Goal: Task Accomplishment & Management: Complete application form

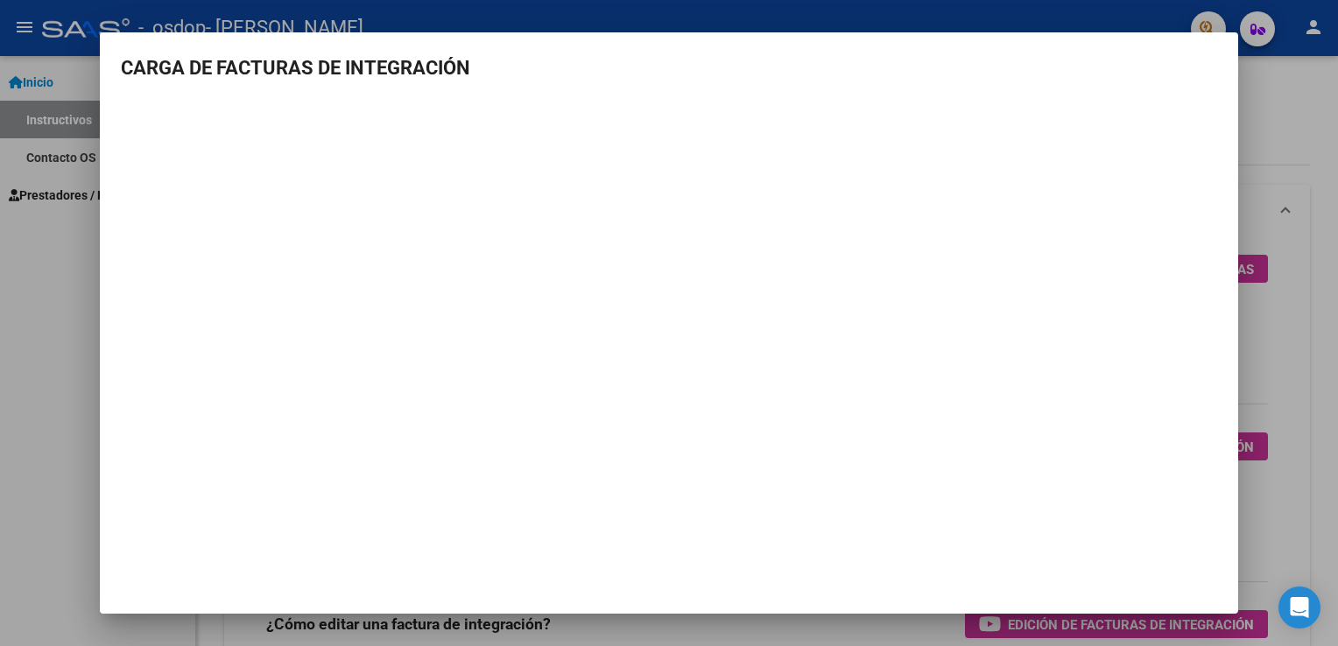
scroll to position [161, 0]
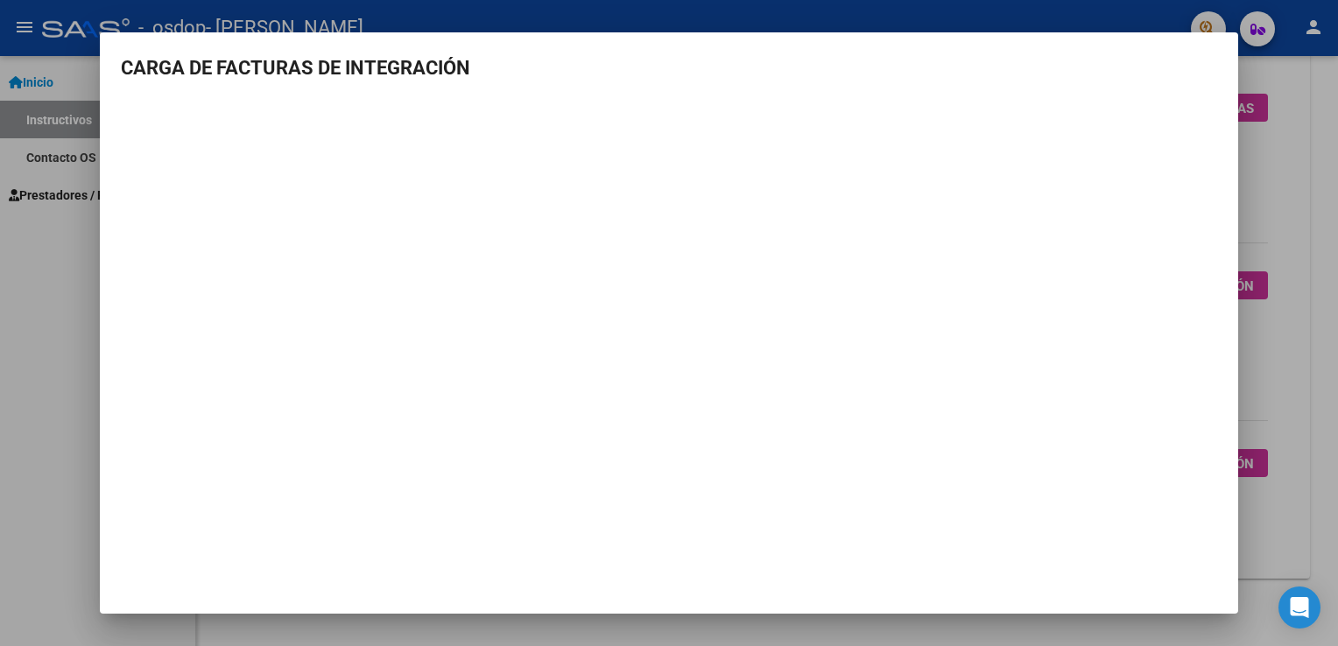
click at [1300, 142] on div at bounding box center [669, 323] width 1338 height 646
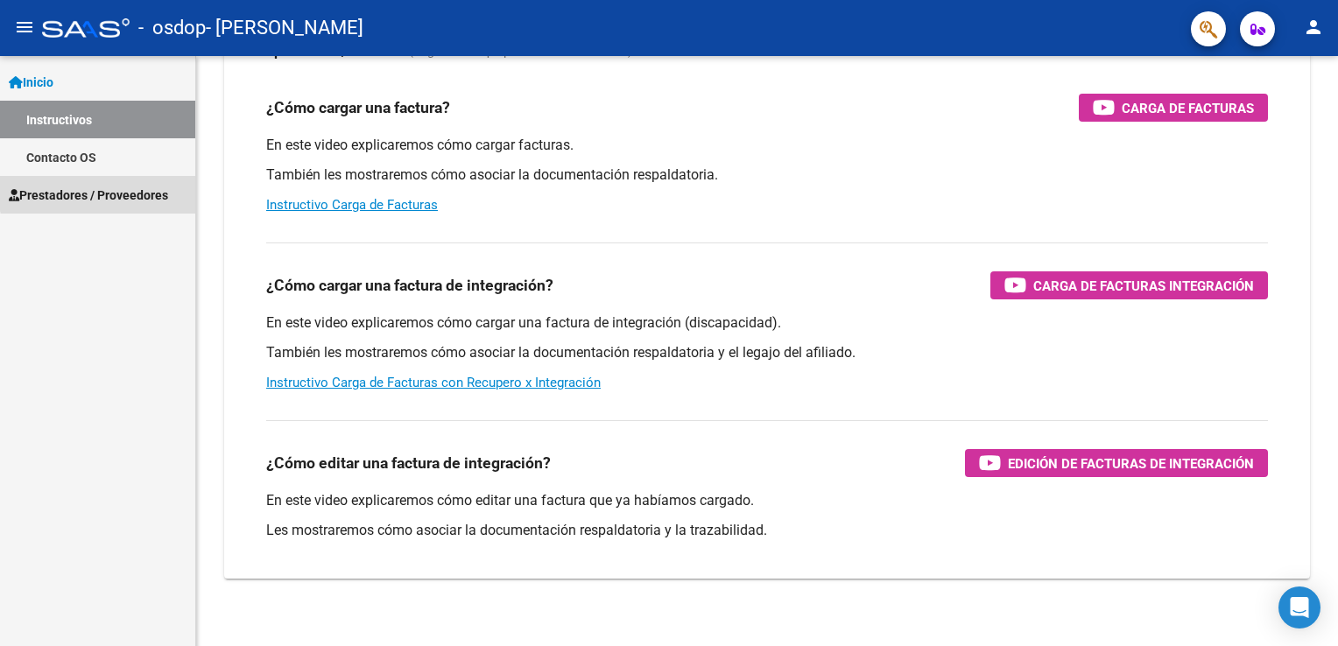
click at [118, 191] on span "Prestadores / Proveedores" at bounding box center [88, 195] width 159 height 19
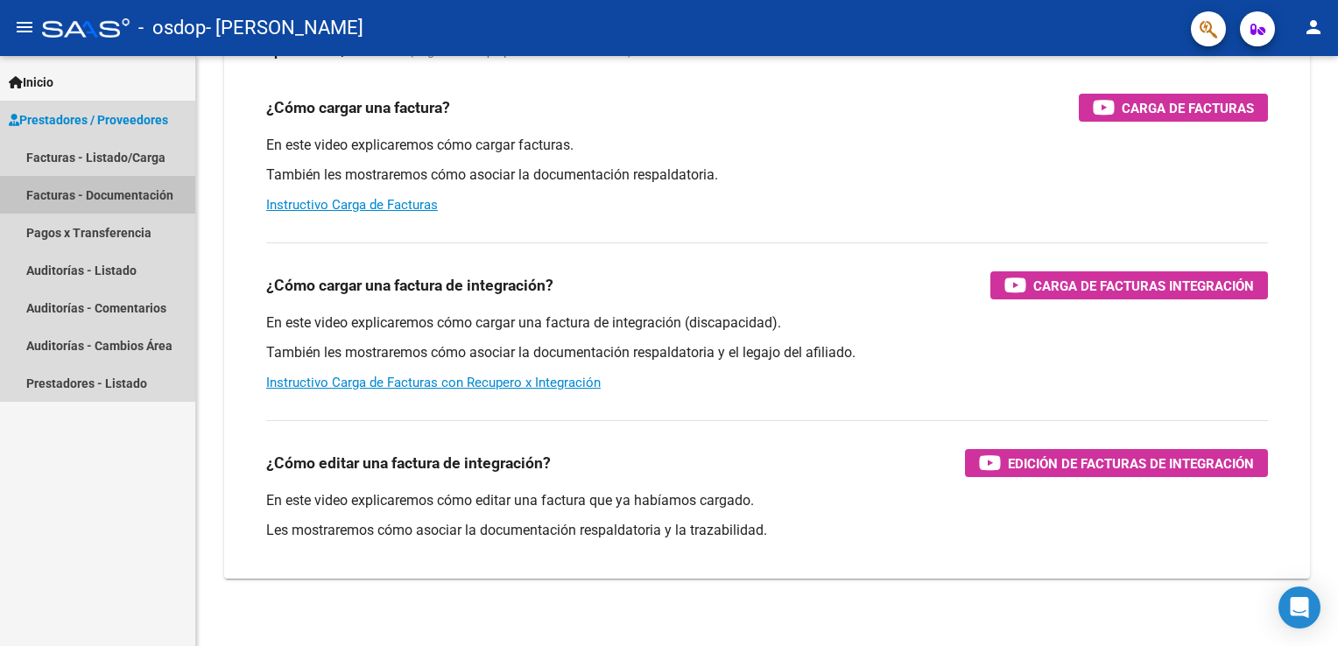
click at [119, 193] on link "Facturas - Documentación" at bounding box center [97, 195] width 195 height 38
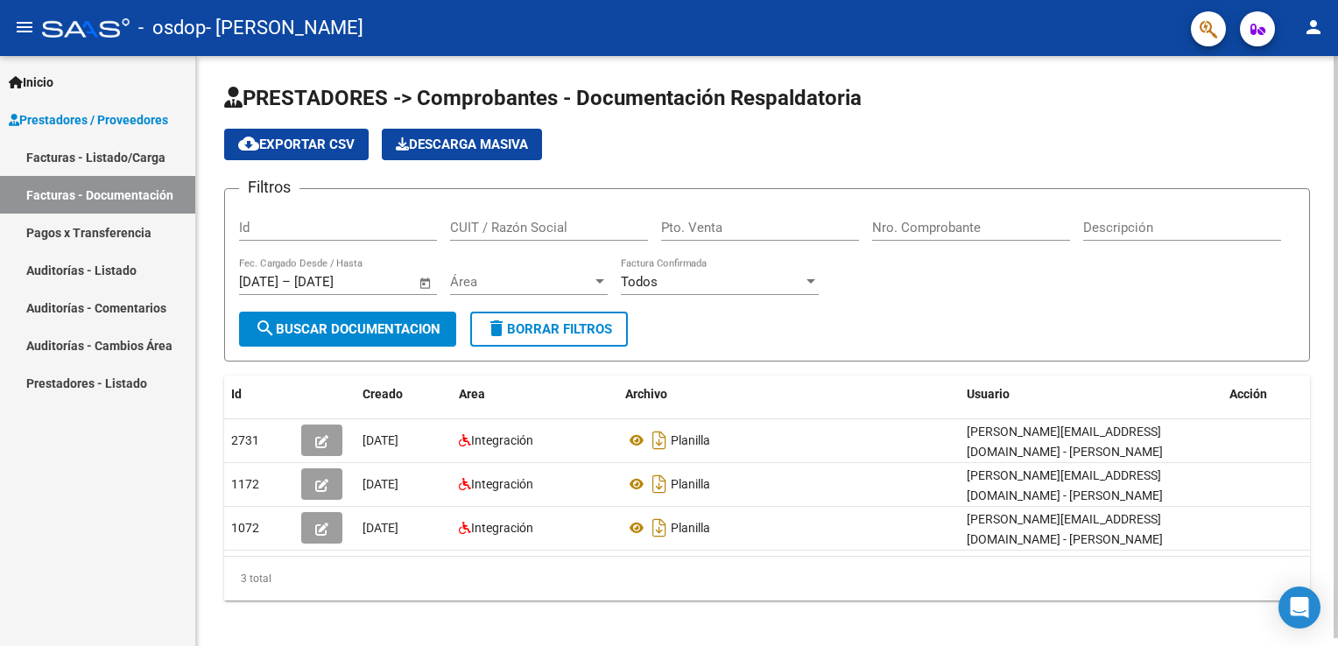
click at [437, 321] on span "search Buscar Documentacion" at bounding box center [348, 329] width 186 height 16
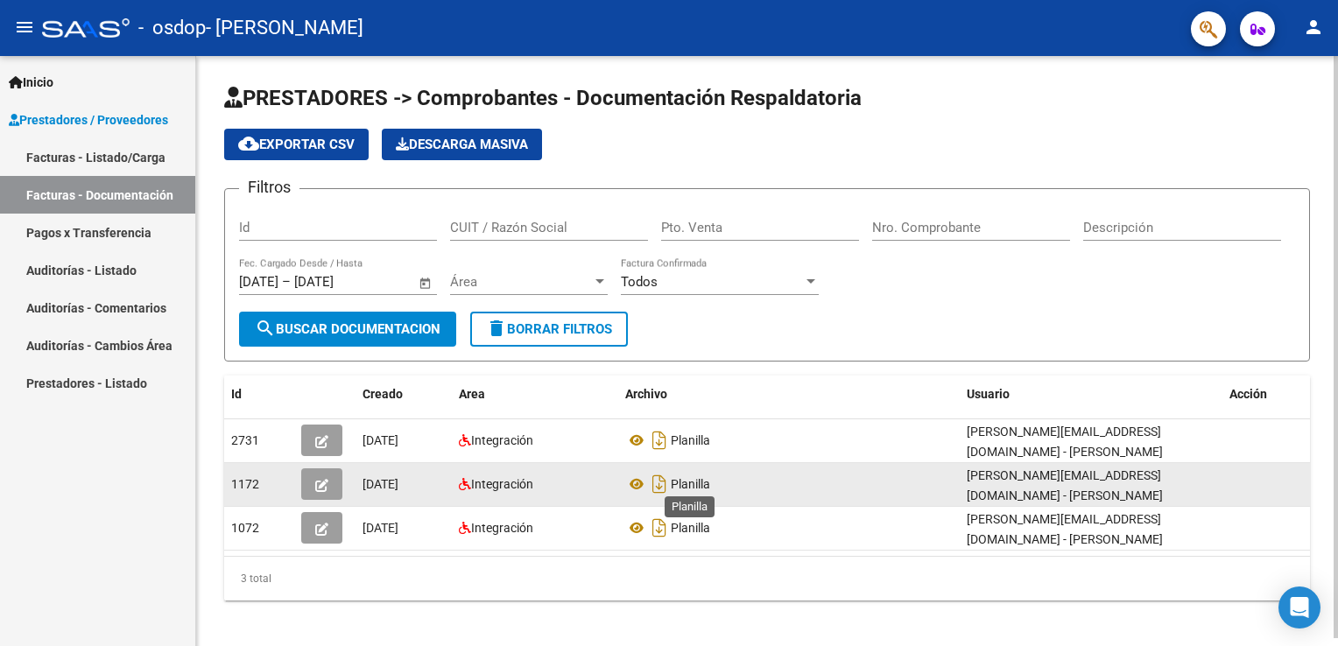
click at [707, 478] on span "Planilla" at bounding box center [690, 484] width 39 height 14
click at [321, 481] on icon "button" at bounding box center [321, 485] width 13 height 13
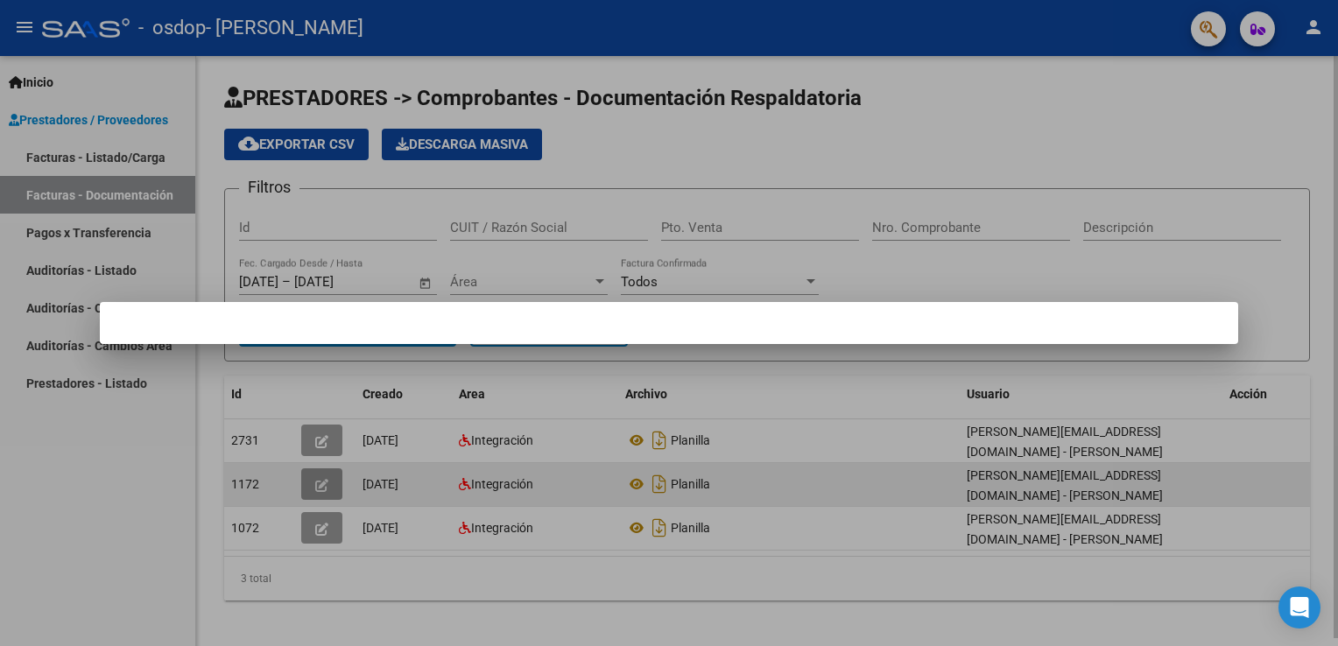
click at [321, 481] on div at bounding box center [669, 323] width 1338 height 646
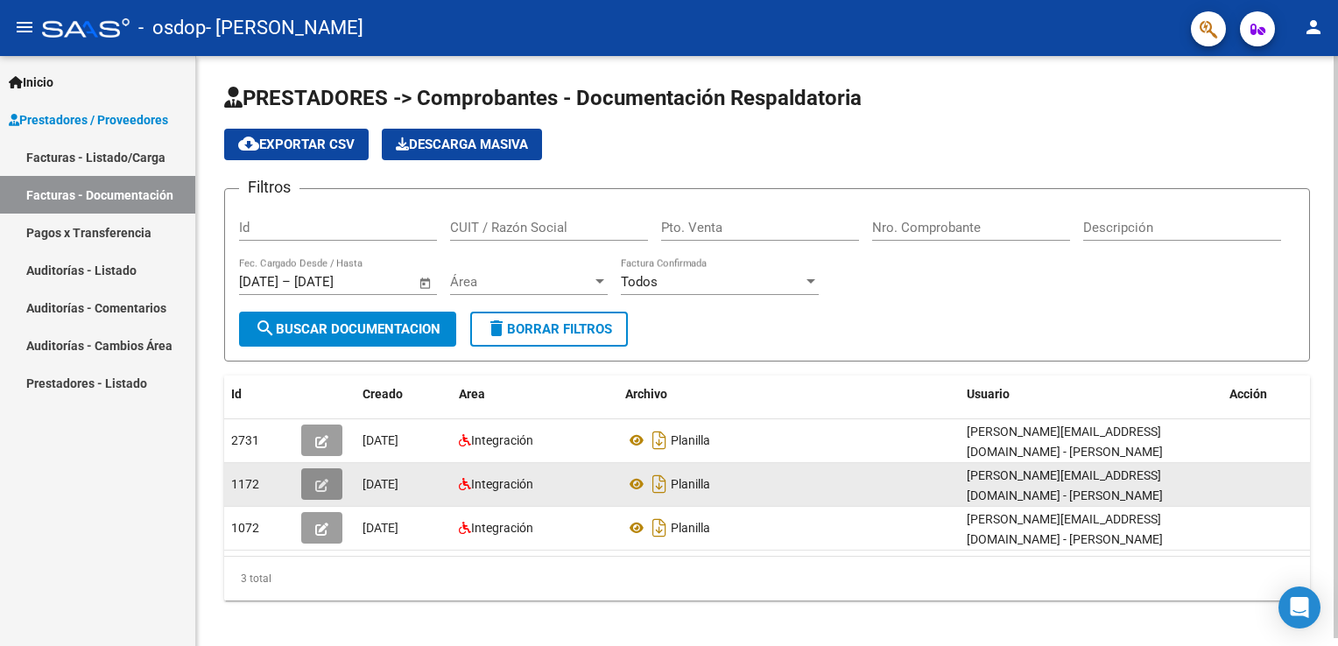
click at [321, 481] on icon "button" at bounding box center [321, 485] width 13 height 13
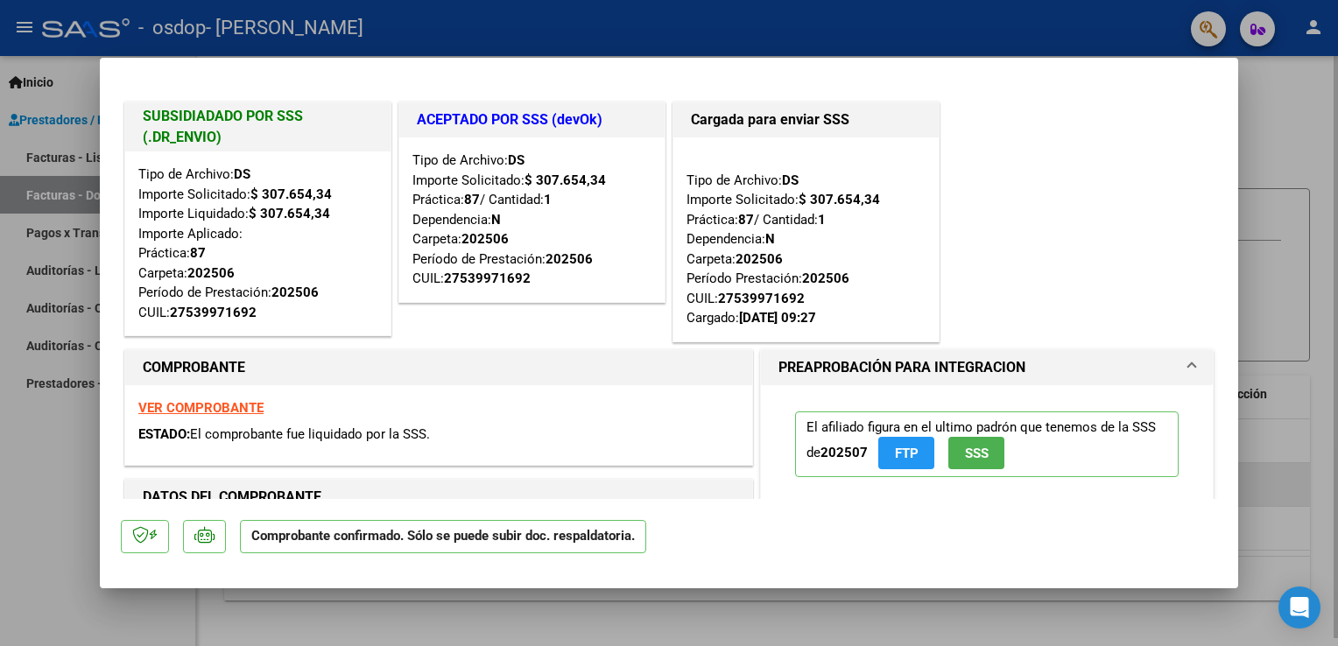
click at [1331, 101] on div at bounding box center [669, 323] width 1338 height 646
type input "$ 0,00"
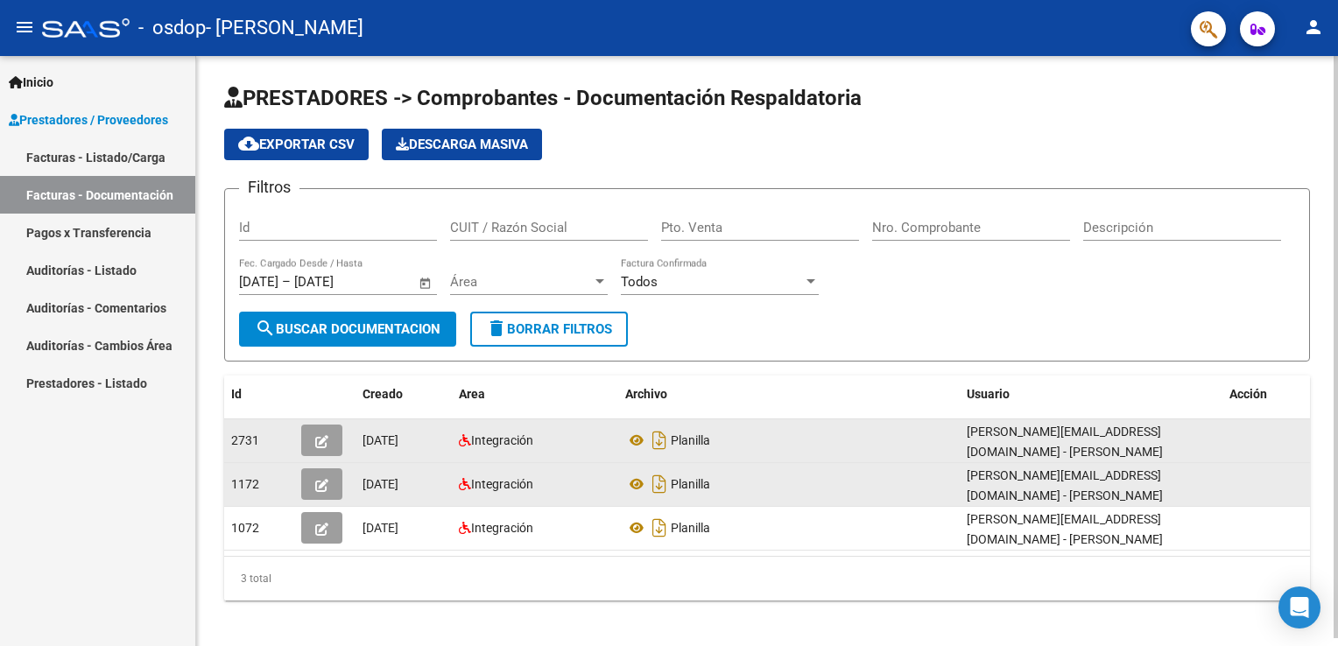
click at [720, 444] on div "Planilla" at bounding box center [789, 441] width 328 height 28
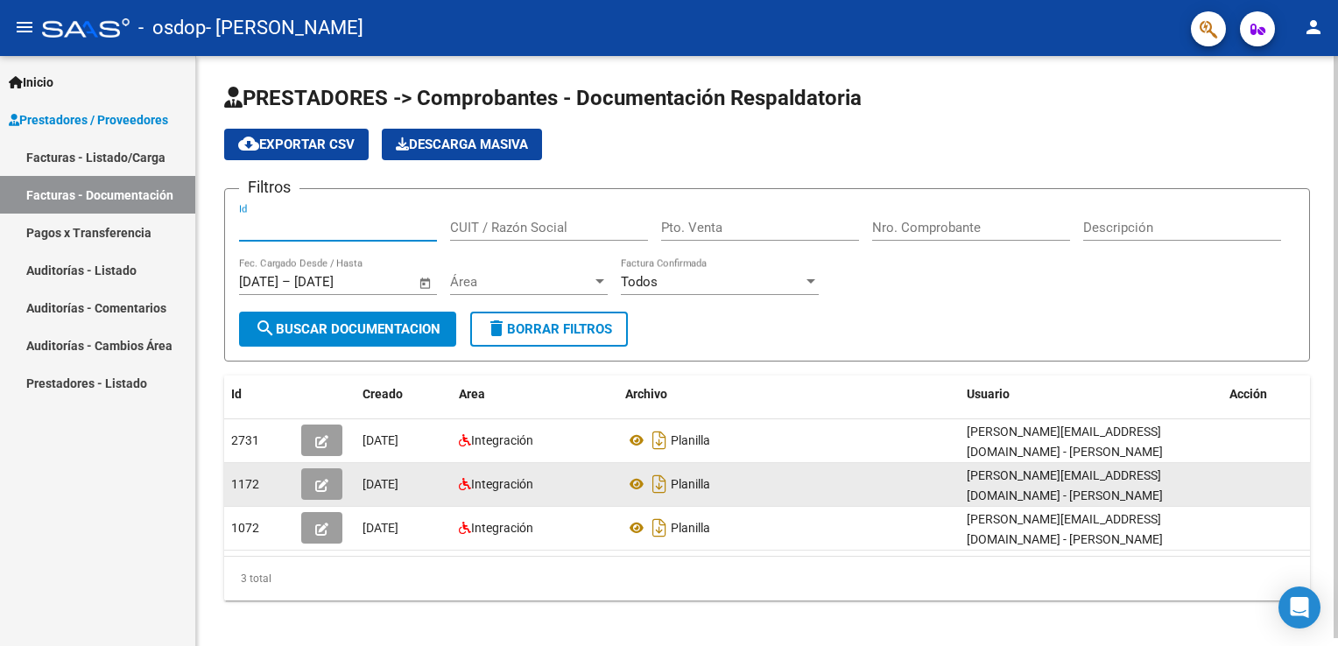
click at [279, 226] on input "Id" at bounding box center [338, 228] width 198 height 16
click at [505, 229] on input "CUIT / Razón Social" at bounding box center [549, 228] width 198 height 16
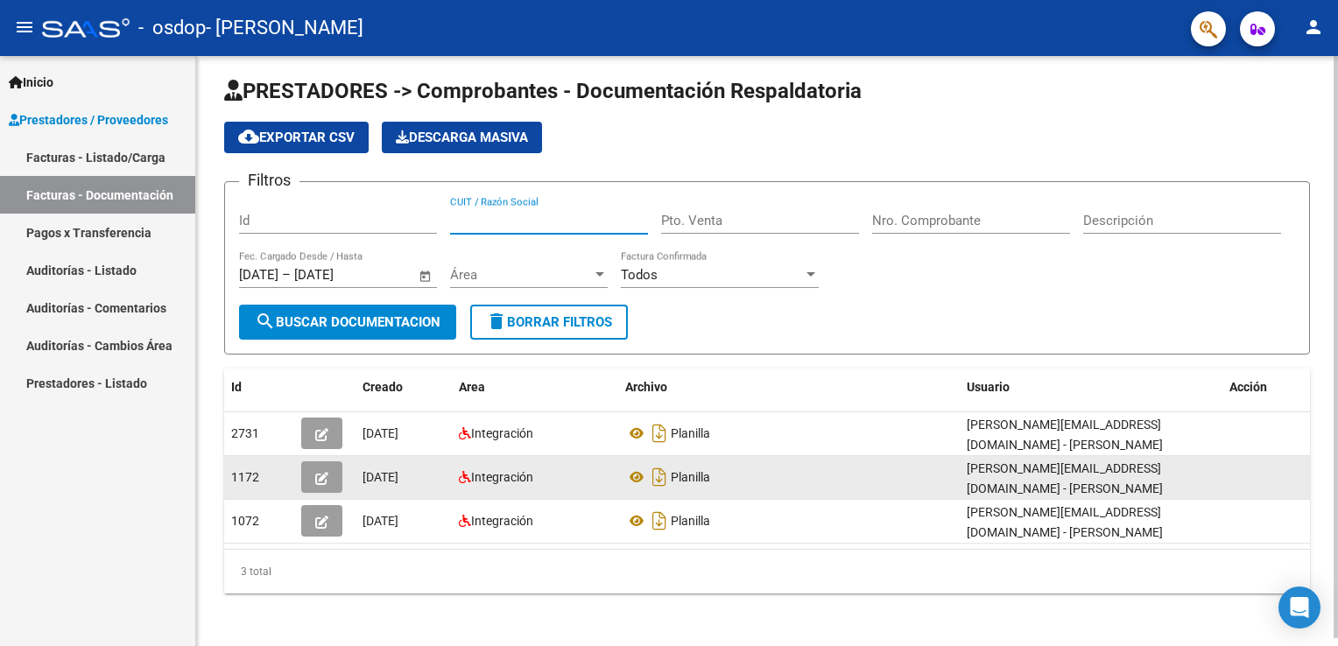
click at [1324, 309] on div "PRESTADORES -> Comprobantes - Documentación Respaldatoria cloud_download Export…" at bounding box center [769, 349] width 1147 height 601
click at [599, 269] on div at bounding box center [600, 275] width 16 height 14
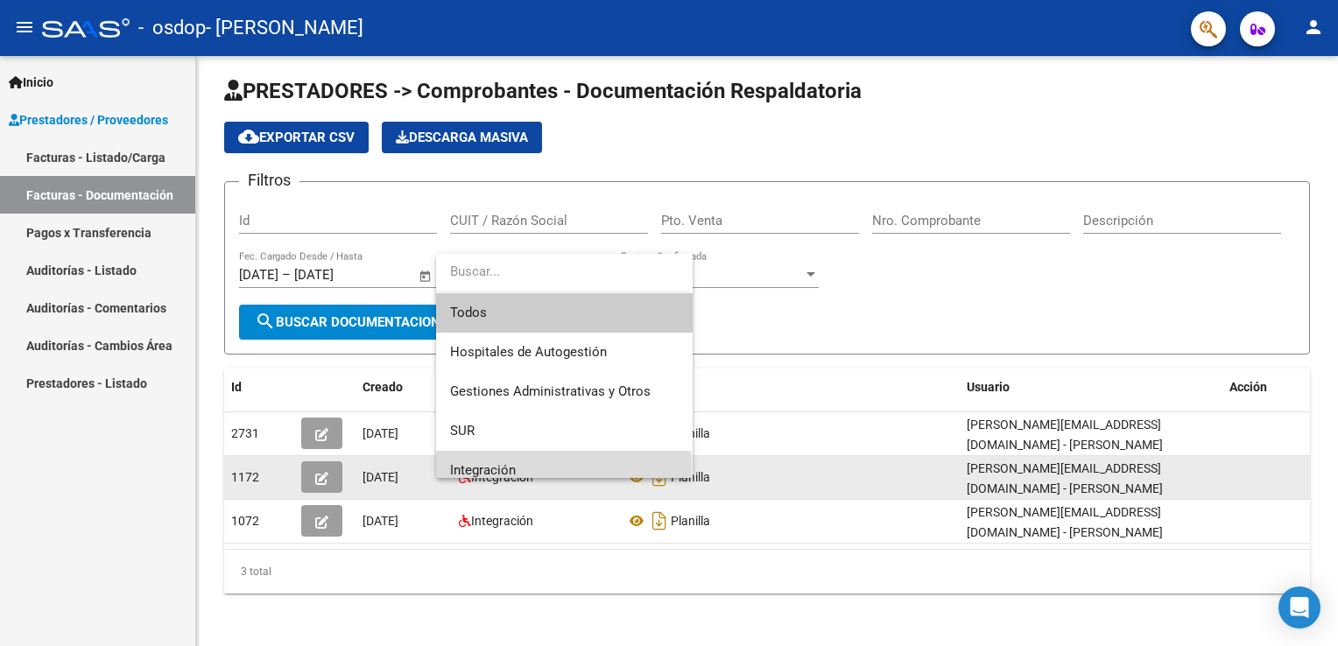
click at [562, 468] on span "Integración" at bounding box center [564, 470] width 229 height 39
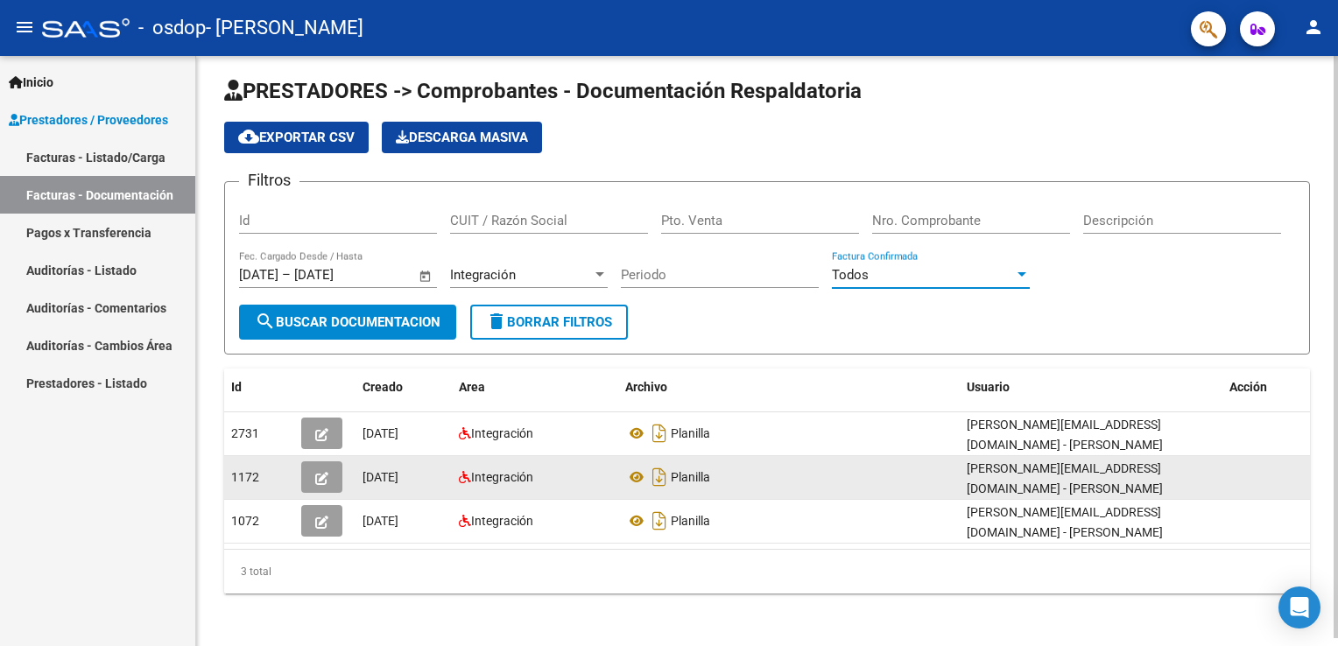
click at [1027, 278] on div at bounding box center [1022, 275] width 16 height 14
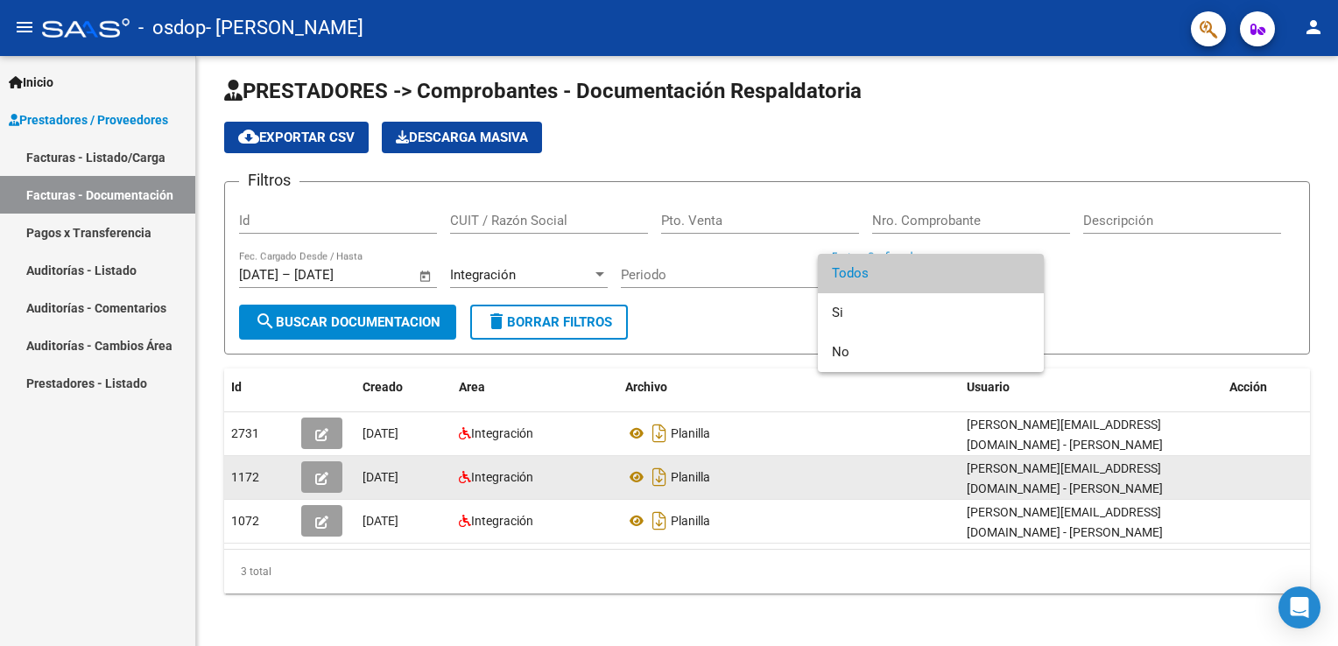
click at [1093, 288] on div at bounding box center [669, 323] width 1338 height 646
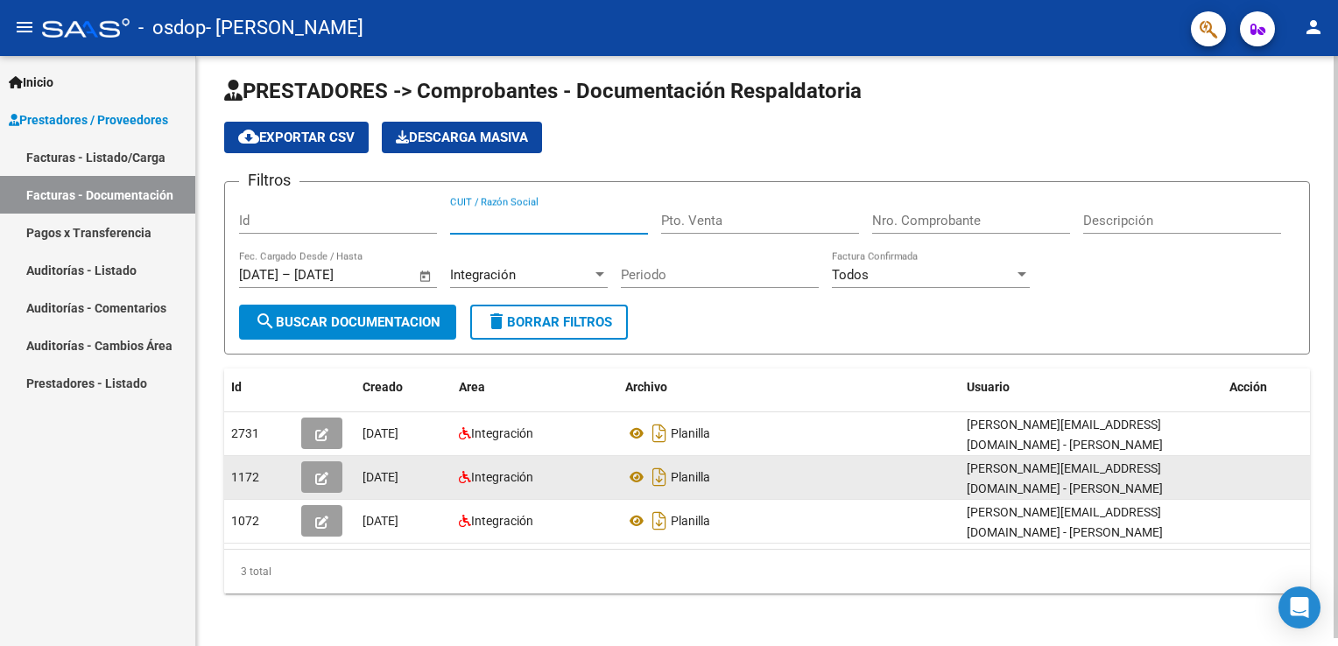
click at [578, 221] on input "CUIT / Razón Social" at bounding box center [549, 221] width 198 height 16
click at [827, 207] on div "Pto. Venta" at bounding box center [760, 215] width 198 height 38
click at [646, 269] on input "Periodo" at bounding box center [720, 275] width 198 height 16
type input "202508"
click at [1021, 277] on div at bounding box center [1022, 275] width 16 height 14
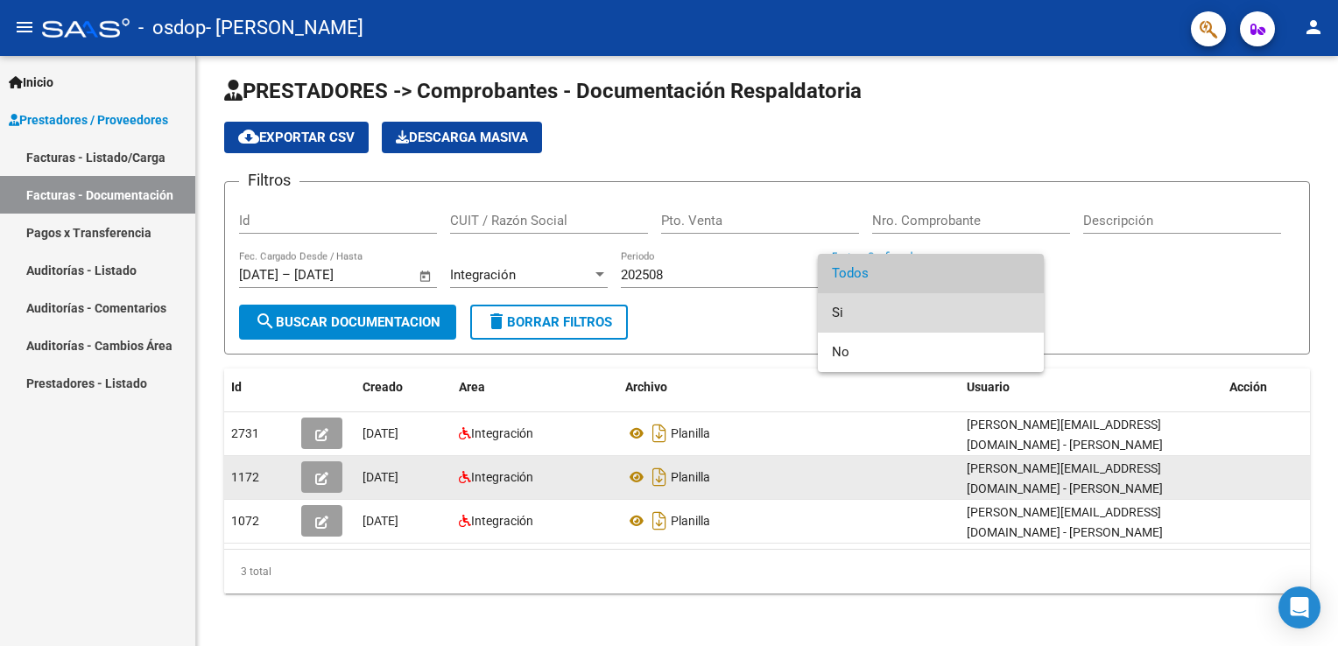
click at [998, 301] on span "Si" at bounding box center [931, 312] width 198 height 39
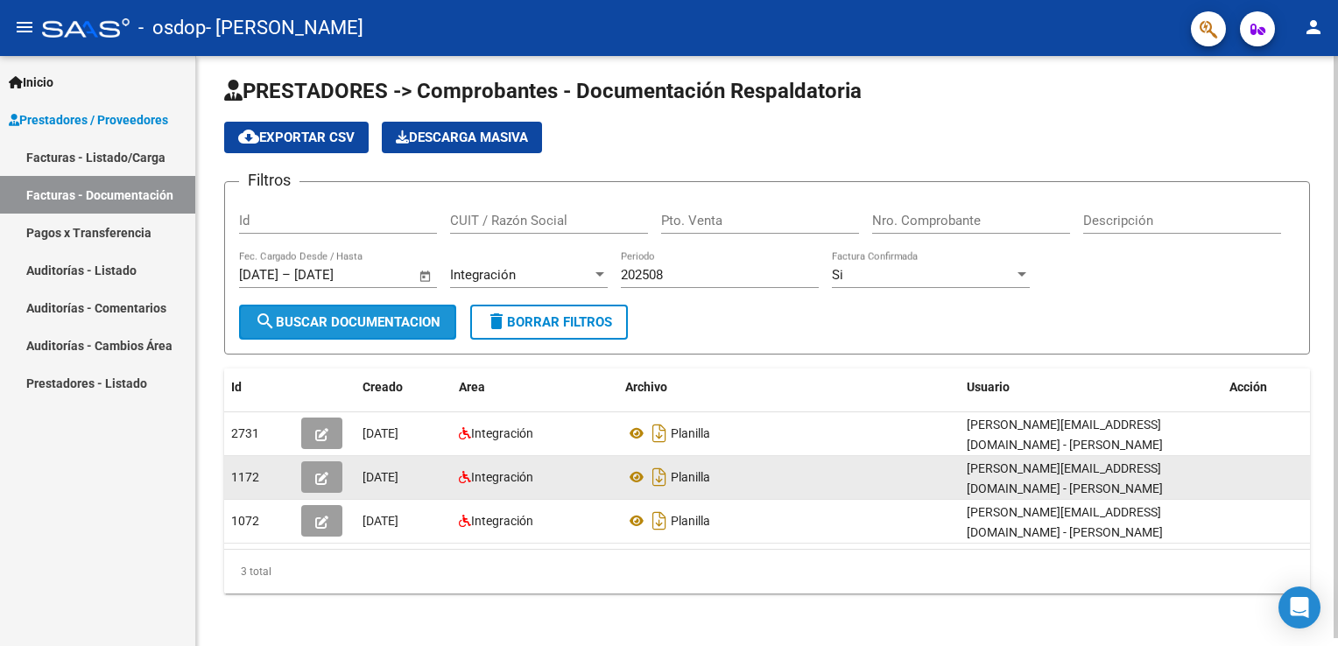
click at [415, 316] on span "search Buscar Documentacion" at bounding box center [348, 322] width 186 height 16
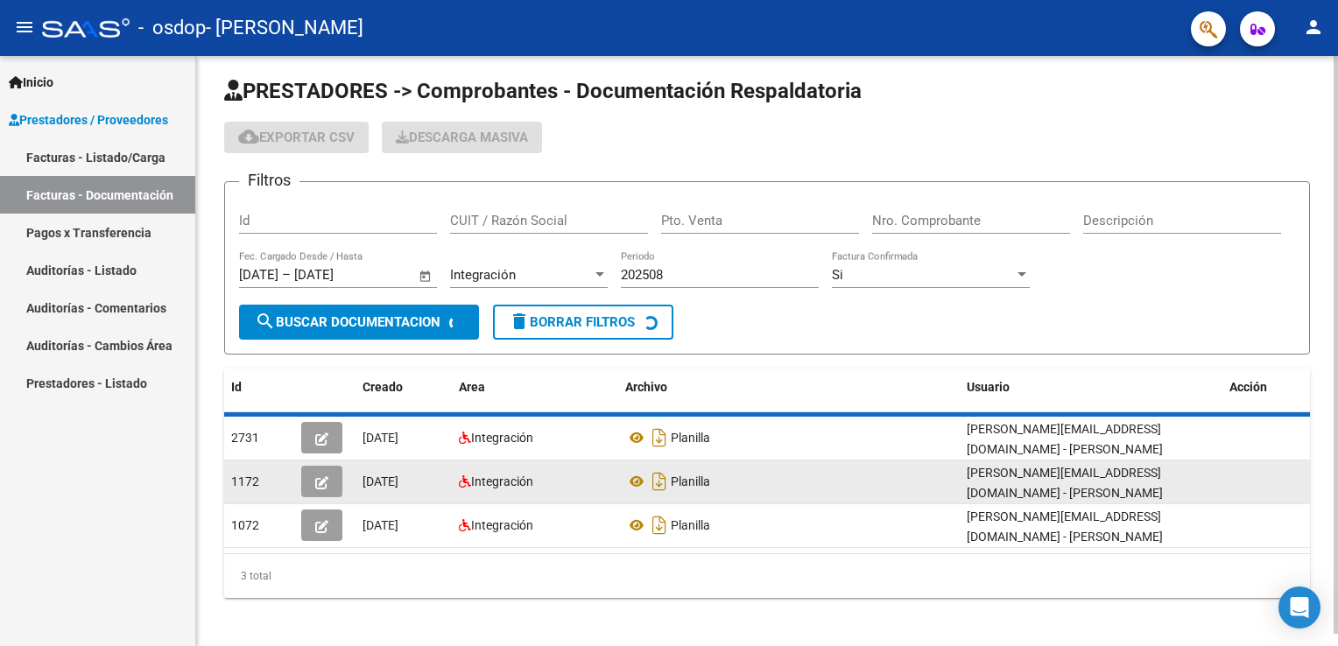
scroll to position [0, 0]
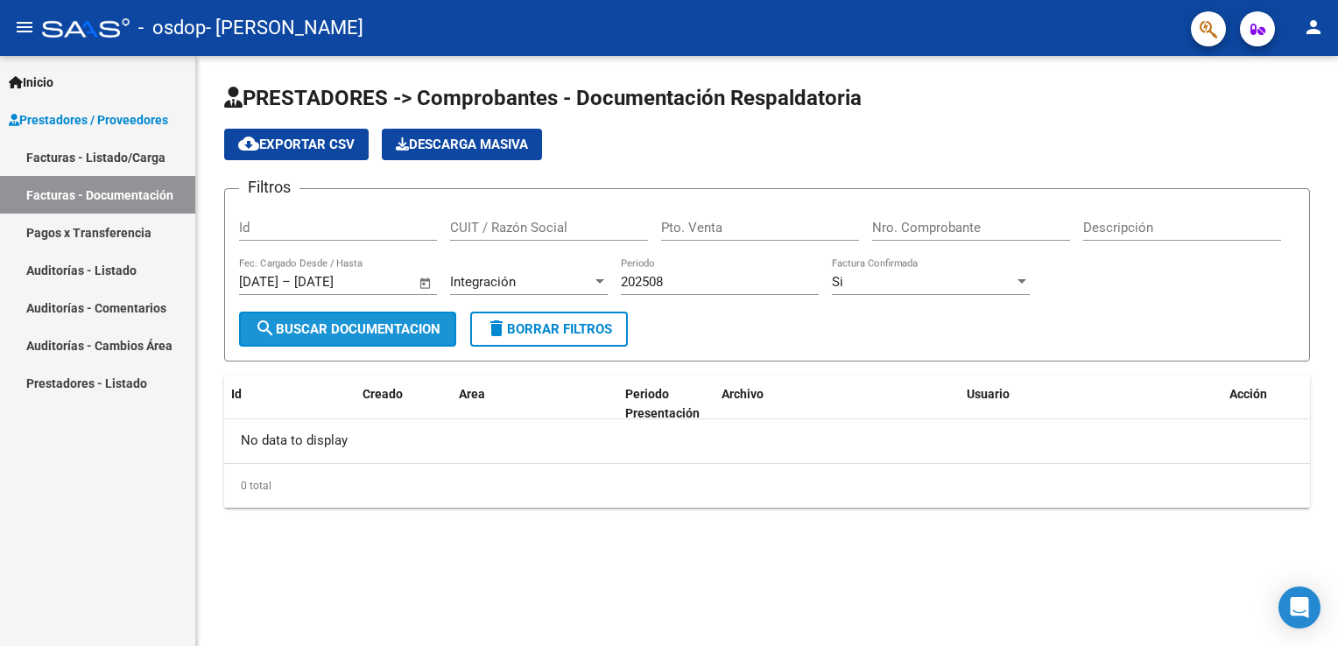
click at [266, 321] on mat-icon "search" at bounding box center [265, 328] width 21 height 21
drag, startPoint x: 318, startPoint y: 338, endPoint x: 1115, endPoint y: 149, distance: 819.3
click at [1115, 149] on div "cloud_download Exportar CSV Descarga Masiva" at bounding box center [767, 145] width 1086 height 32
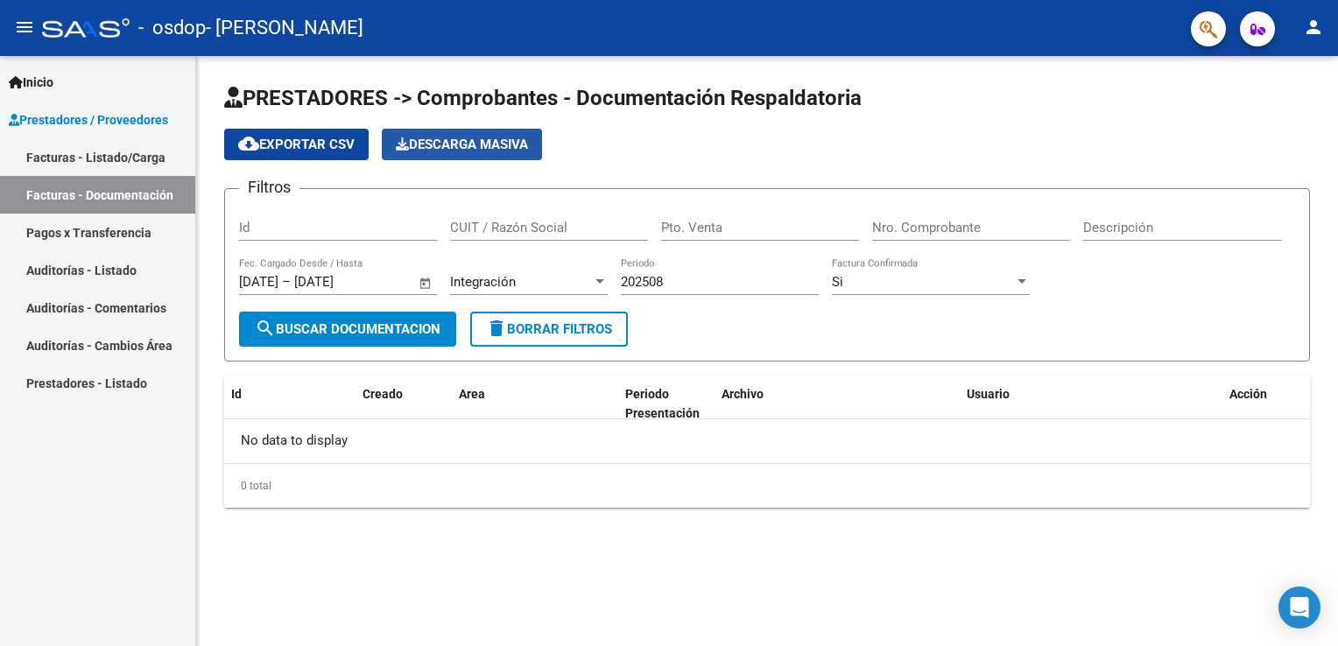
click at [480, 137] on span "Descarga Masiva" at bounding box center [462, 145] width 132 height 16
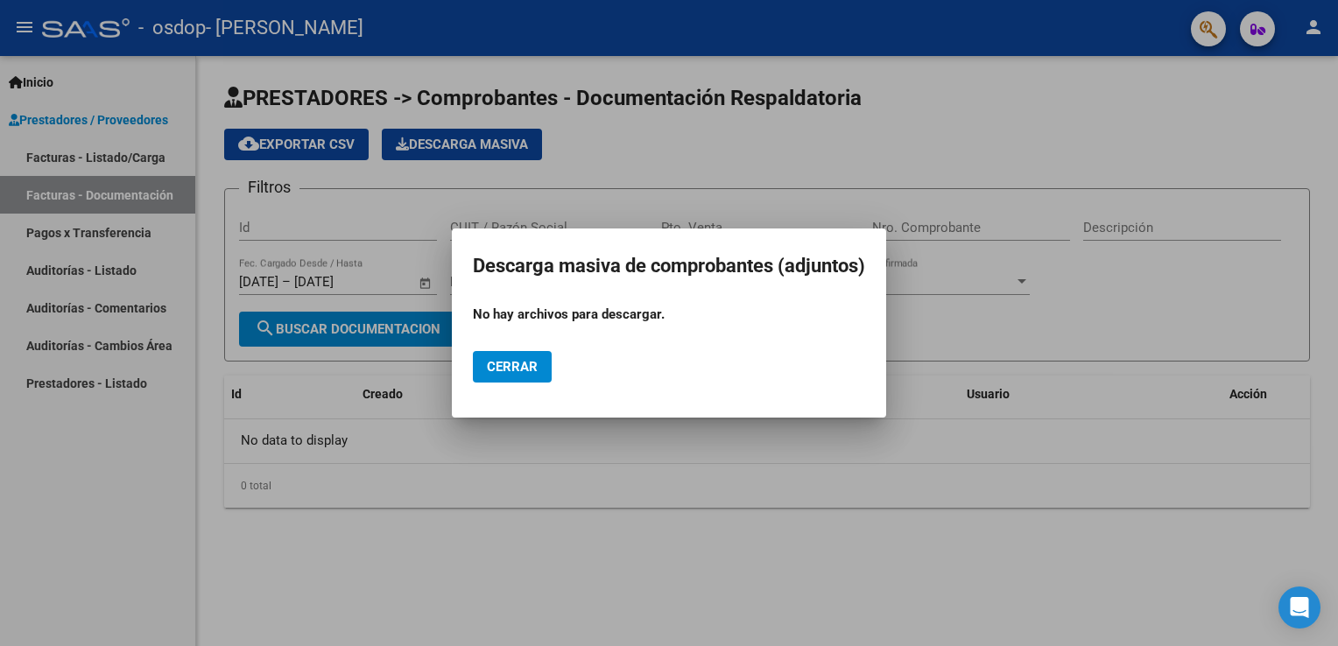
click at [841, 145] on div at bounding box center [669, 323] width 1338 height 646
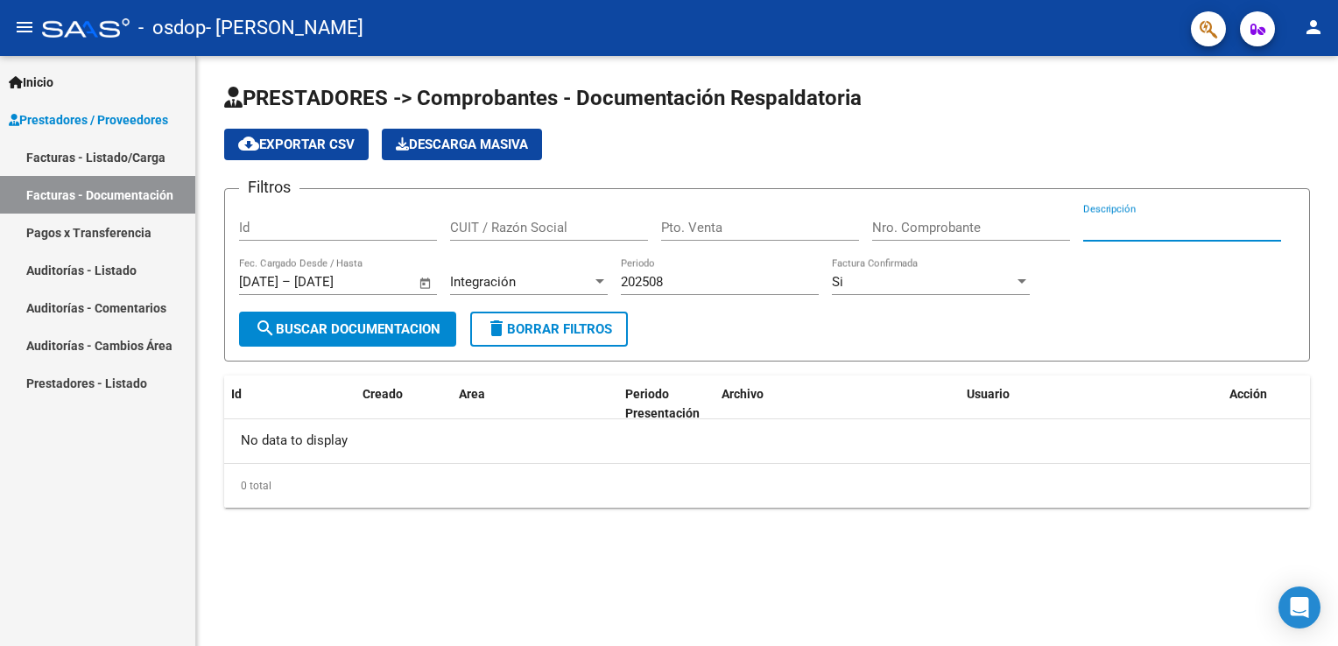
click at [1156, 228] on input "Descripción" at bounding box center [1183, 228] width 198 height 16
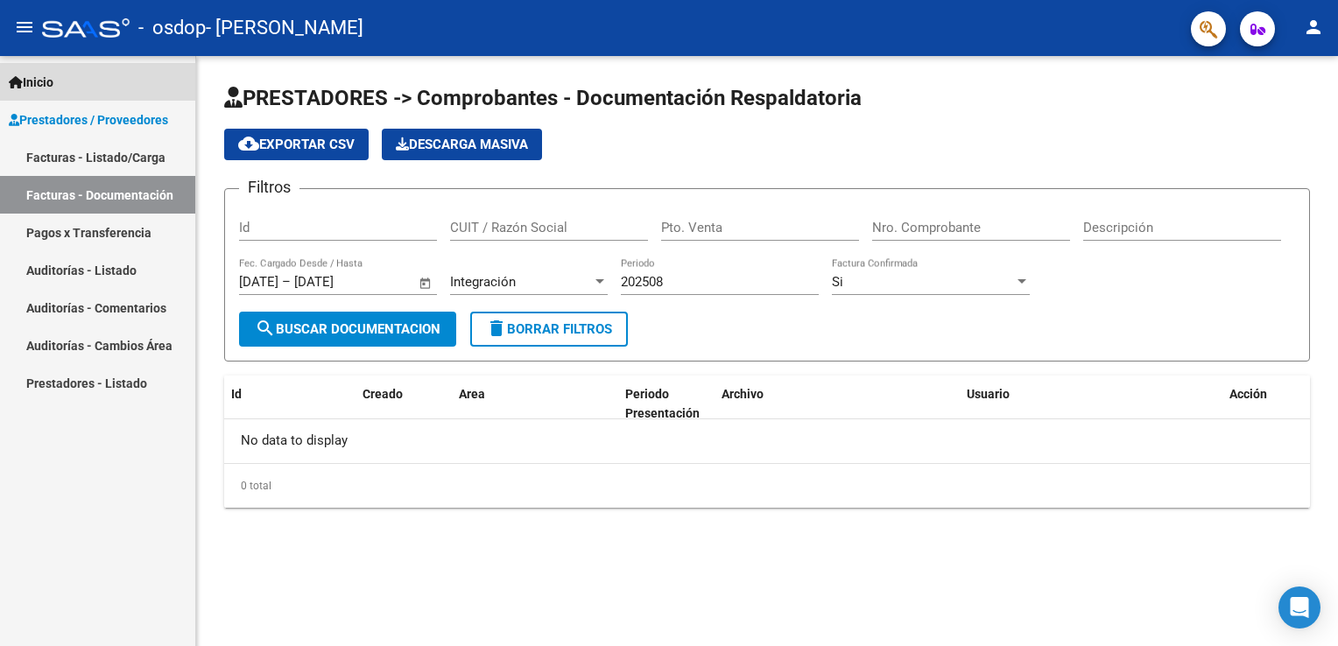
click at [49, 82] on span "Inicio" at bounding box center [31, 82] width 45 height 19
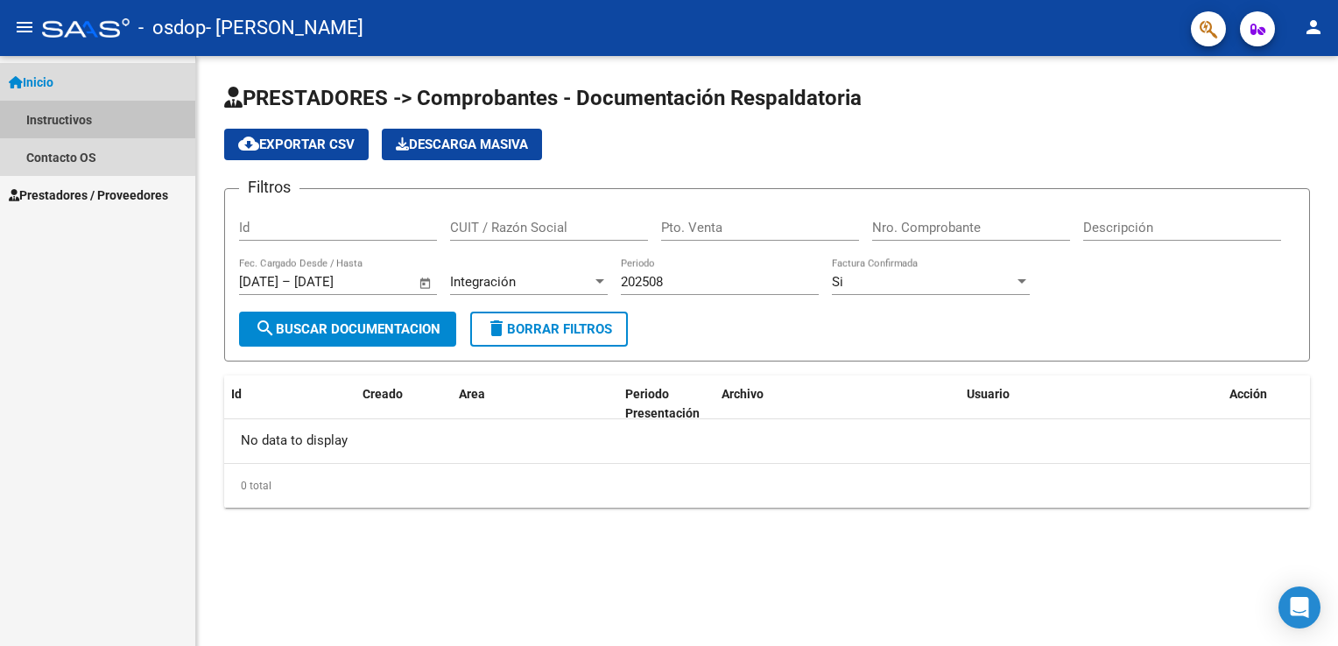
click at [67, 118] on link "Instructivos" at bounding box center [97, 120] width 195 height 38
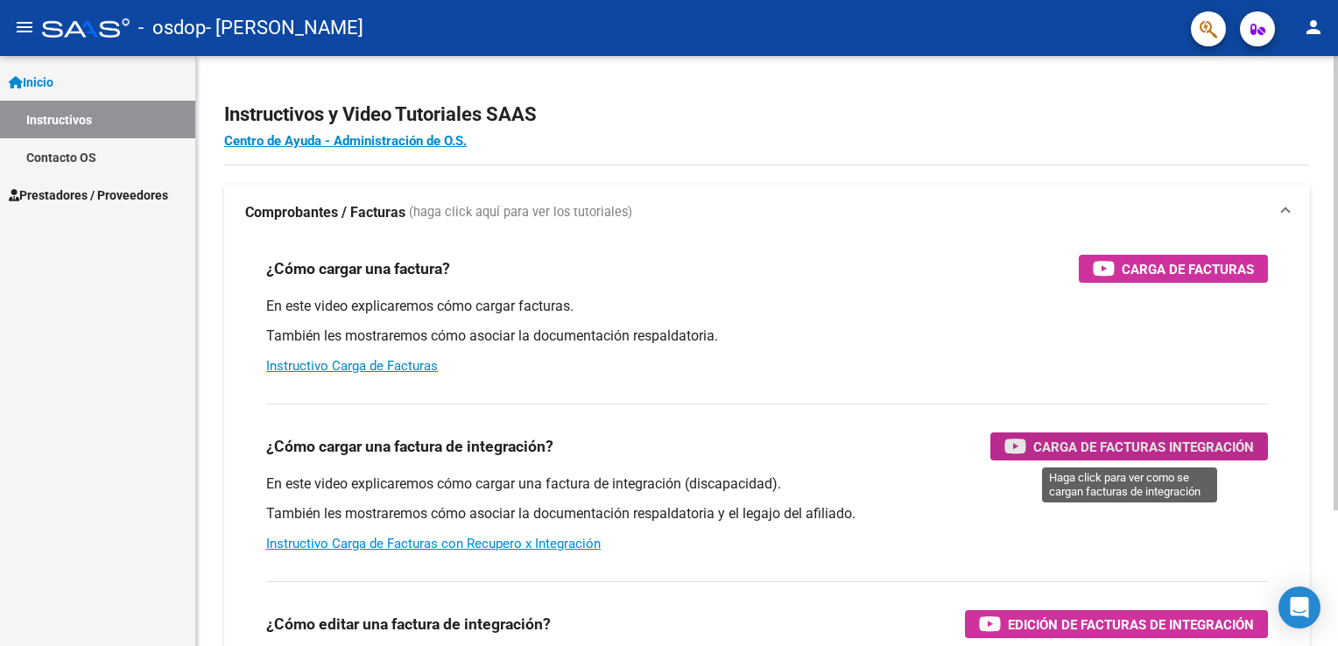
click at [1118, 450] on span "Carga de Facturas Integración" at bounding box center [1144, 447] width 221 height 22
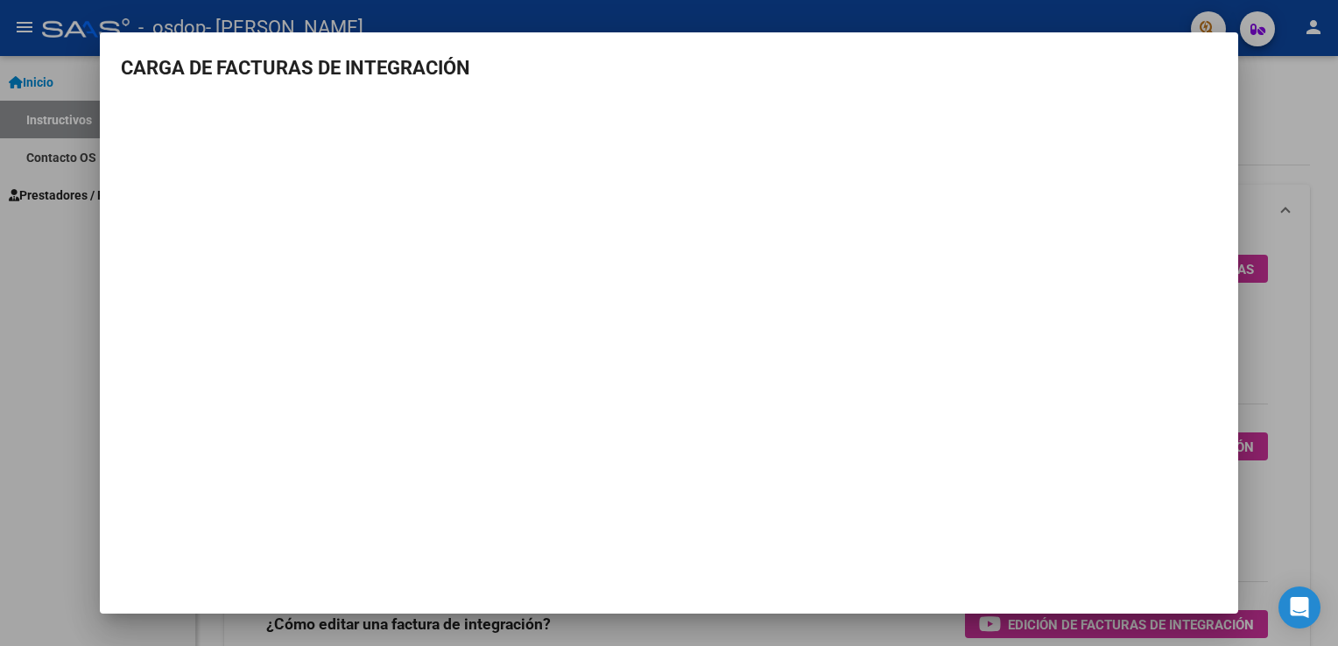
click at [53, 254] on div at bounding box center [669, 323] width 1338 height 646
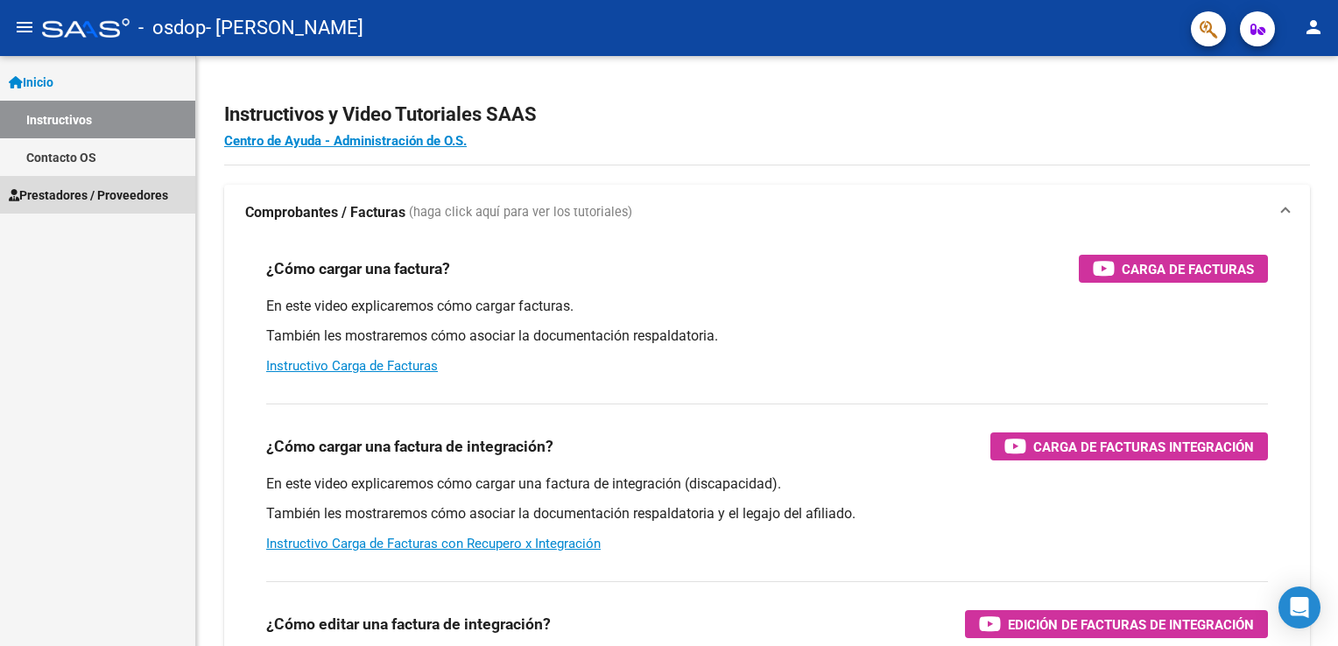
click at [133, 194] on span "Prestadores / Proveedores" at bounding box center [88, 195] width 159 height 19
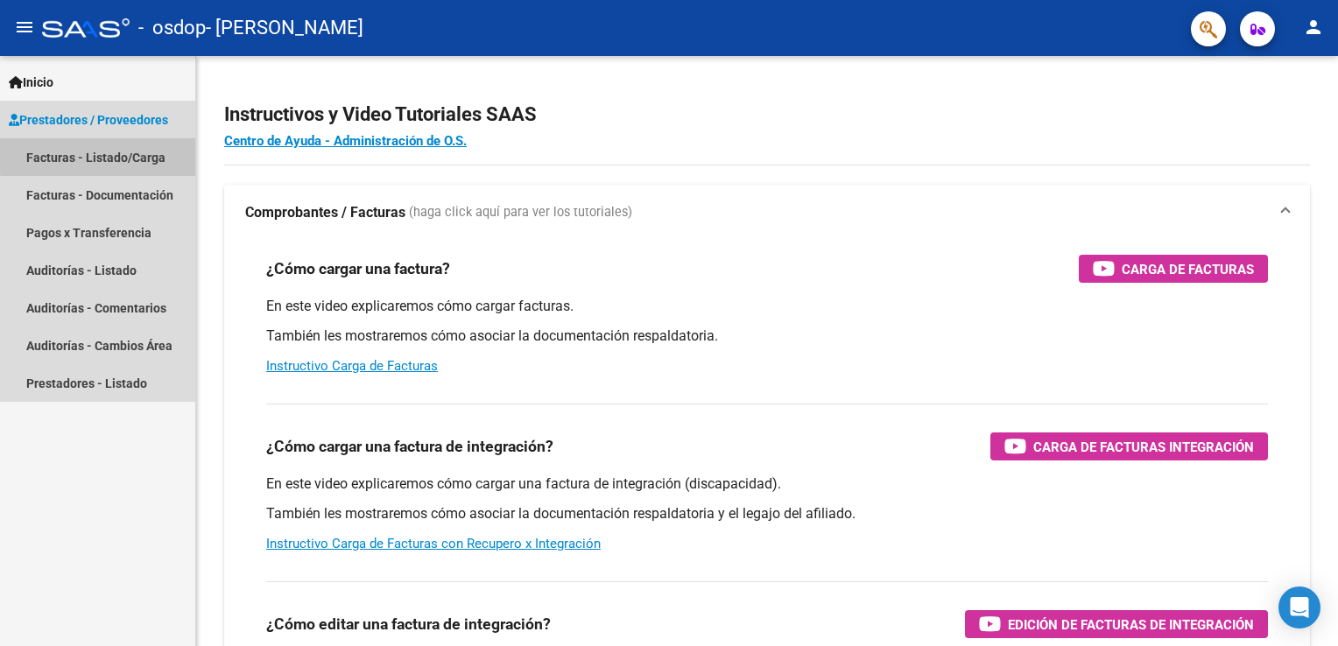
click at [126, 153] on link "Facturas - Listado/Carga" at bounding box center [97, 157] width 195 height 38
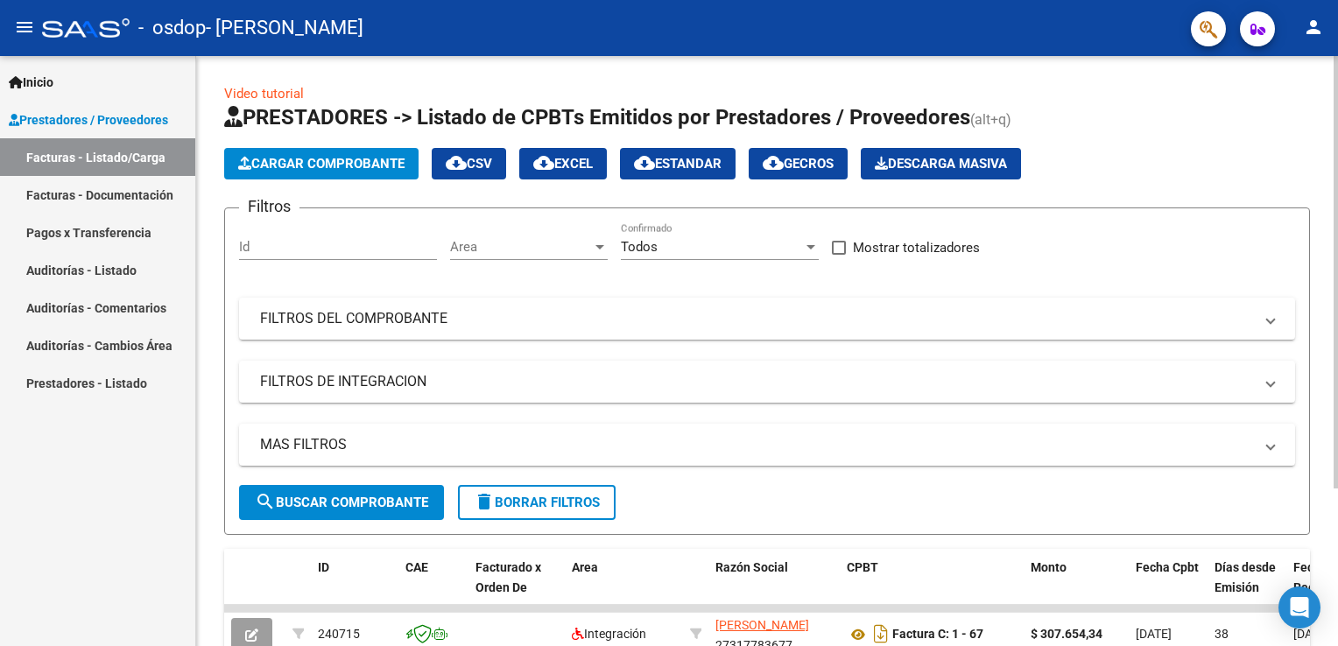
click at [358, 154] on button "Cargar Comprobante" at bounding box center [321, 164] width 194 height 32
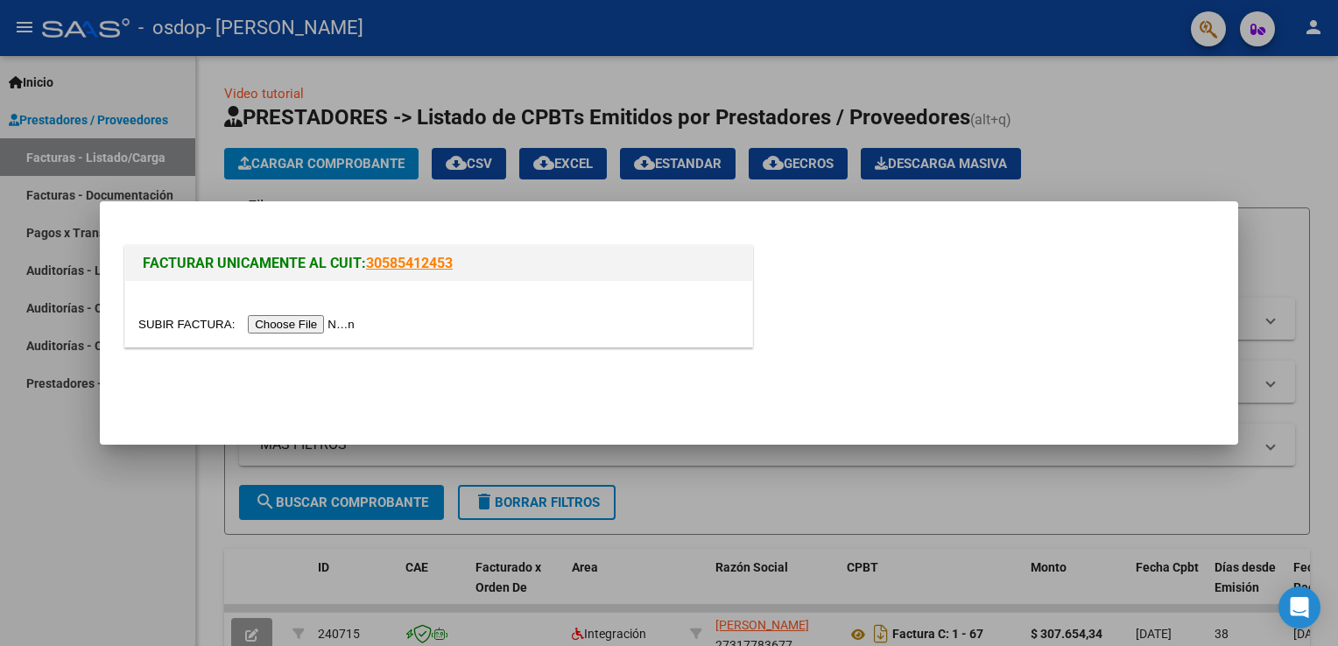
click at [309, 329] on input "file" at bounding box center [249, 324] width 222 height 18
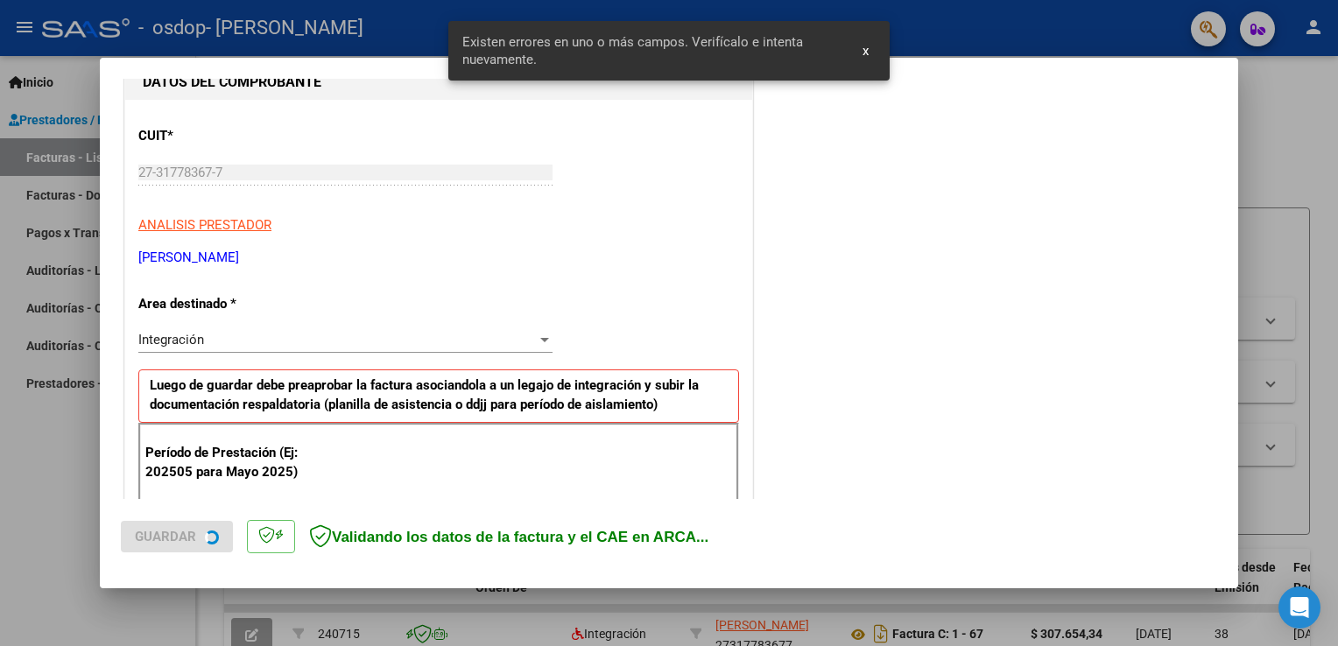
scroll to position [365, 0]
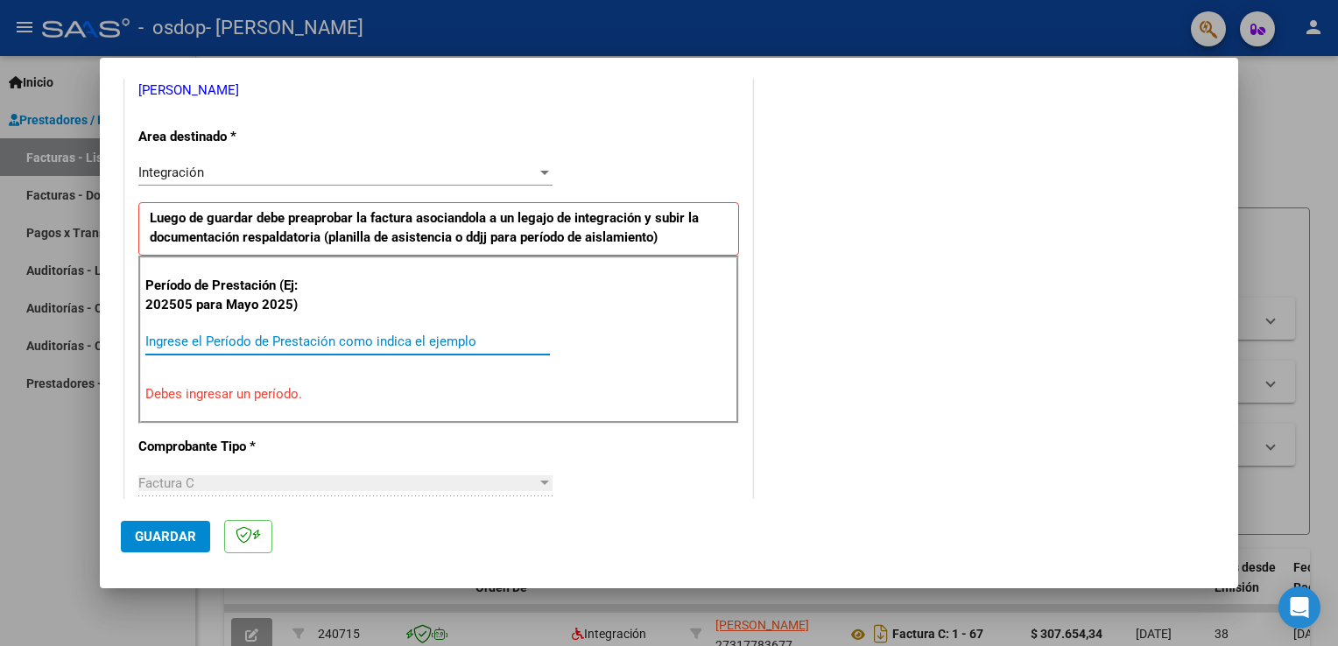
click at [172, 334] on input "Ingrese el Período de Prestación como indica el ejemplo" at bounding box center [347, 342] width 405 height 16
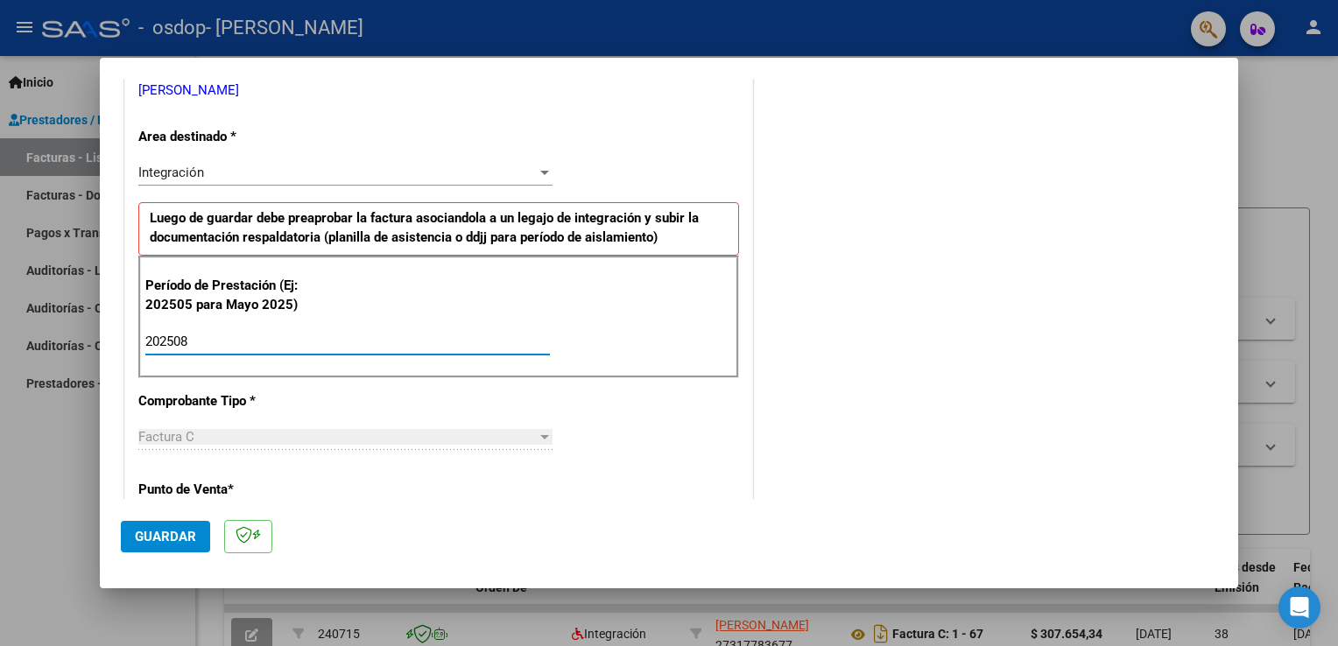
type input "202508"
click at [189, 531] on span "Guardar" at bounding box center [165, 537] width 61 height 16
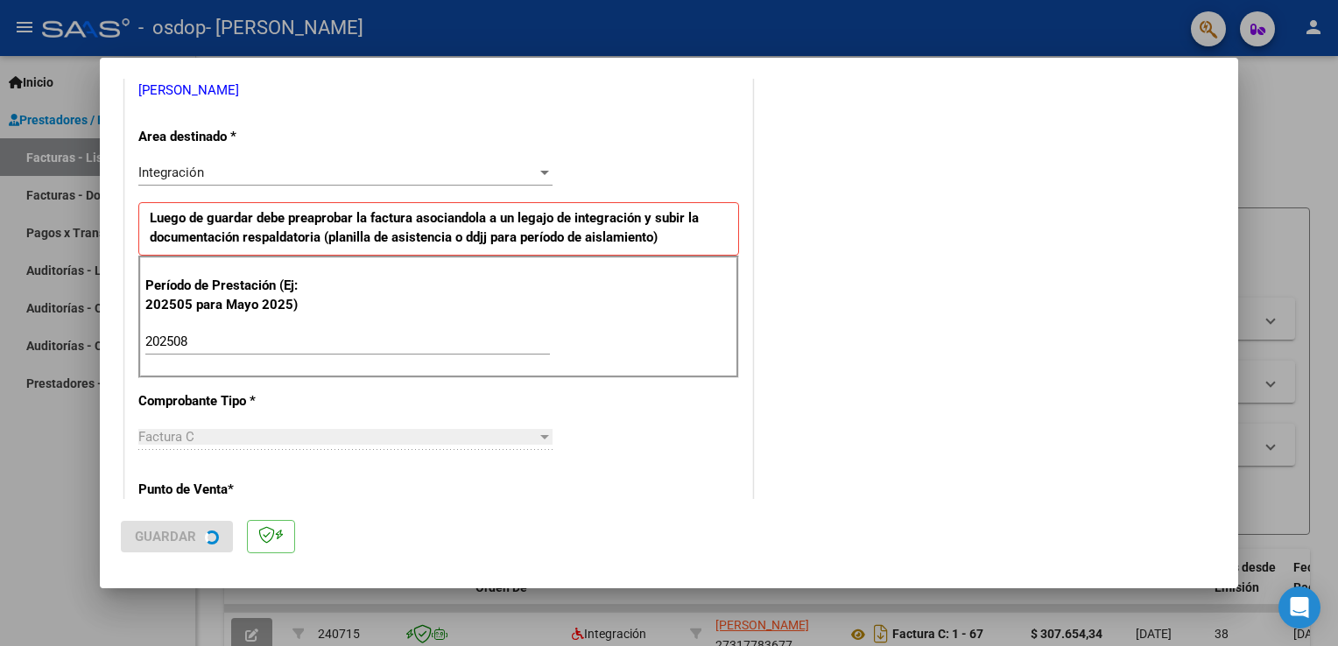
scroll to position [0, 0]
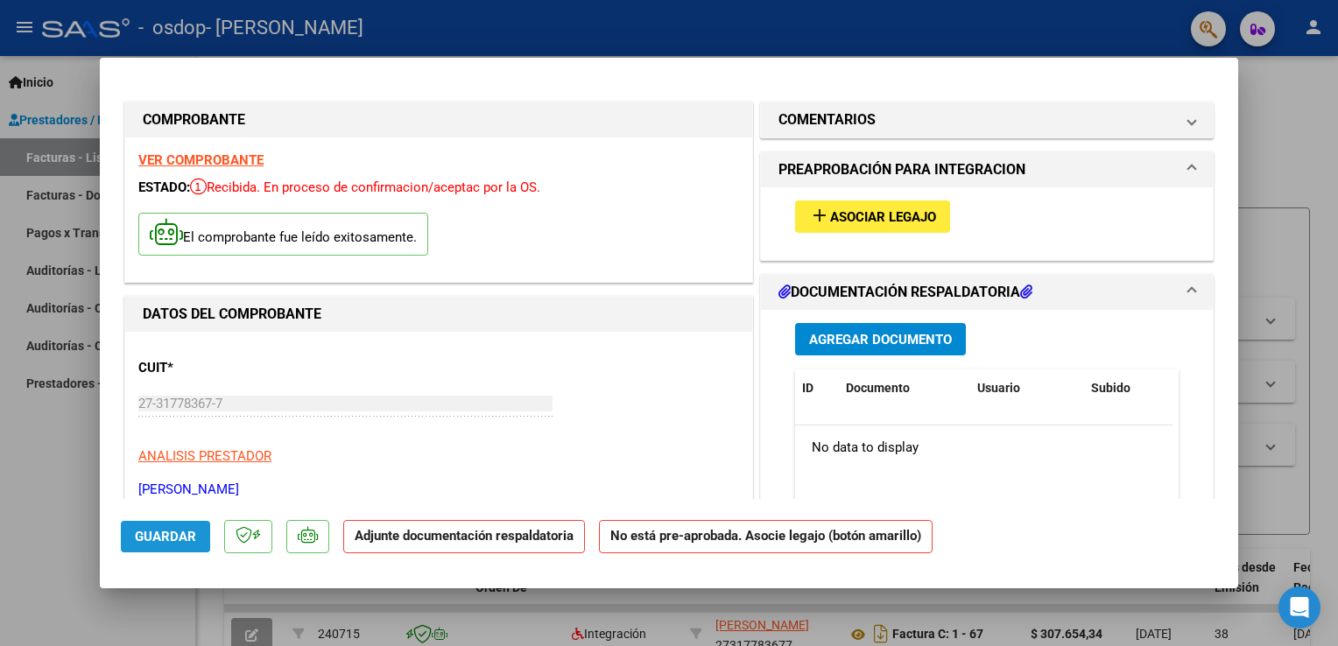
click at [189, 536] on span "Guardar" at bounding box center [165, 537] width 61 height 16
click at [901, 339] on span "Agregar Documento" at bounding box center [880, 340] width 143 height 16
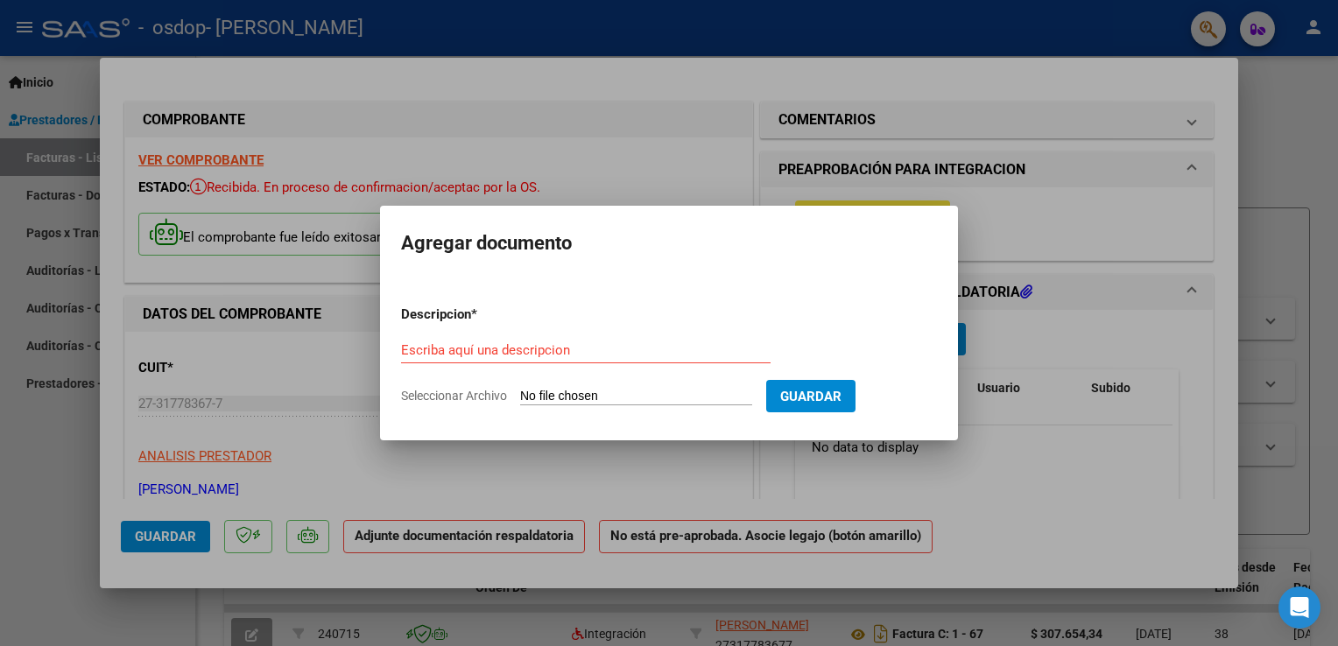
click at [1265, 331] on div at bounding box center [669, 323] width 1338 height 646
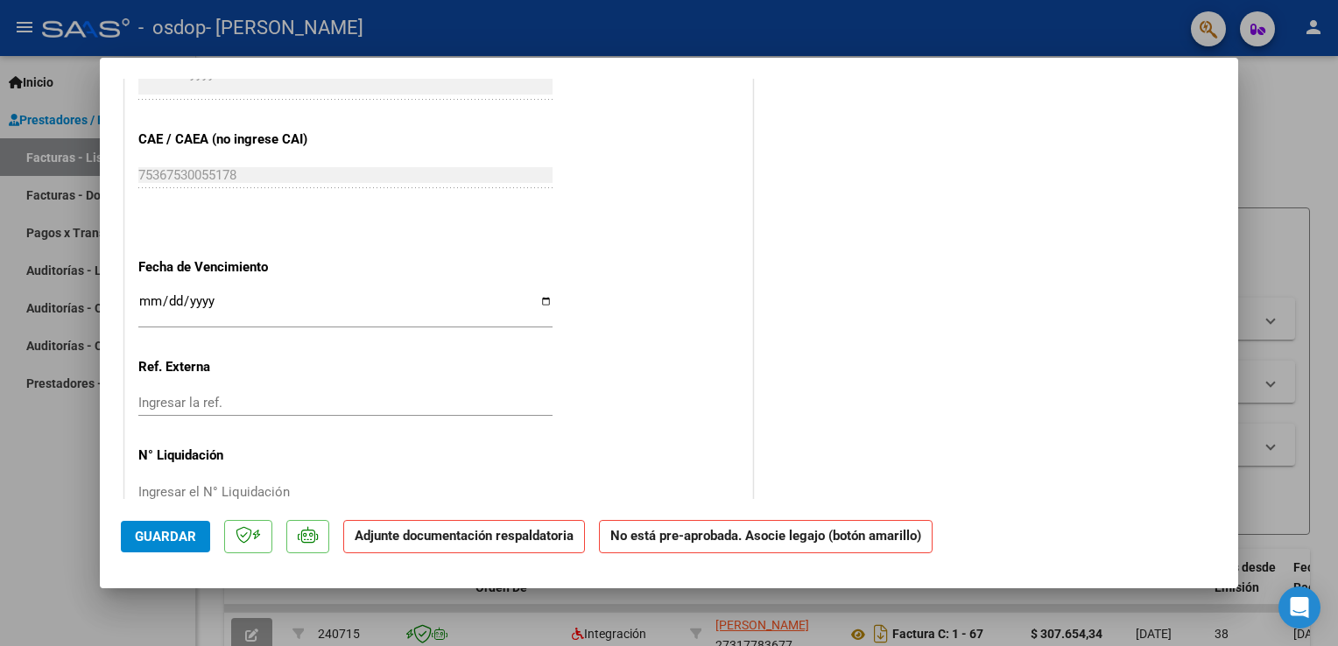
scroll to position [1099, 0]
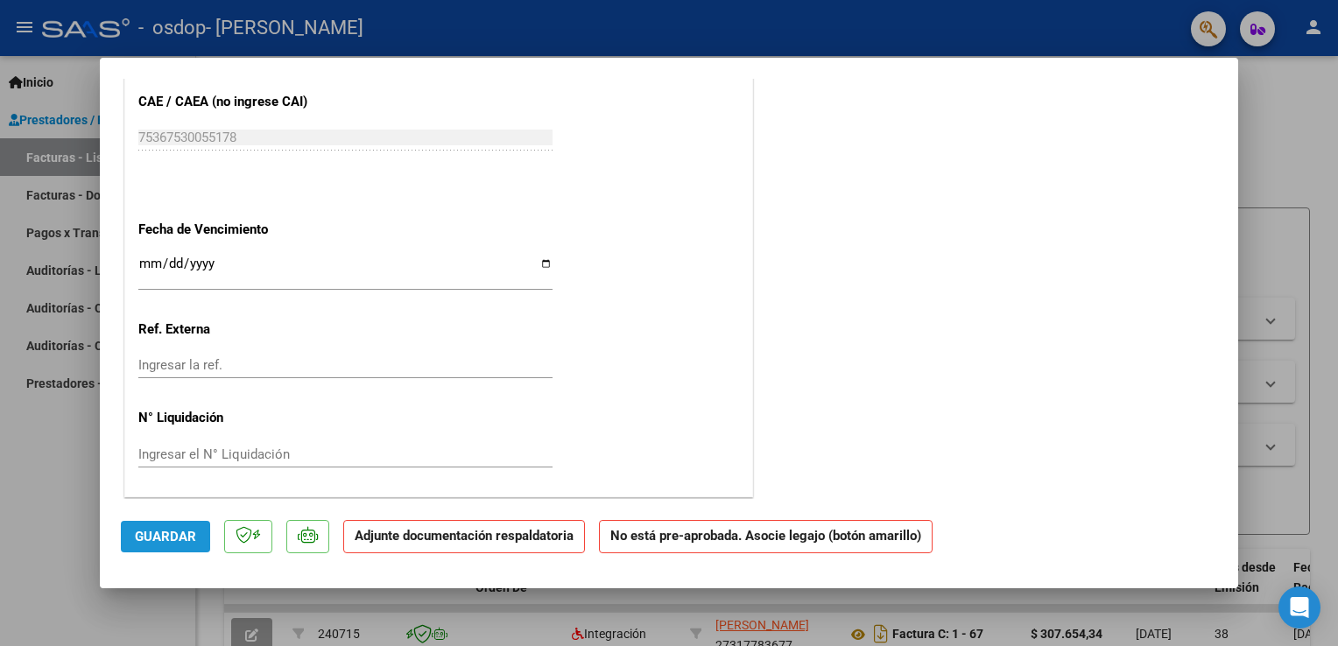
click at [180, 538] on span "Guardar" at bounding box center [165, 537] width 61 height 16
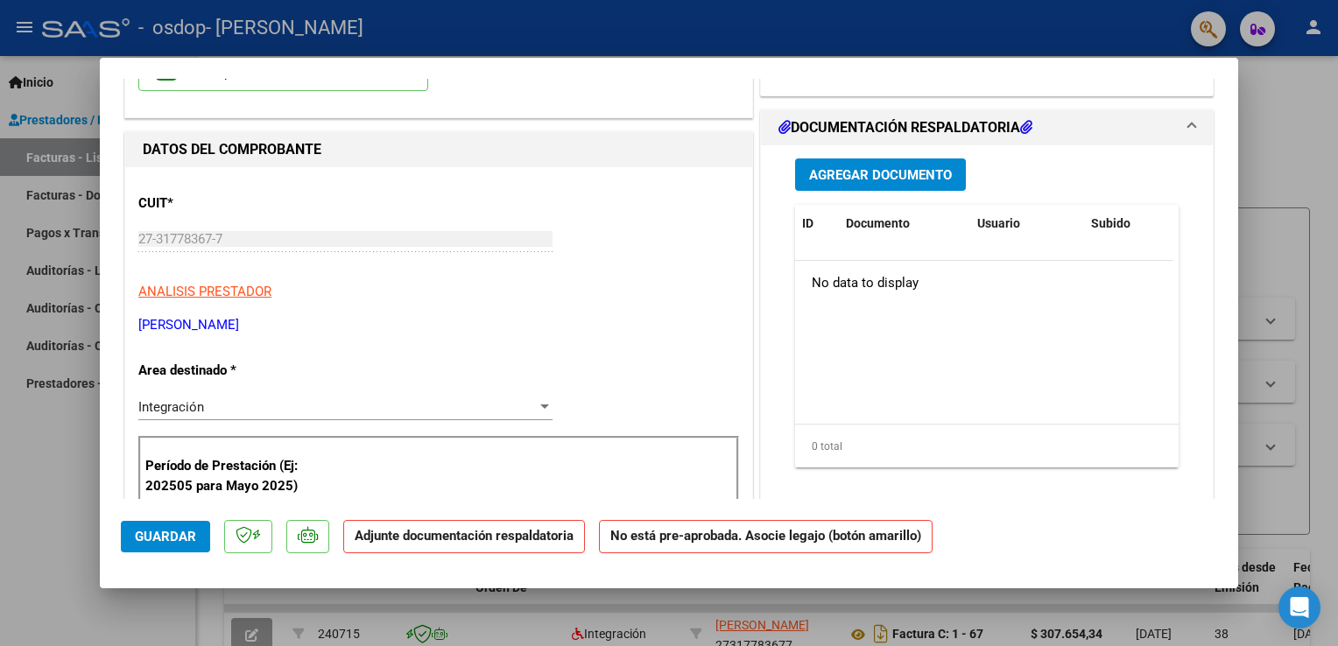
scroll to position [0, 0]
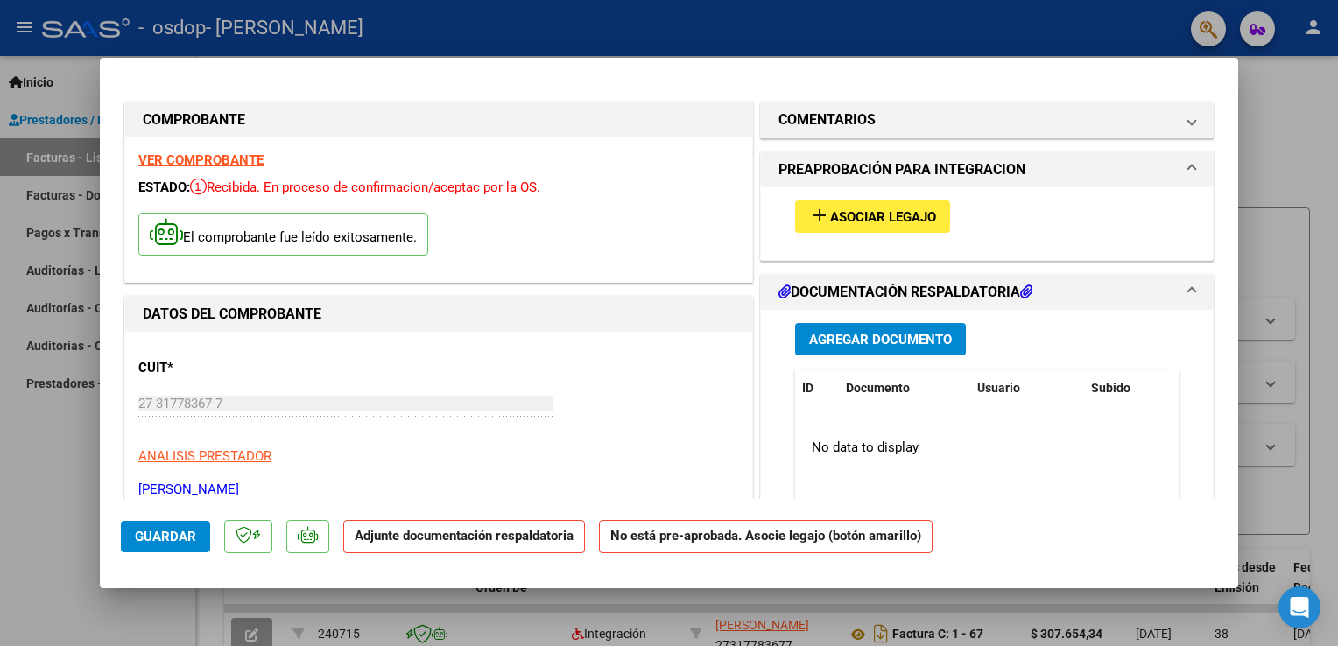
click at [908, 216] on span "Asociar Legajo" at bounding box center [883, 217] width 106 height 16
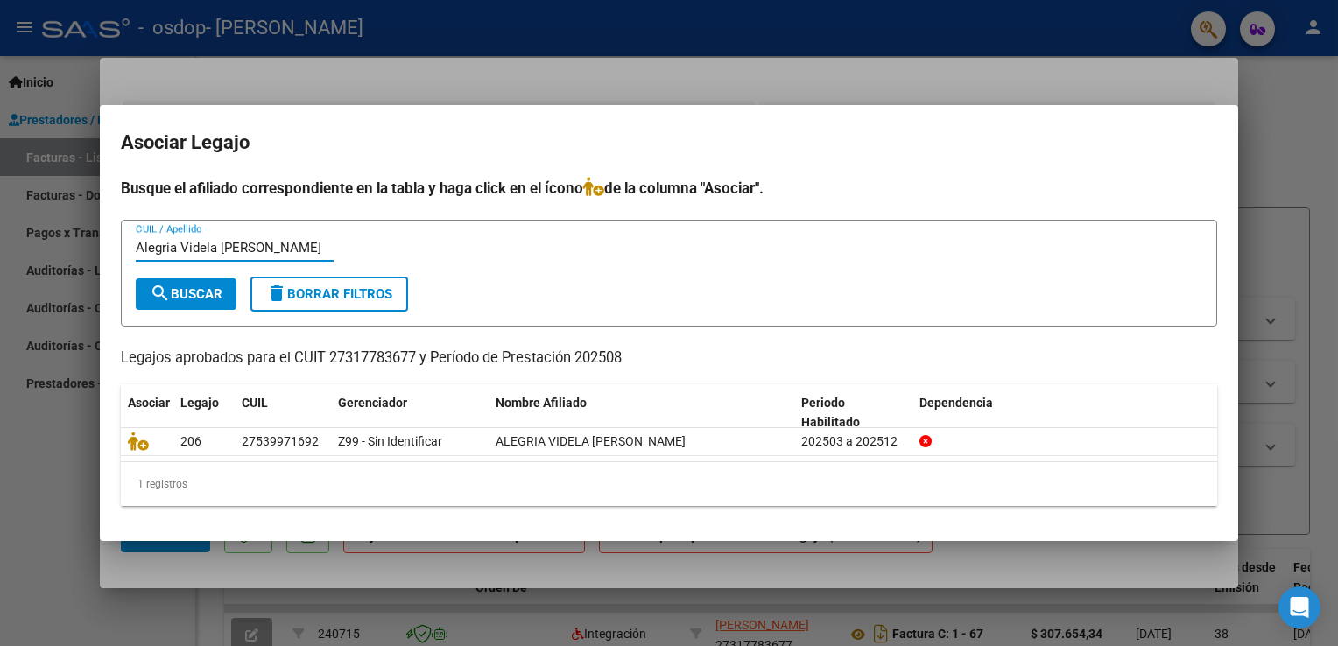
type input "Alegria Videla Maria Catalina"
click at [196, 288] on span "search Buscar" at bounding box center [186, 294] width 73 height 16
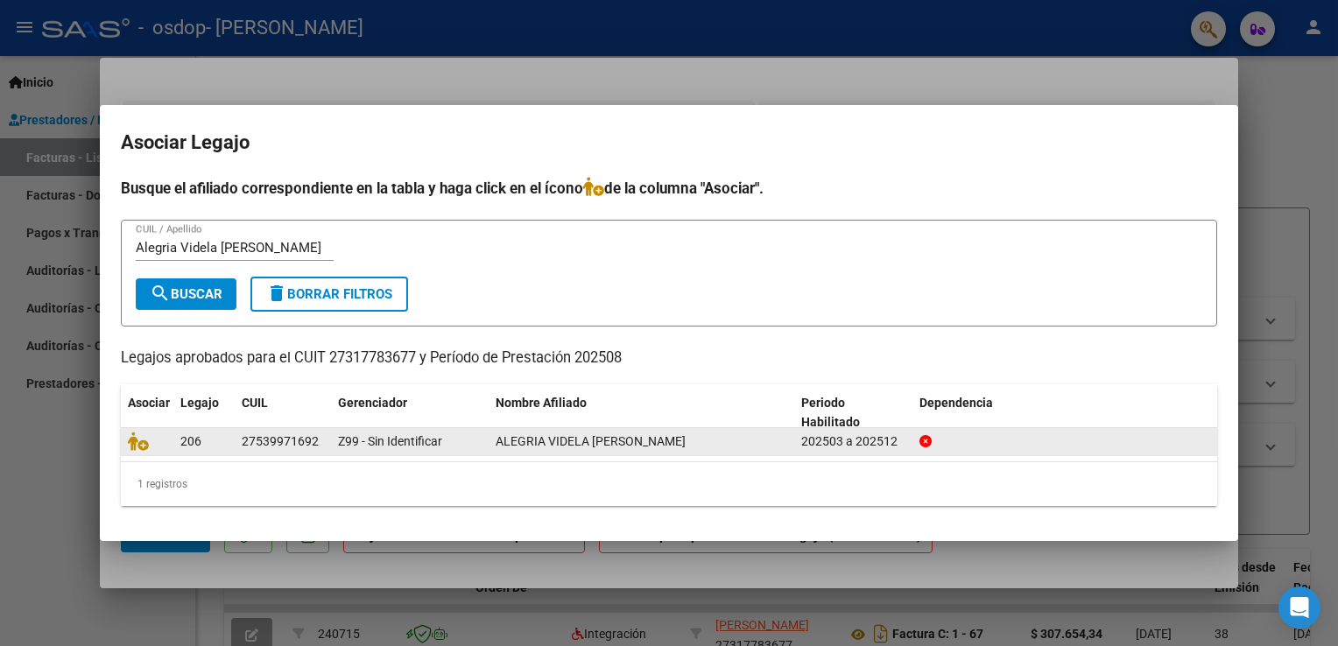
click at [927, 436] on icon at bounding box center [926, 441] width 12 height 12
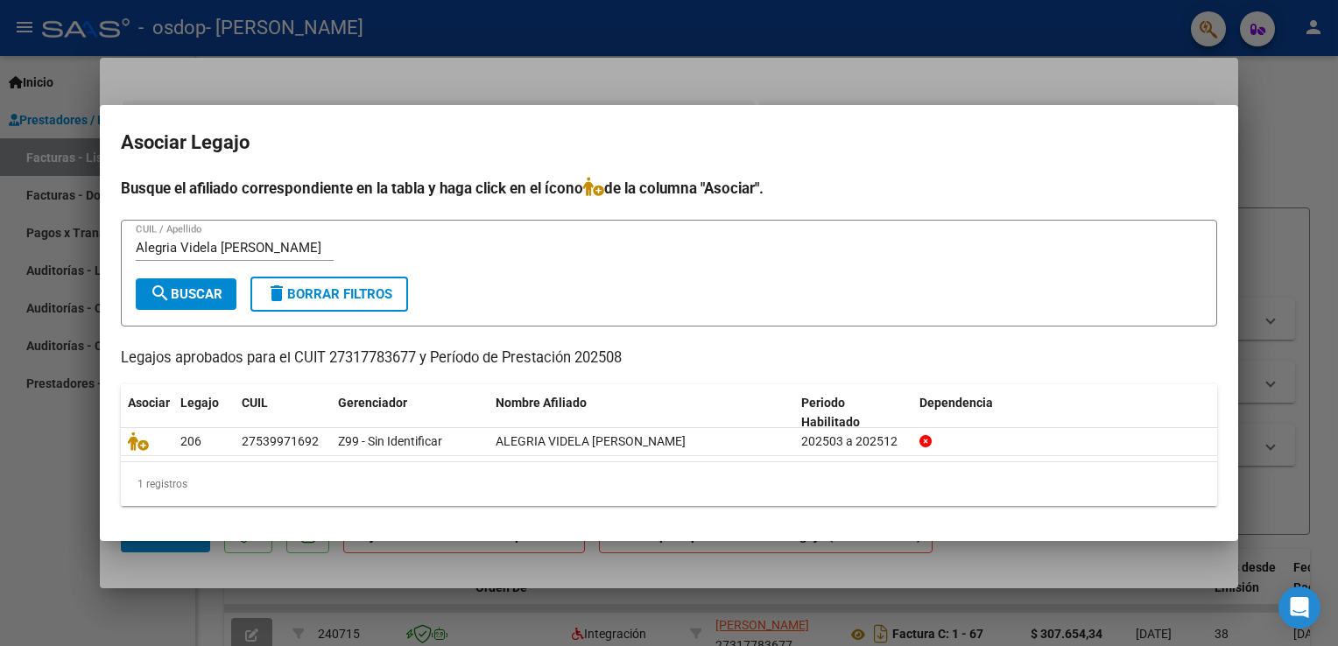
click at [55, 77] on div at bounding box center [669, 323] width 1338 height 646
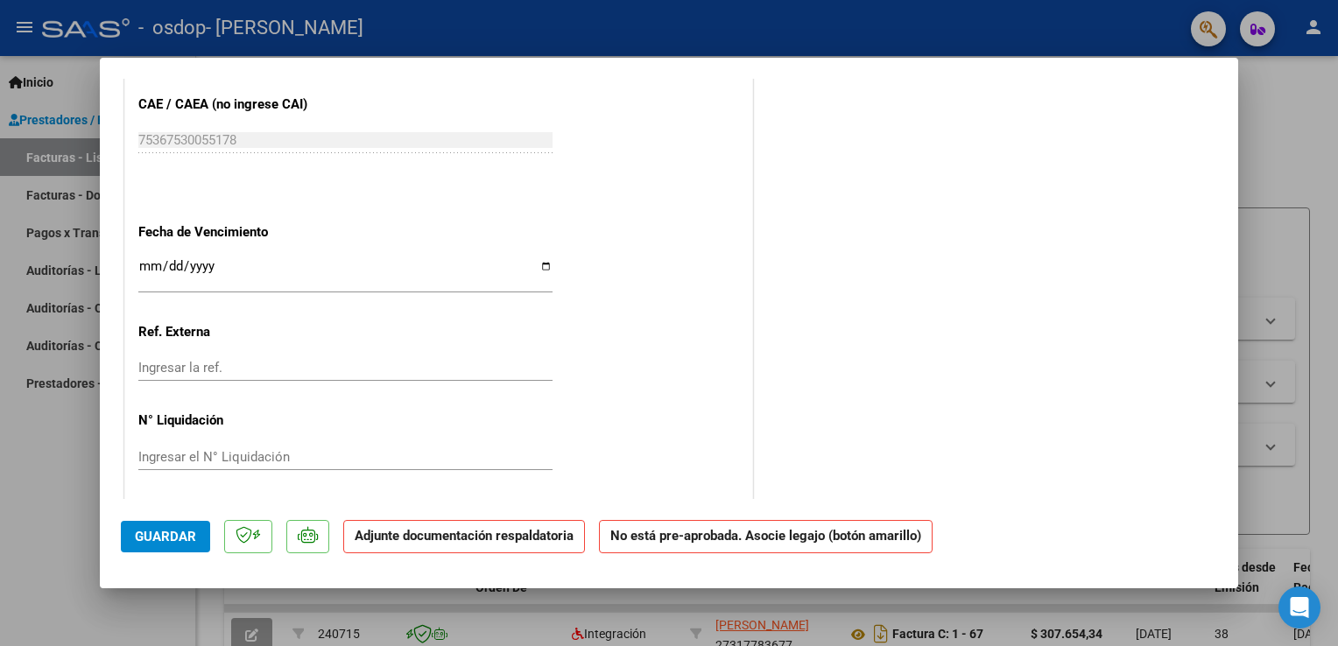
scroll to position [1099, 0]
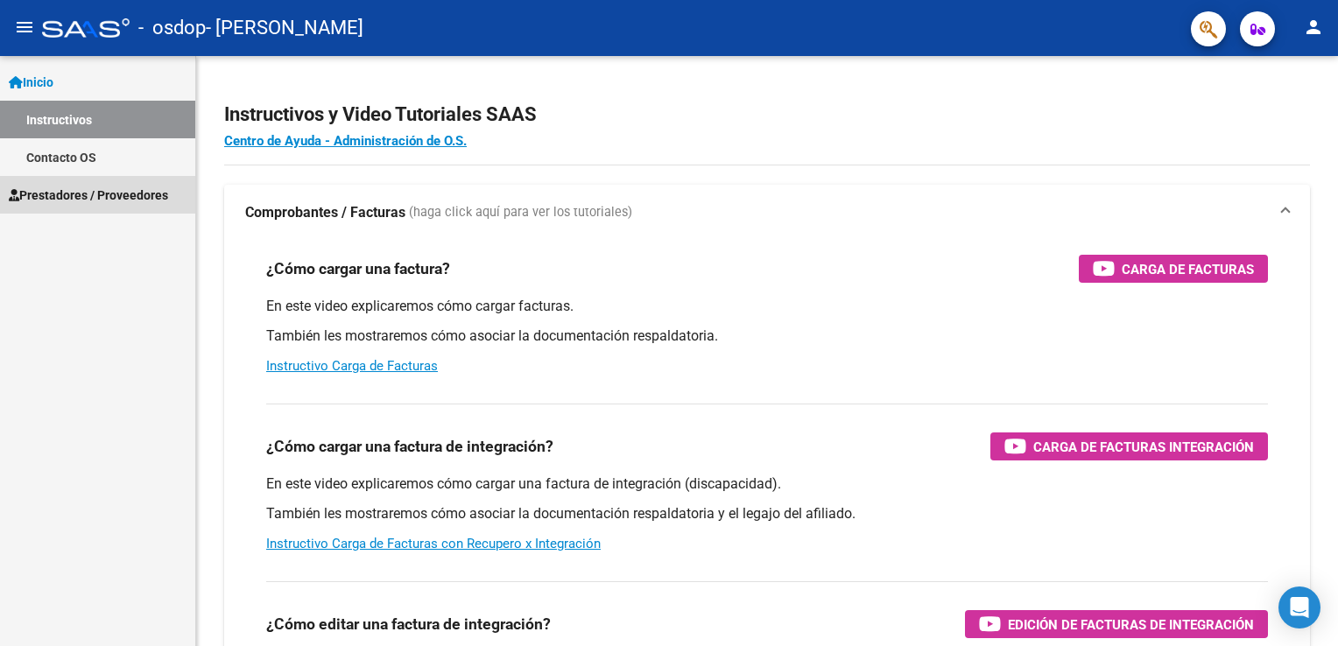
click at [127, 196] on span "Prestadores / Proveedores" at bounding box center [88, 195] width 159 height 19
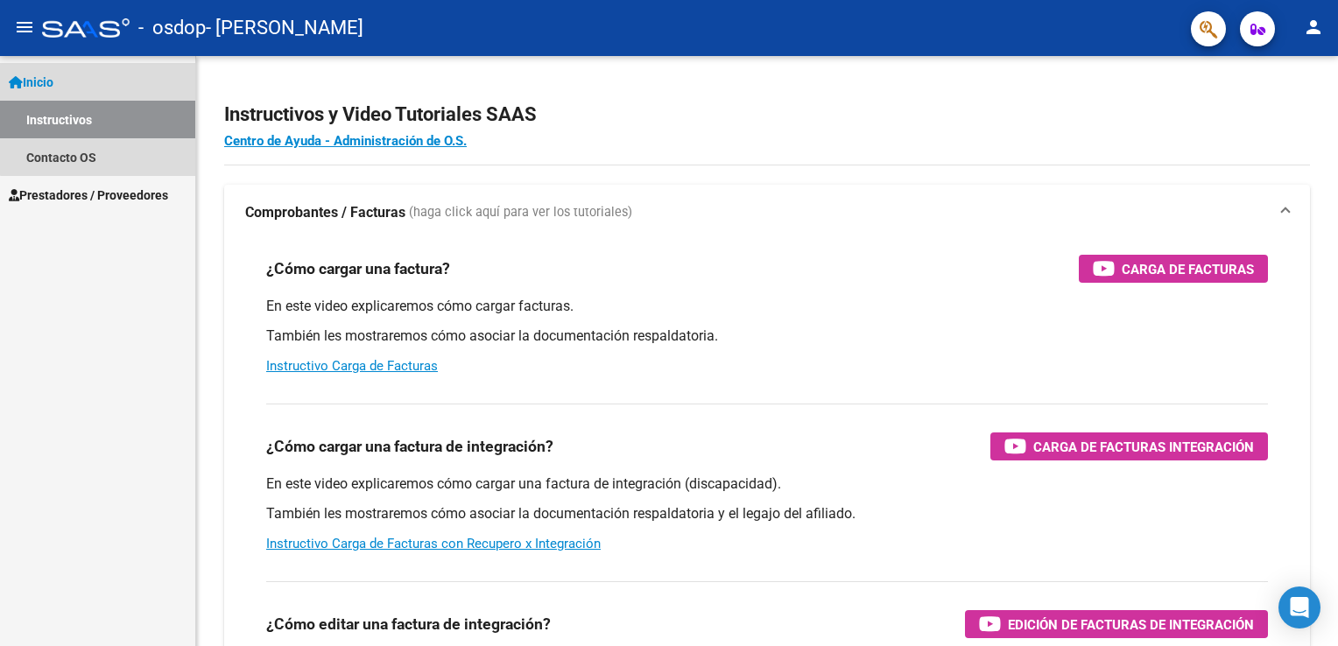
click at [100, 114] on link "Instructivos" at bounding box center [97, 120] width 195 height 38
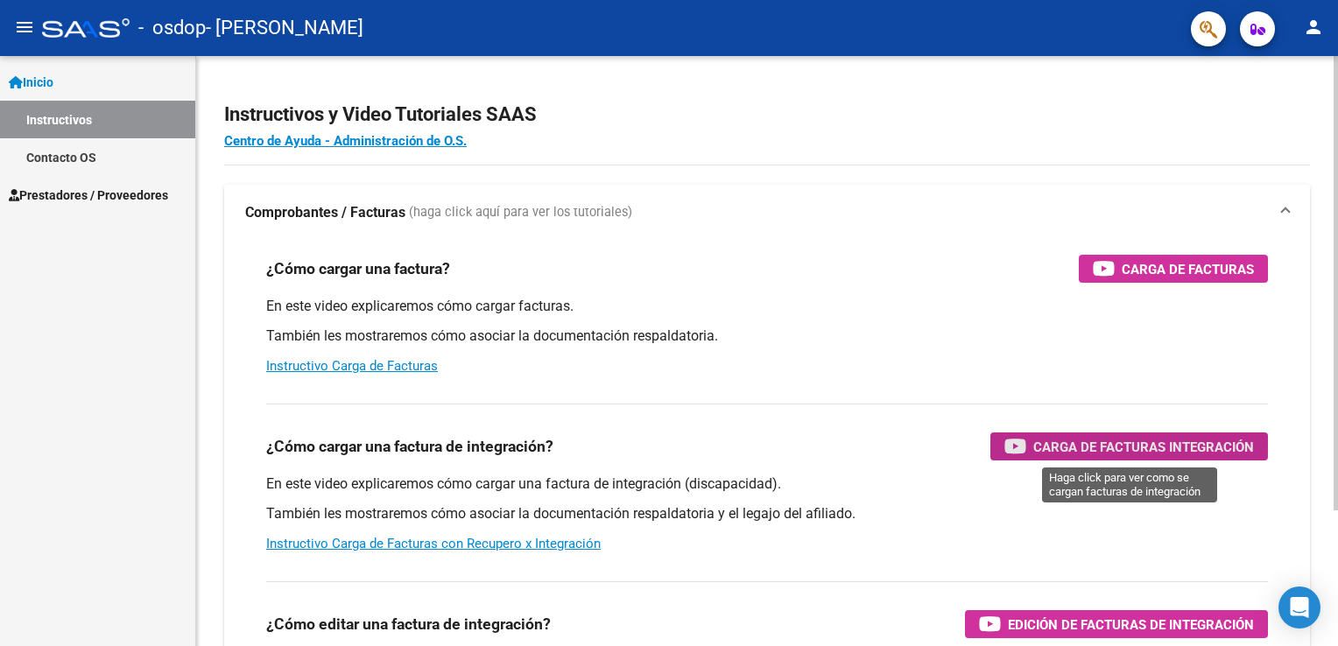
click at [1072, 440] on span "Carga de Facturas Integración" at bounding box center [1144, 447] width 221 height 22
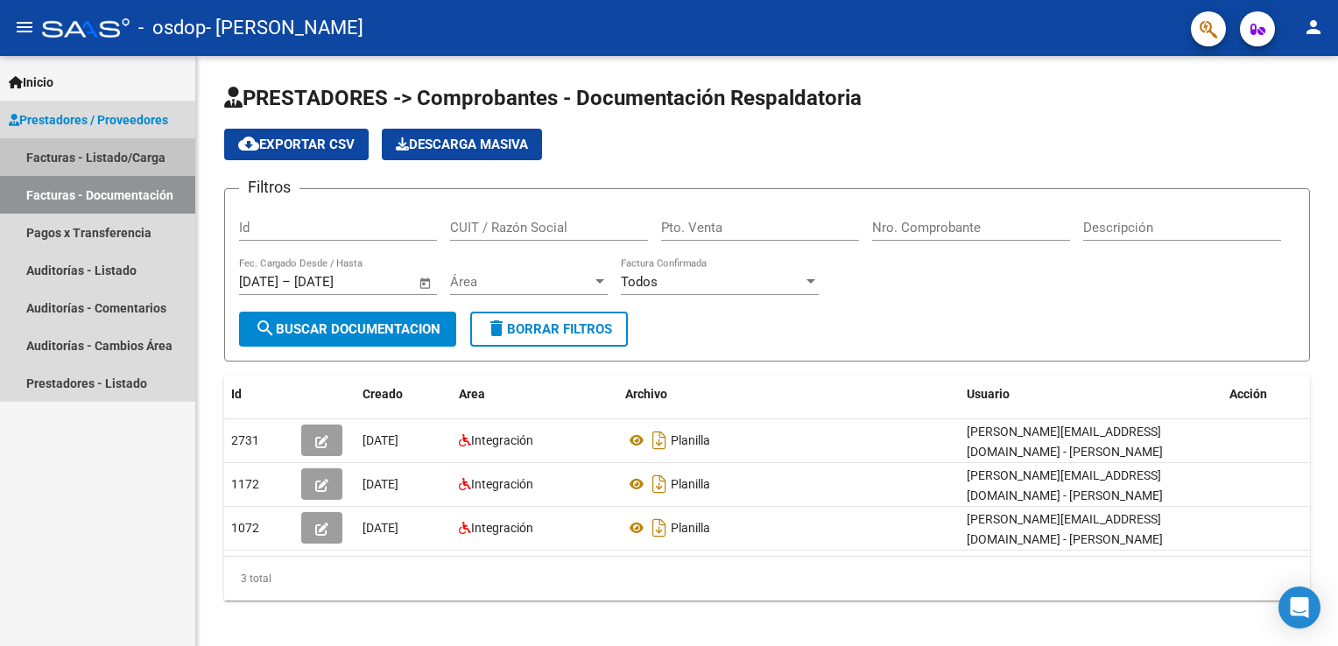
click at [101, 152] on link "Facturas - Listado/Carga" at bounding box center [97, 157] width 195 height 38
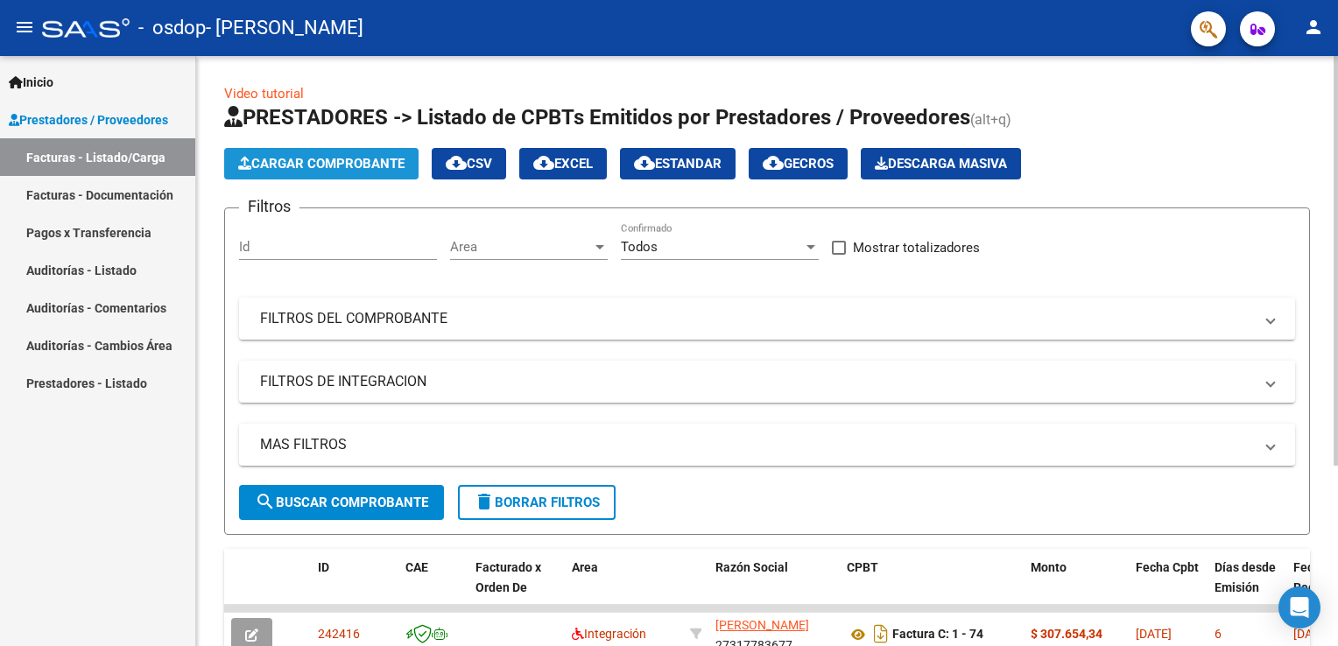
click at [349, 169] on span "Cargar Comprobante" at bounding box center [321, 164] width 166 height 16
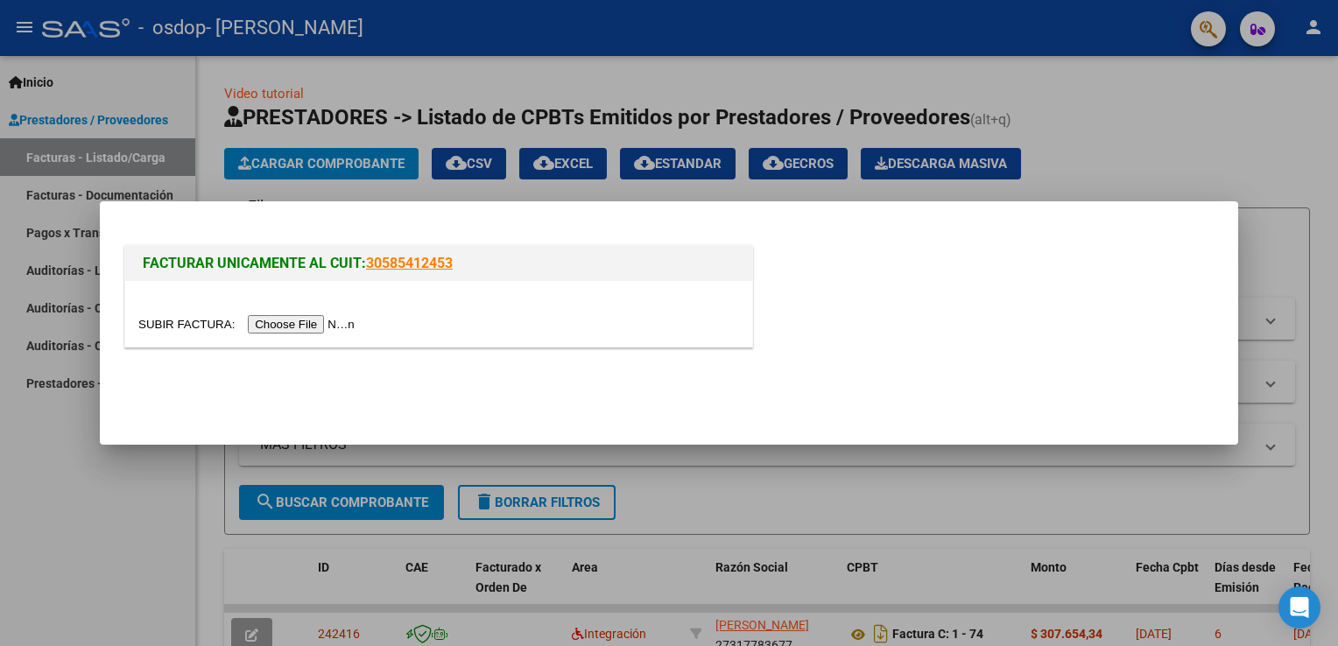
click at [308, 328] on input "file" at bounding box center [249, 324] width 222 height 18
click at [269, 326] on input "file" at bounding box center [249, 324] width 222 height 18
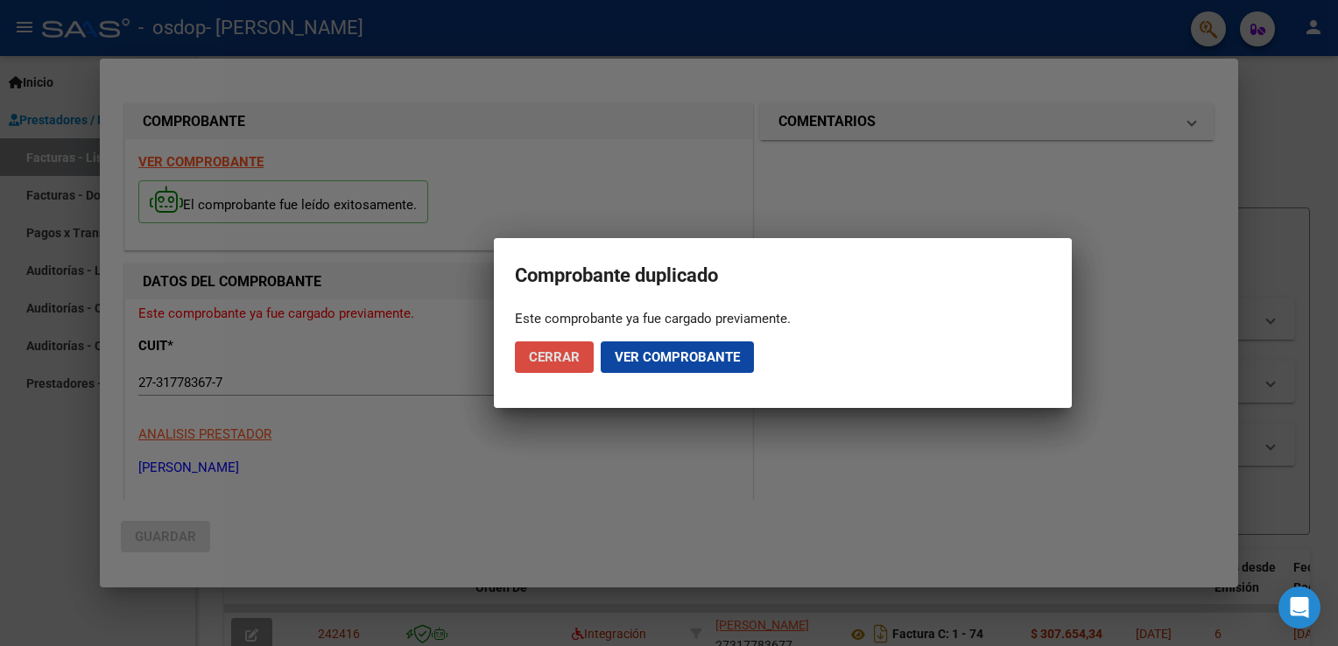
click at [550, 355] on span "Cerrar" at bounding box center [554, 358] width 51 height 16
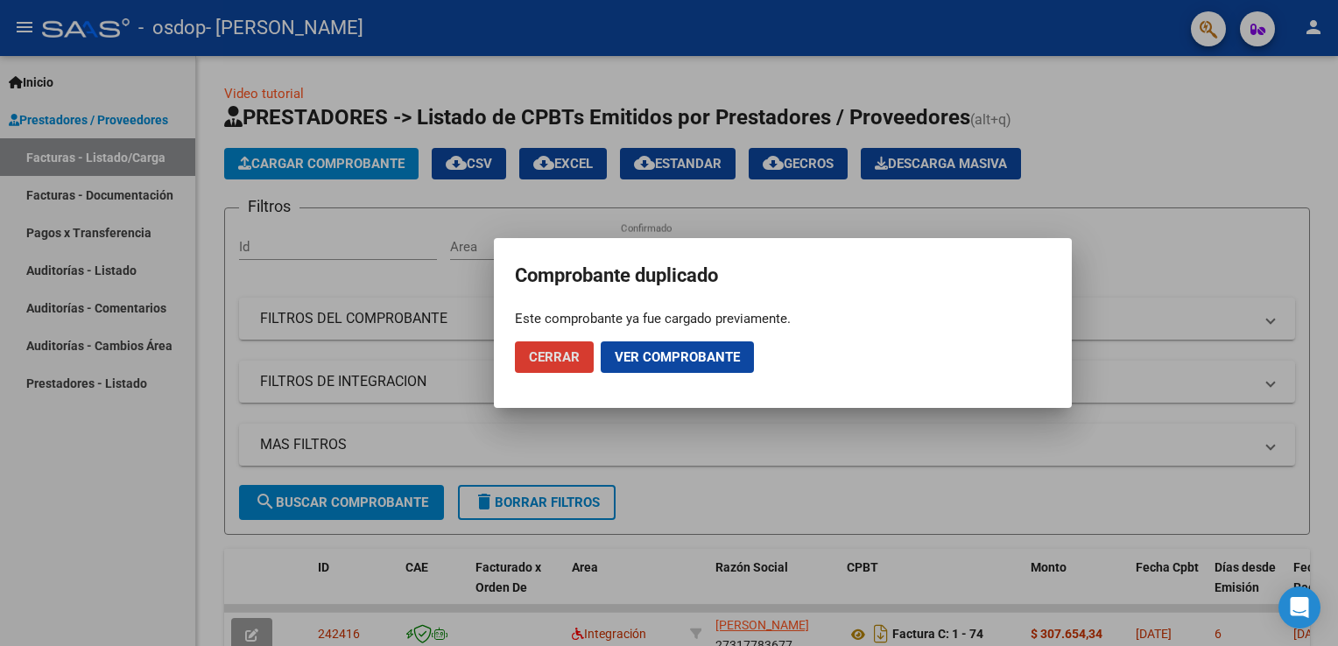
click at [580, 355] on button "Cerrar" at bounding box center [554, 358] width 79 height 32
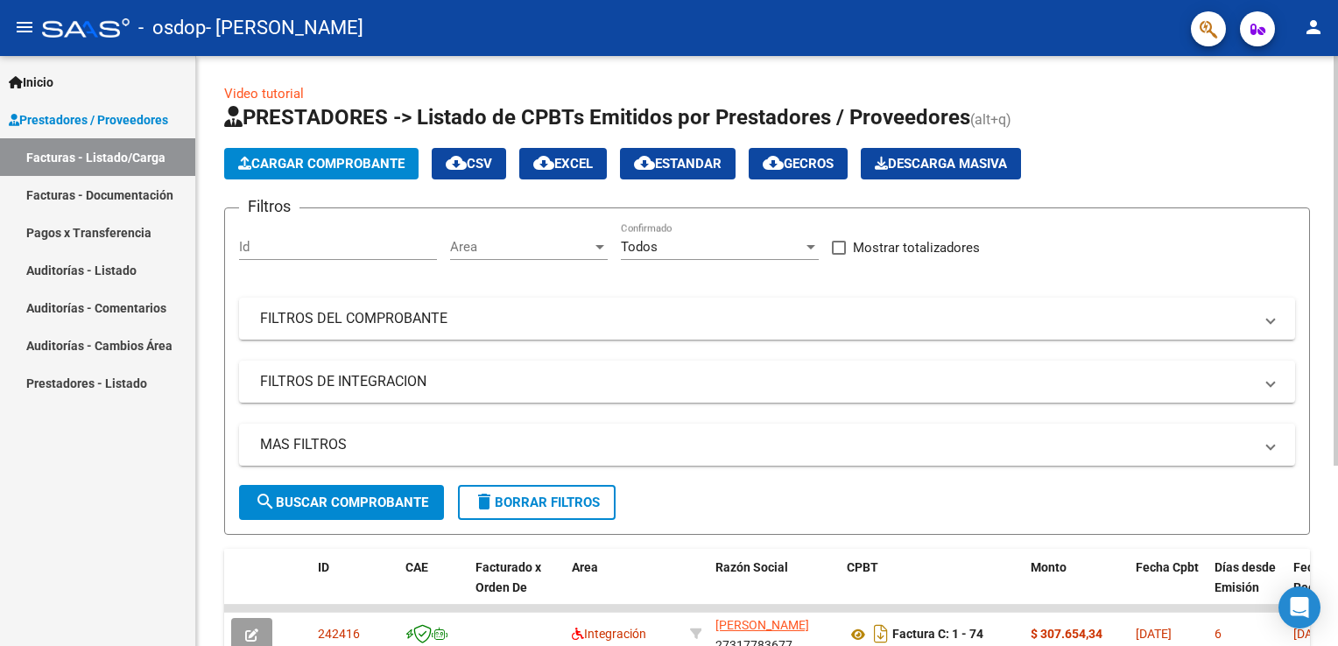
click at [601, 243] on div at bounding box center [600, 247] width 16 height 14
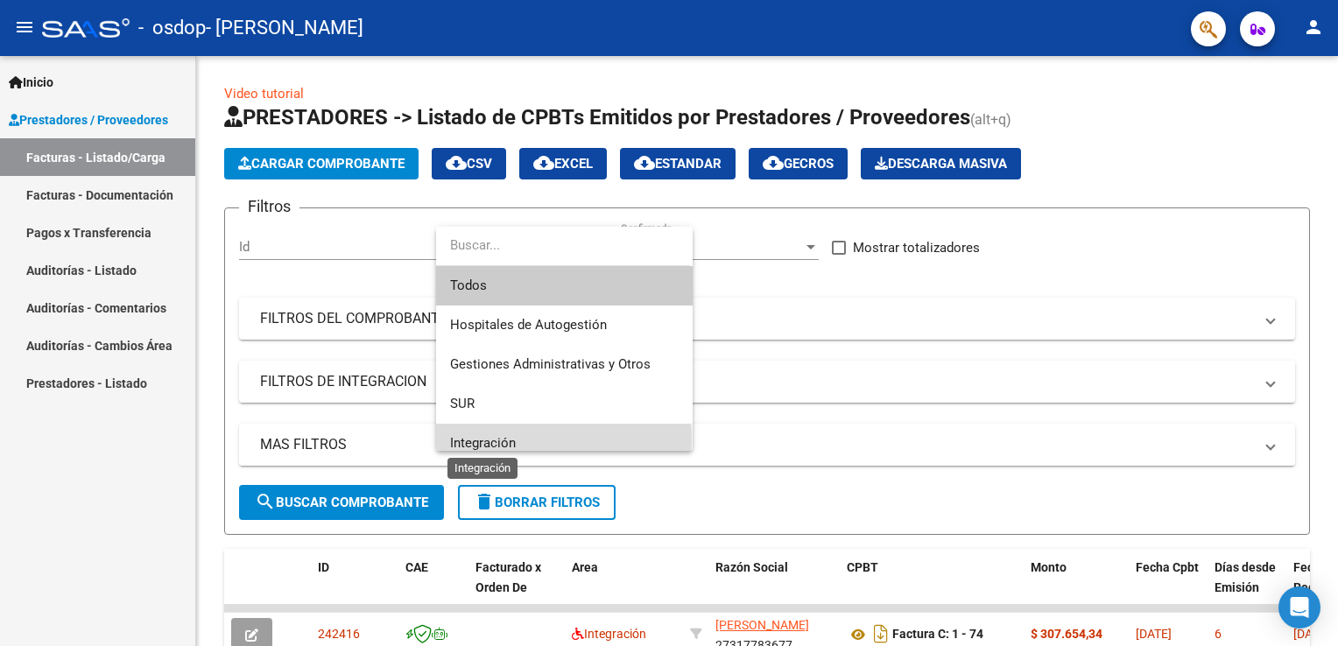
click at [512, 440] on span "Integración" at bounding box center [483, 443] width 66 height 16
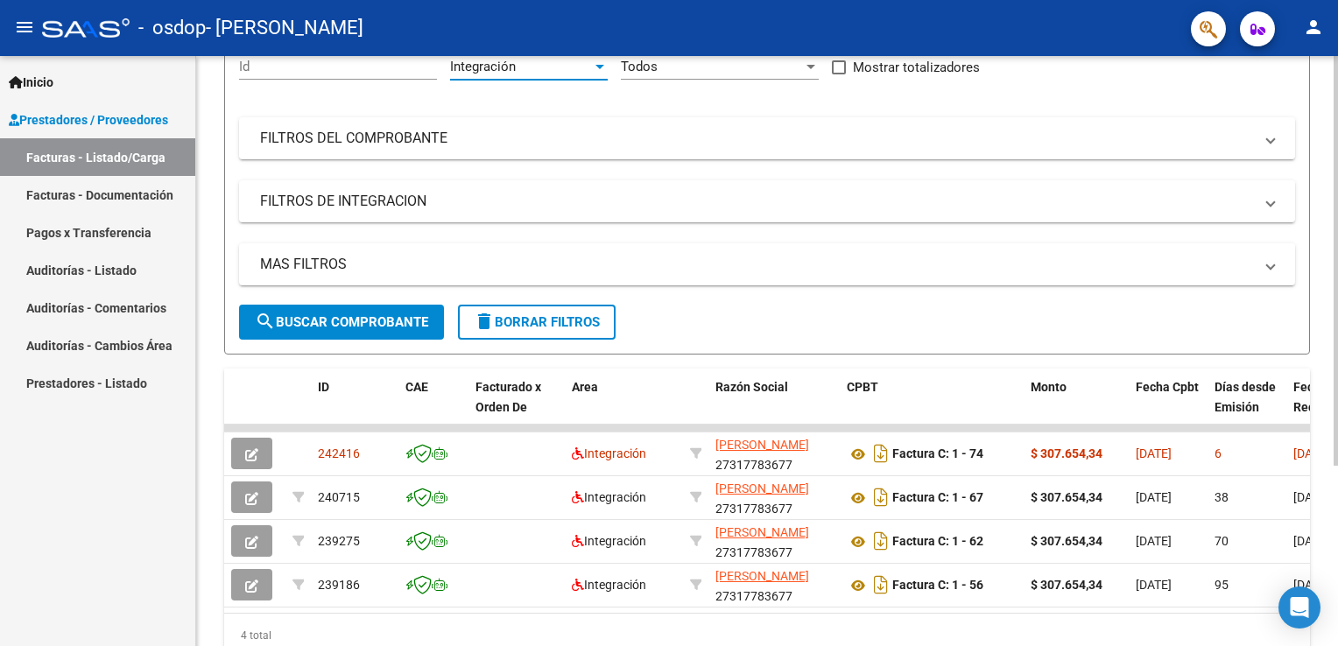
scroll to position [182, 0]
click at [1338, 412] on html "menu - osdop - GUERRERO NELLY DEBORA person Inicio Instructivos Contacto OS Pre…" at bounding box center [669, 323] width 1338 height 646
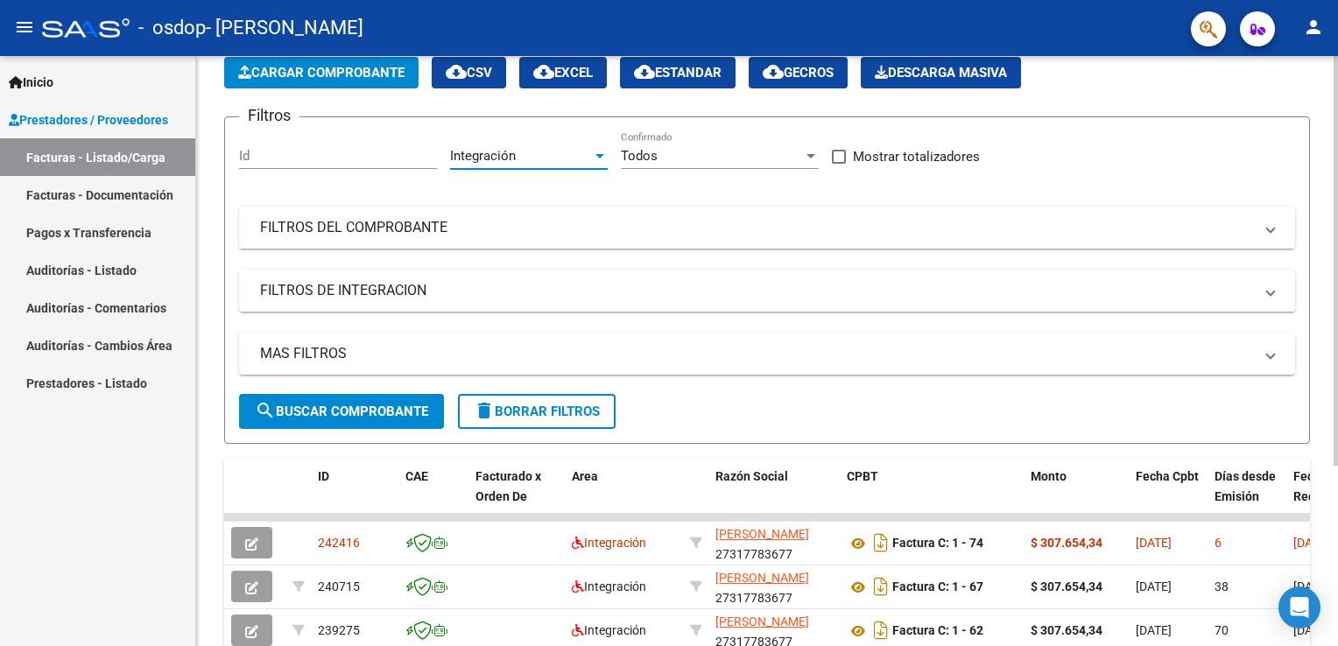
scroll to position [85, 0]
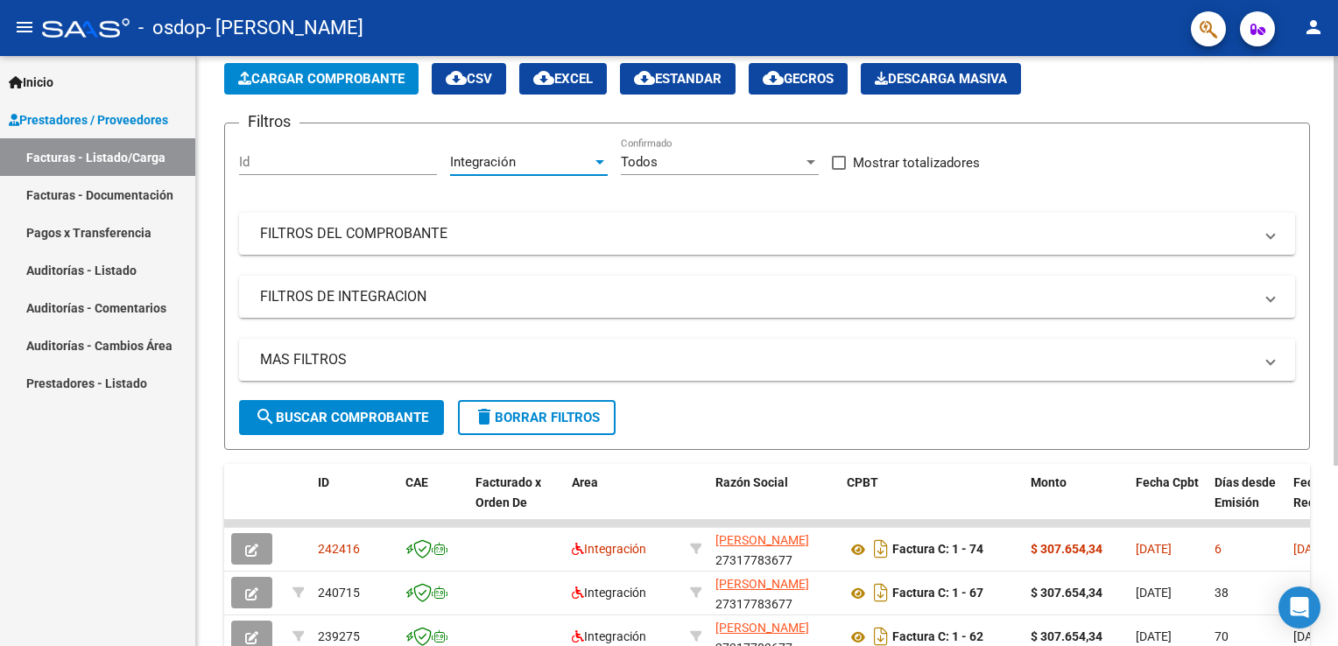
click at [1317, 173] on div "Video tutorial PRESTADORES -> Listado de CPBTs Emitidos por Prestadores / Prove…" at bounding box center [769, 390] width 1147 height 838
click at [602, 160] on div at bounding box center [600, 162] width 9 height 4
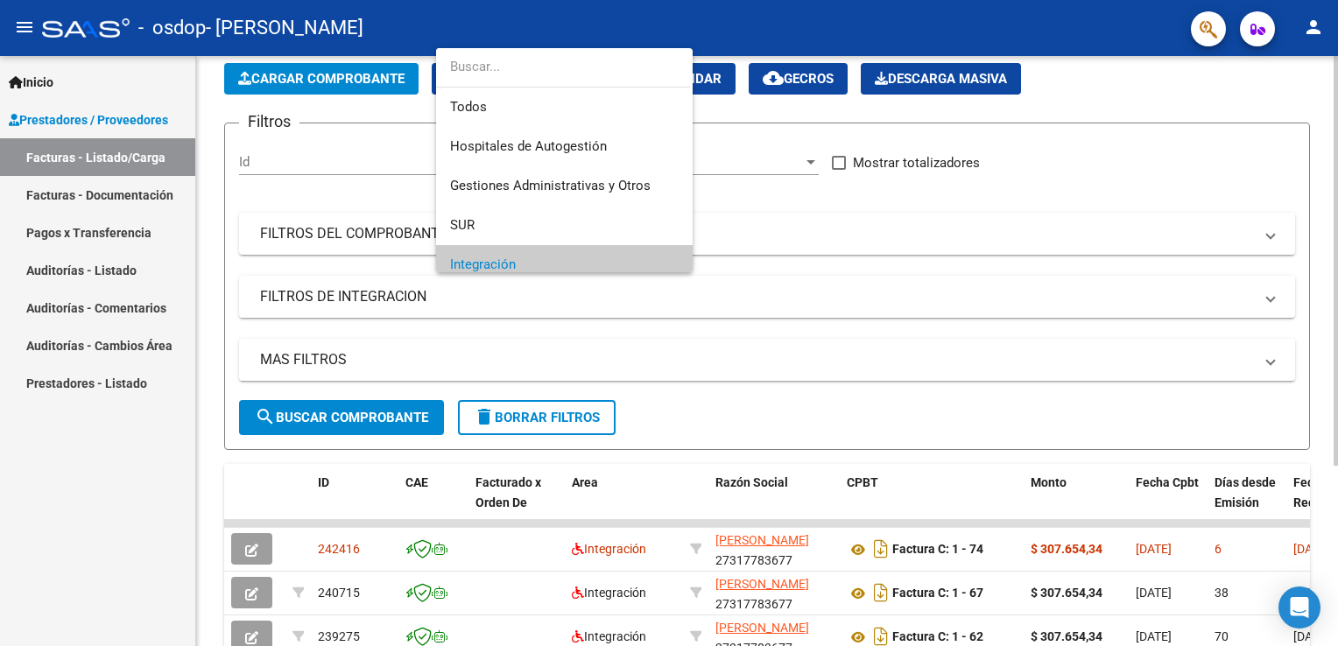
scroll to position [104, 0]
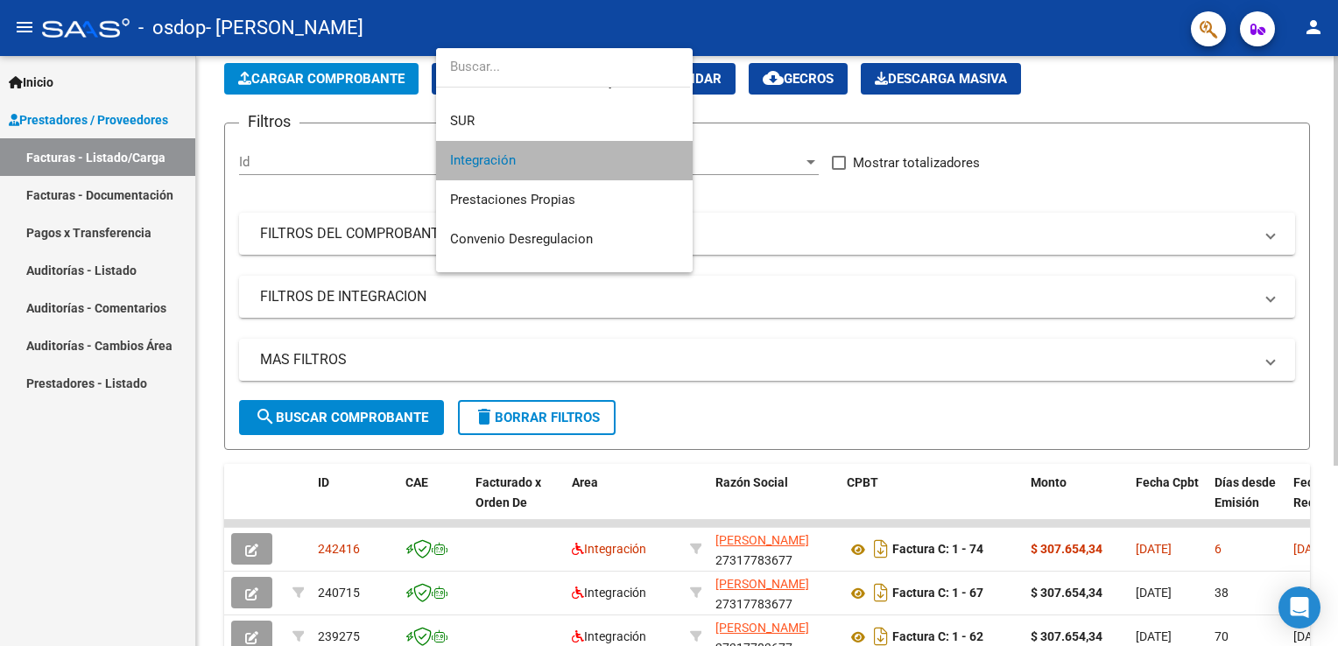
click at [602, 159] on span "Integración" at bounding box center [564, 160] width 229 height 39
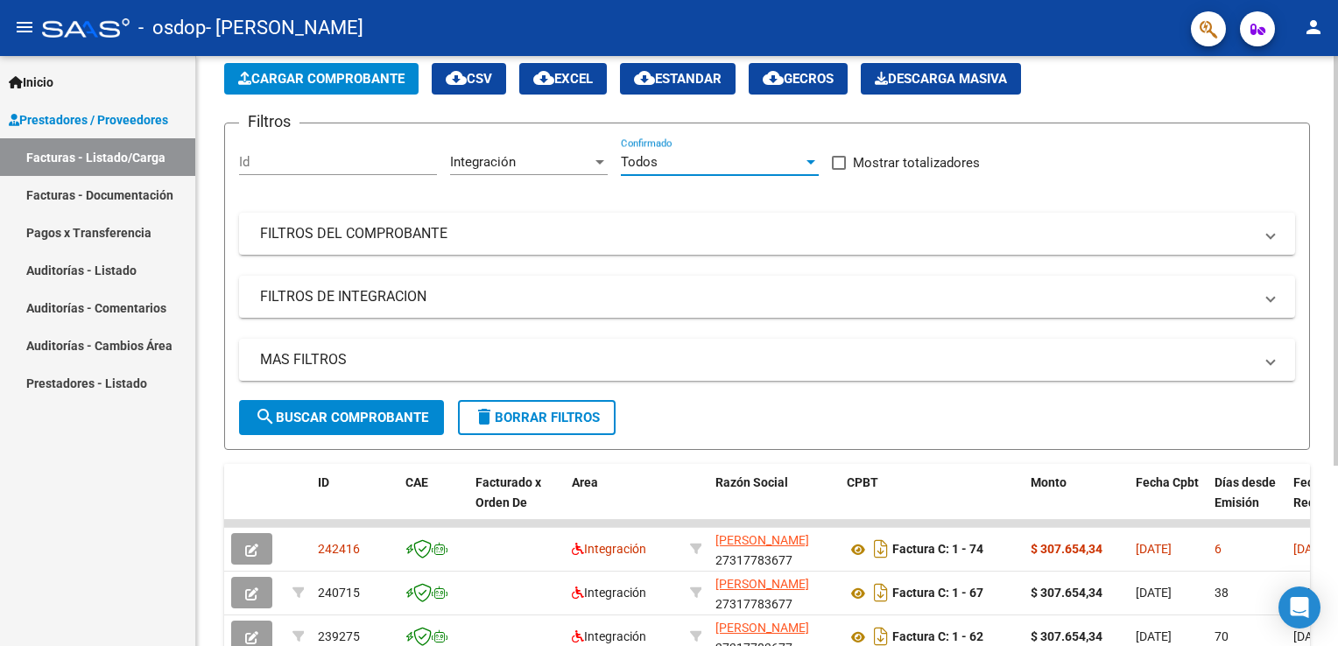
click at [810, 160] on div at bounding box center [811, 162] width 9 height 4
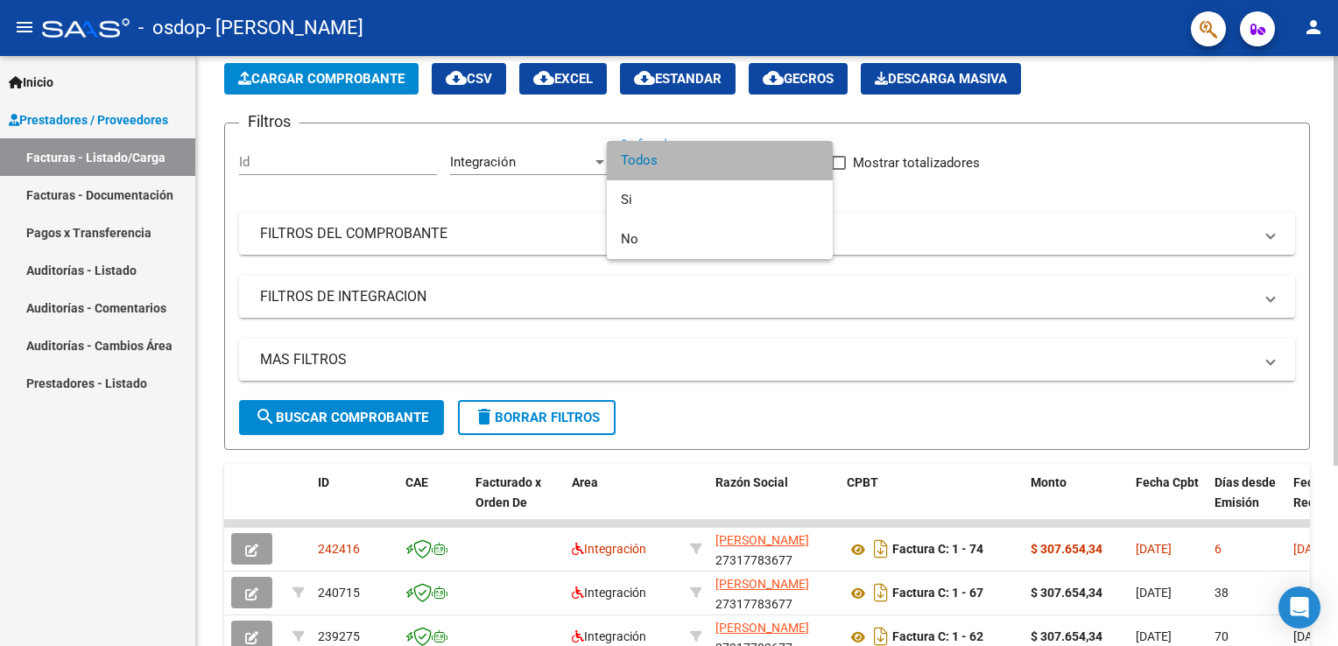
click at [810, 160] on span "Todos" at bounding box center [720, 160] width 198 height 39
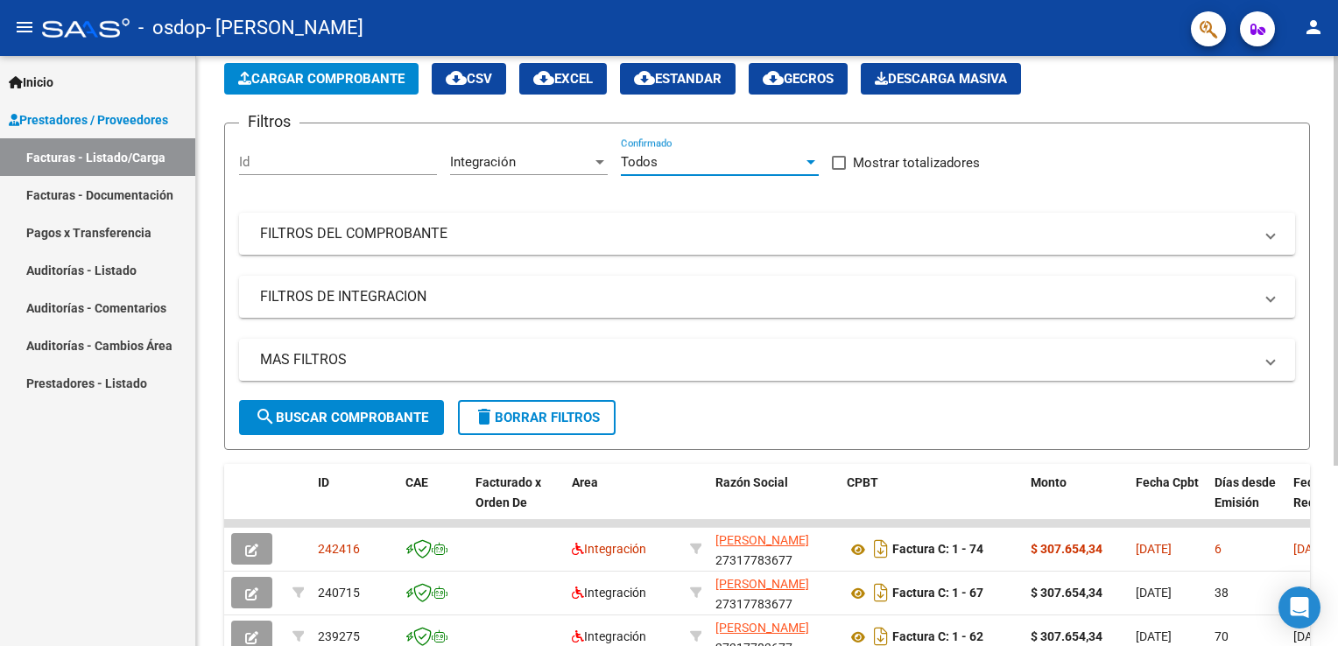
click at [937, 163] on span "Mostrar totalizadores" at bounding box center [916, 162] width 127 height 21
click at [839, 170] on input "Mostrar totalizadores" at bounding box center [838, 170] width 1 height 1
checkbox input "true"
click at [366, 160] on input "Id" at bounding box center [338, 162] width 198 height 16
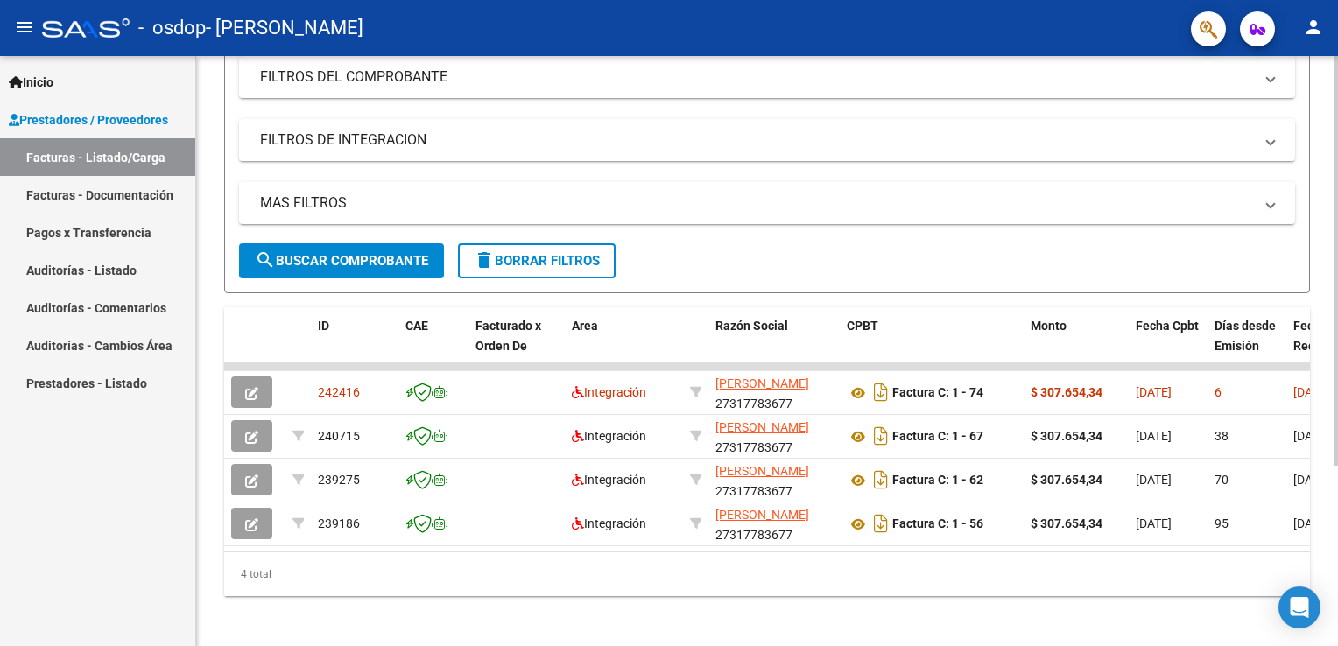
scroll to position [258, 0]
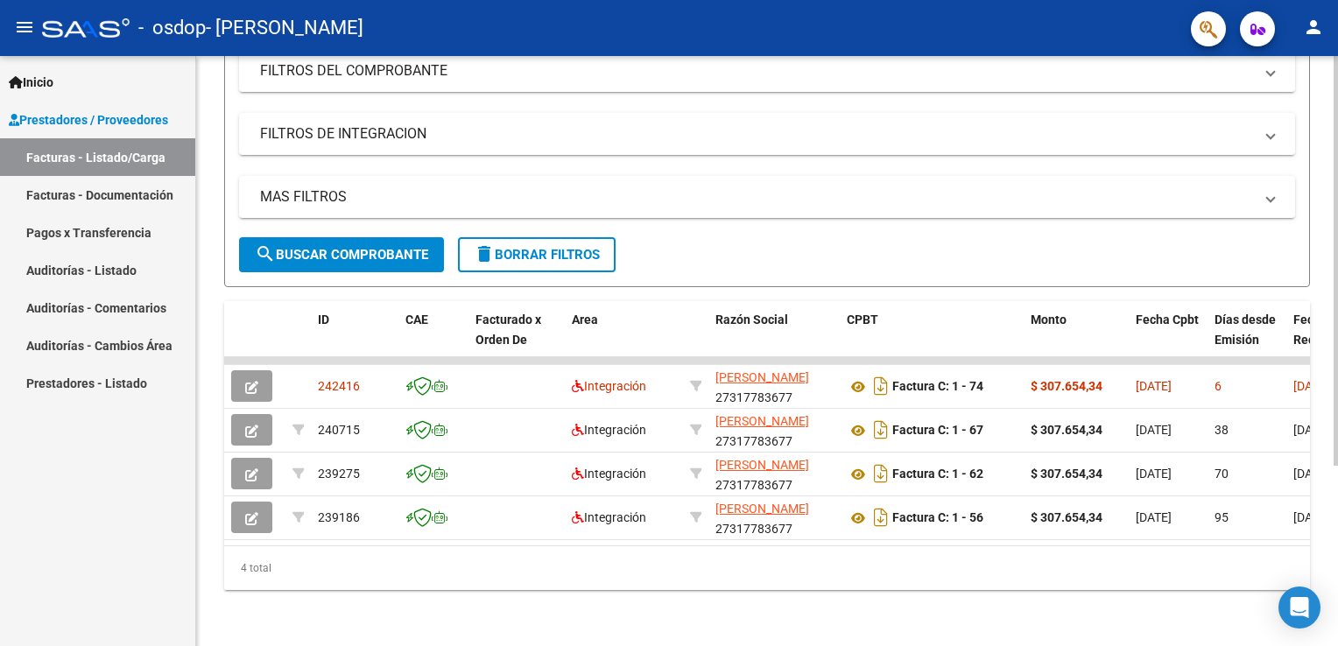
click at [1338, 364] on html "menu - osdop - GUERRERO NELLY DEBORA person Inicio Instructivos Contacto OS Pre…" at bounding box center [669, 323] width 1338 height 646
click at [1338, 319] on html "menu - osdop - GUERRERO NELLY DEBORA person Inicio Instructivos Contacto OS Pre…" at bounding box center [669, 323] width 1338 height 646
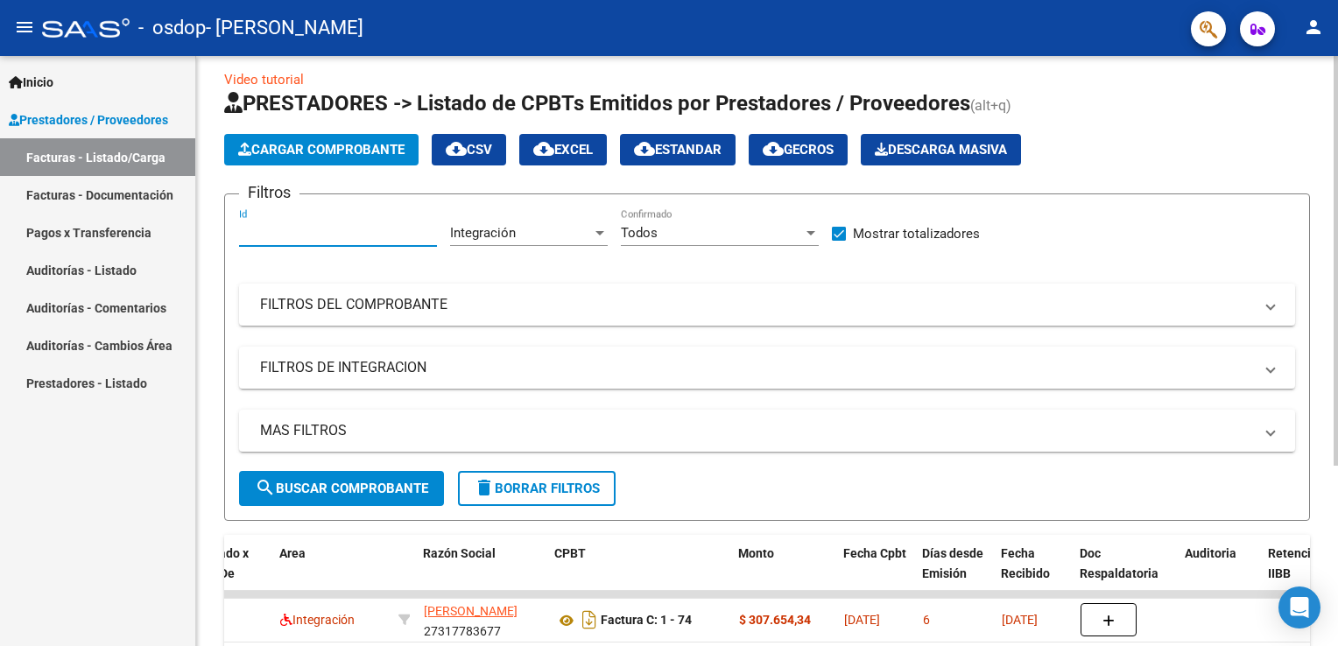
scroll to position [11, 0]
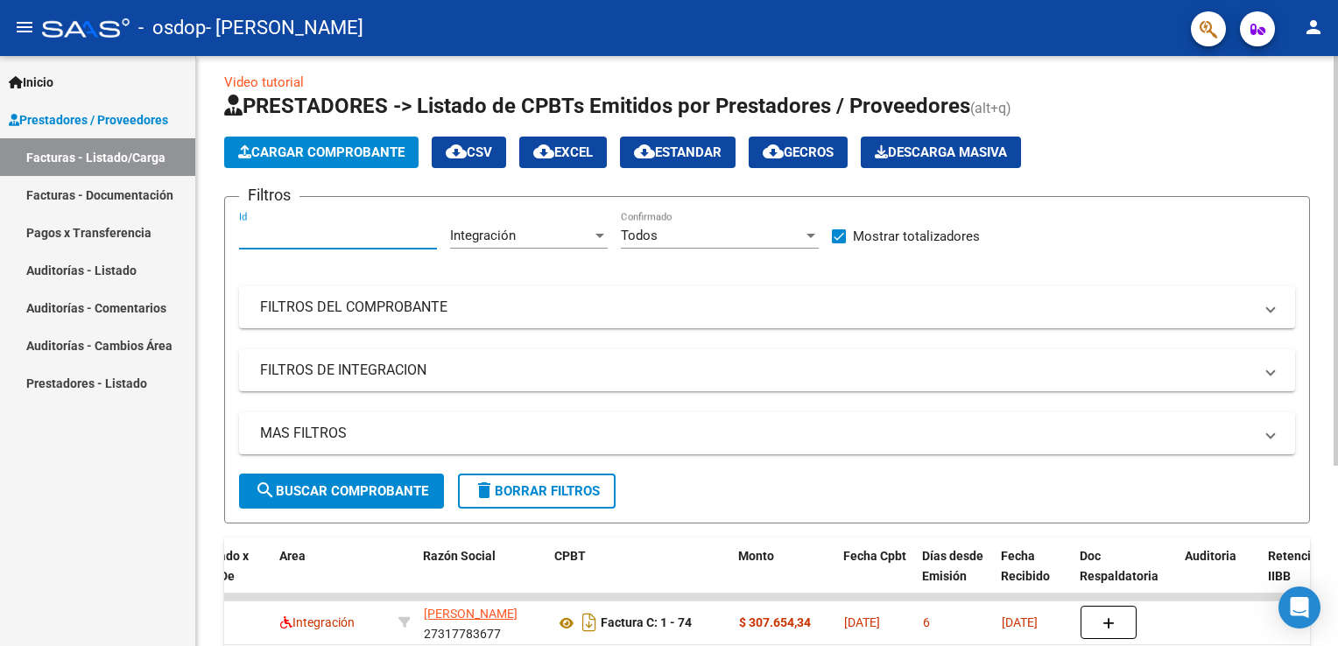
click at [1303, 245] on div "Video tutorial PRESTADORES -> Listado de CPBTs Emitidos por Prestadores / Prove…" at bounding box center [769, 464] width 1147 height 838
type input "202508"
click at [583, 274] on div "Filtros 202508 Id Integración Area Todos Confirmado Mostrar totalizadores FILTR…" at bounding box center [767, 342] width 1056 height 263
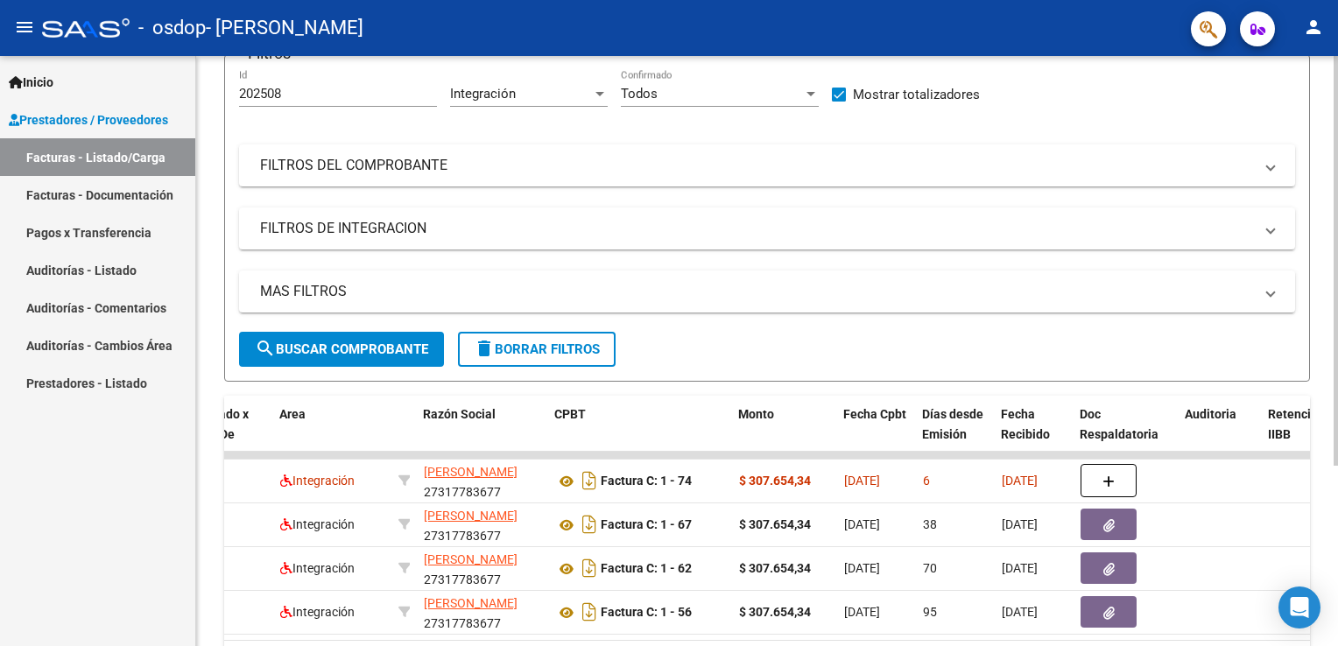
scroll to position [131, 0]
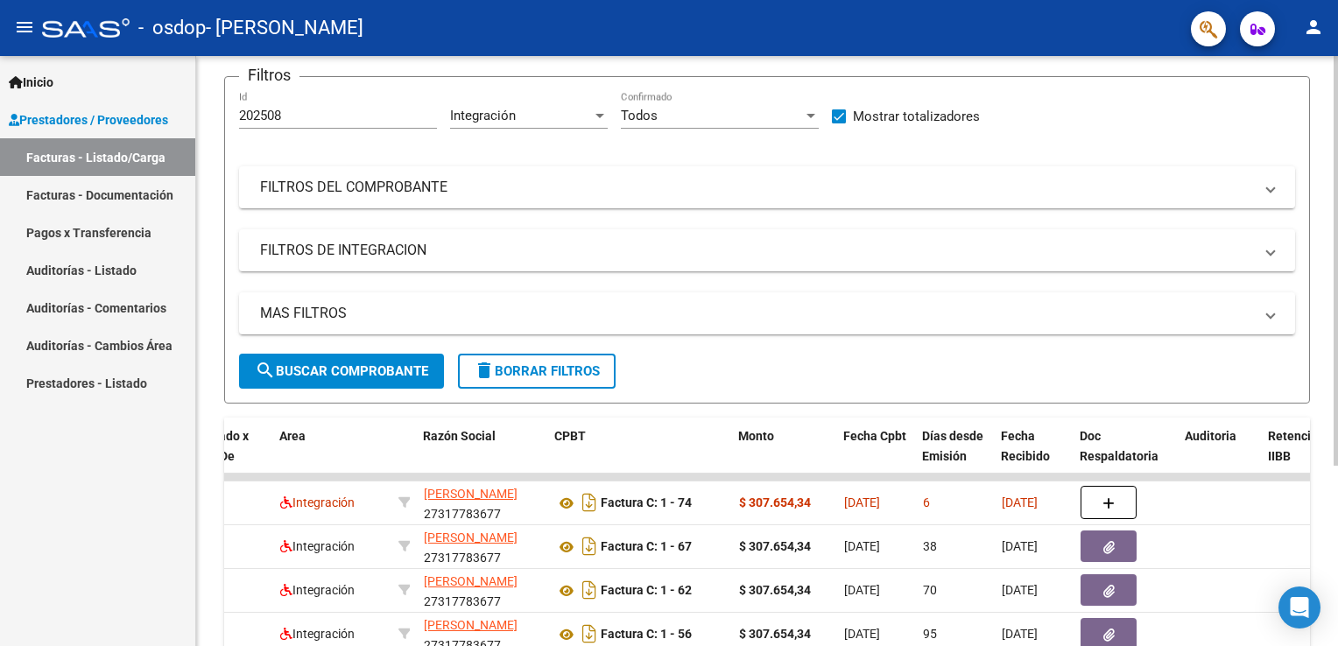
click at [1272, 315] on div "Video tutorial PRESTADORES -> Listado de CPBTs Emitidos por Prestadores / Prove…" at bounding box center [769, 344] width 1147 height 838
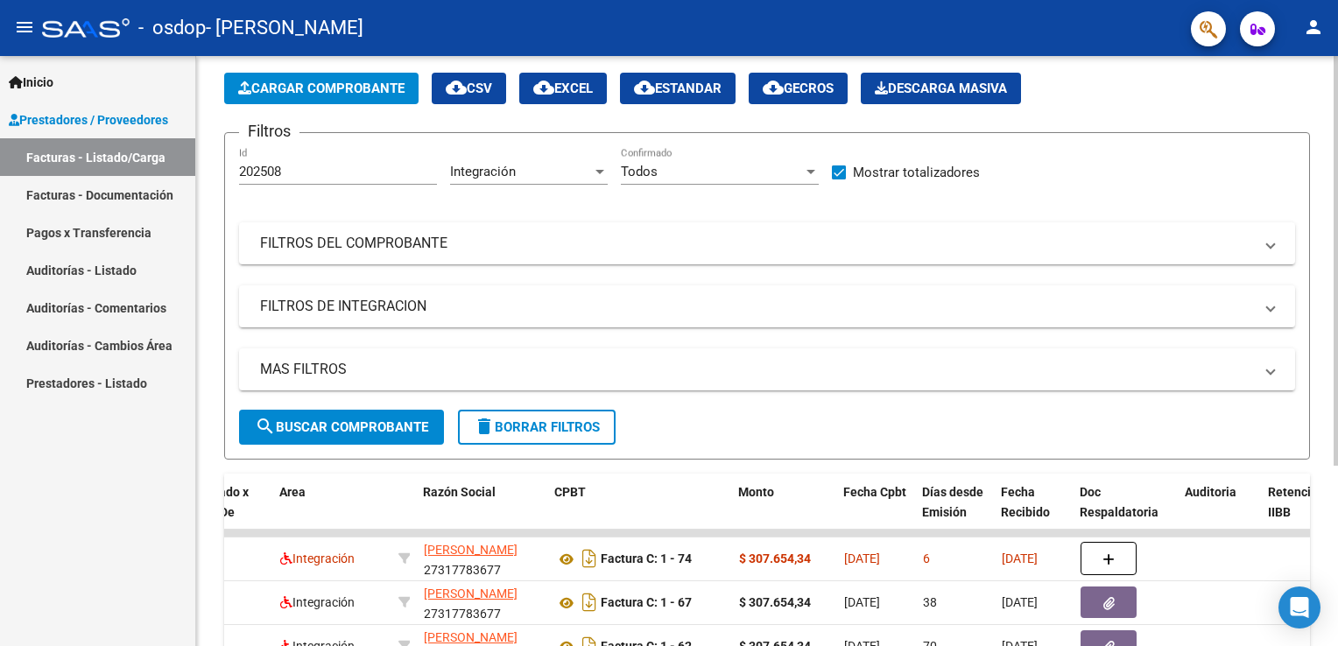
scroll to position [0, 0]
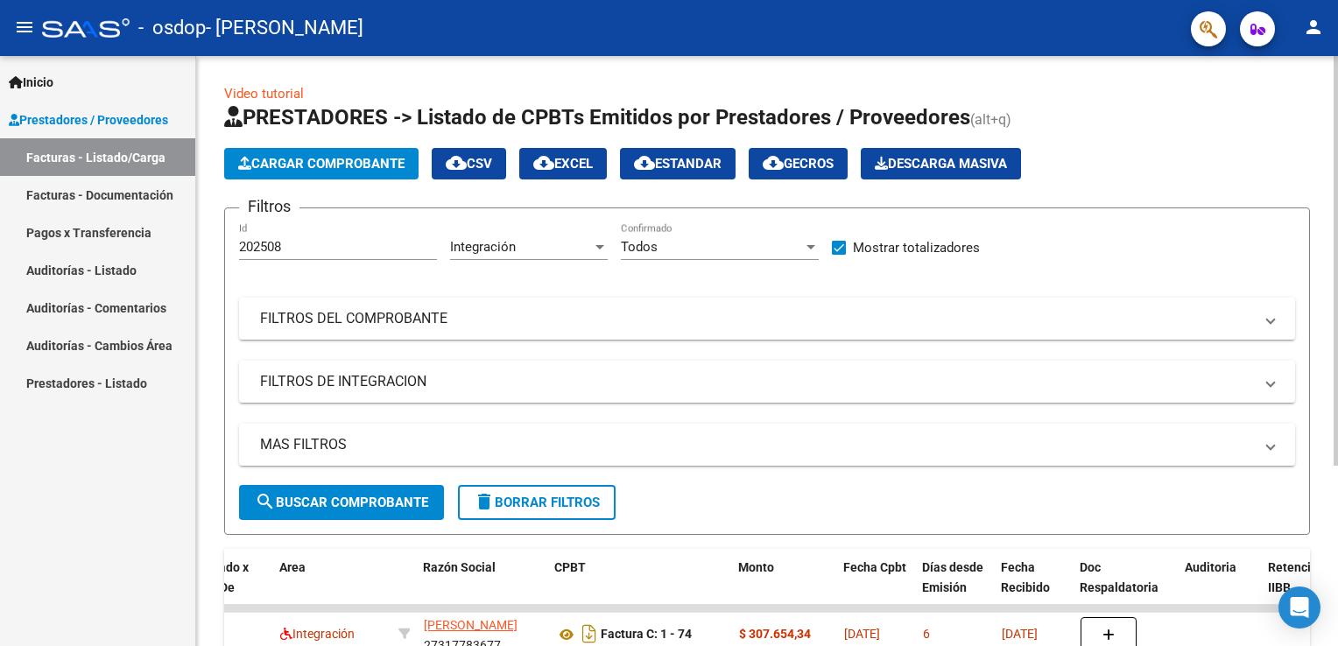
click at [1308, 179] on div "Video tutorial PRESTADORES -> Listado de CPBTs Emitidos por Prestadores / Prove…" at bounding box center [769, 475] width 1147 height 838
click at [598, 247] on div at bounding box center [600, 247] width 9 height 4
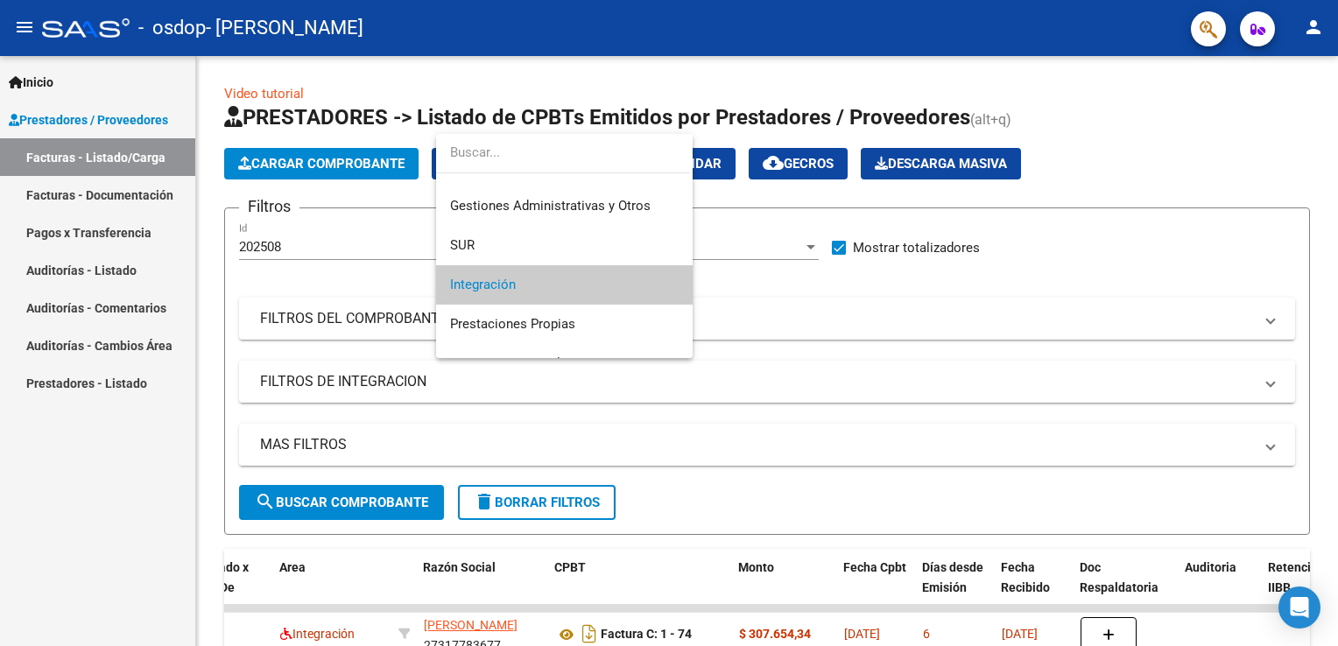
scroll to position [11, 0]
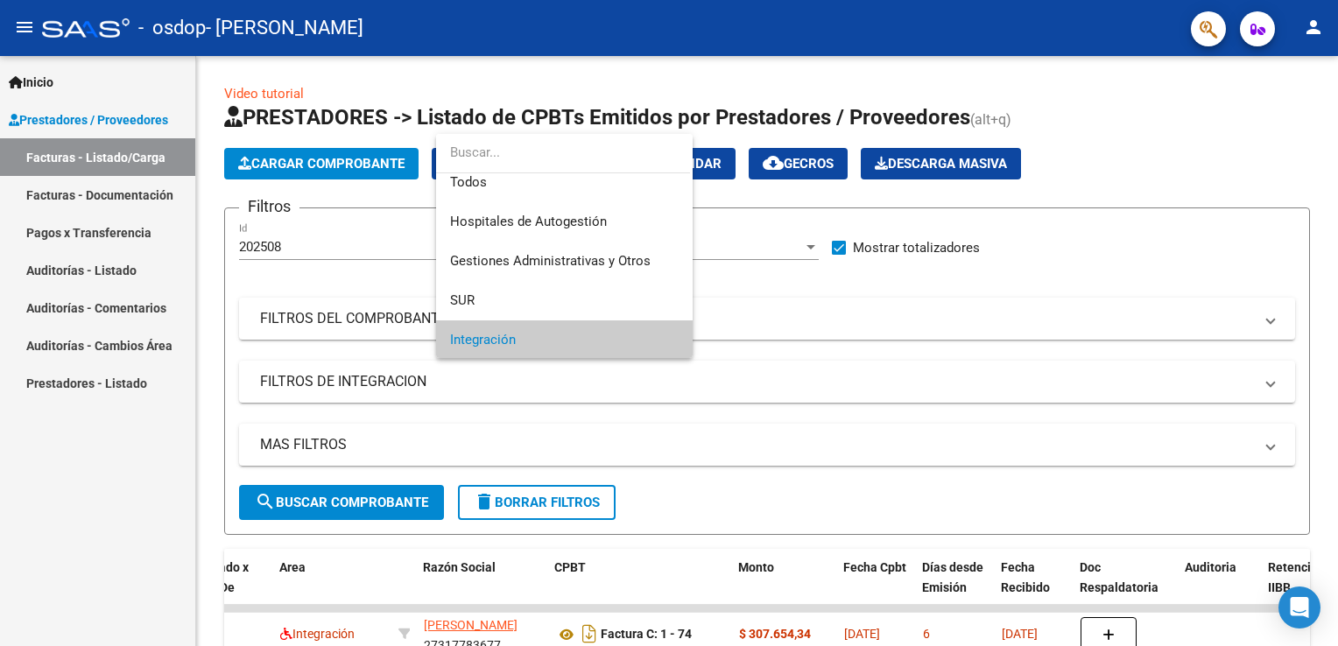
click at [858, 286] on div at bounding box center [669, 323] width 1338 height 646
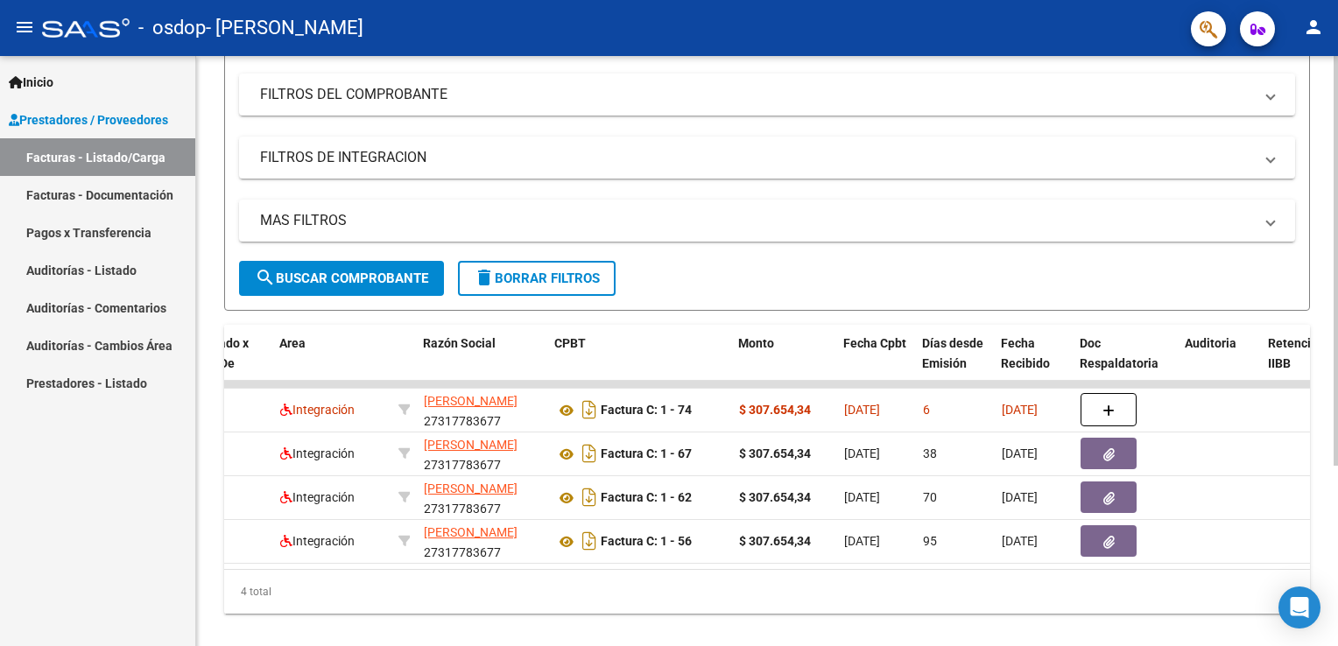
scroll to position [226, 0]
click at [1338, 371] on html "menu - osdop - GUERRERO NELLY DEBORA person Inicio Instructivos Contacto OS Pre…" at bounding box center [669, 323] width 1338 height 646
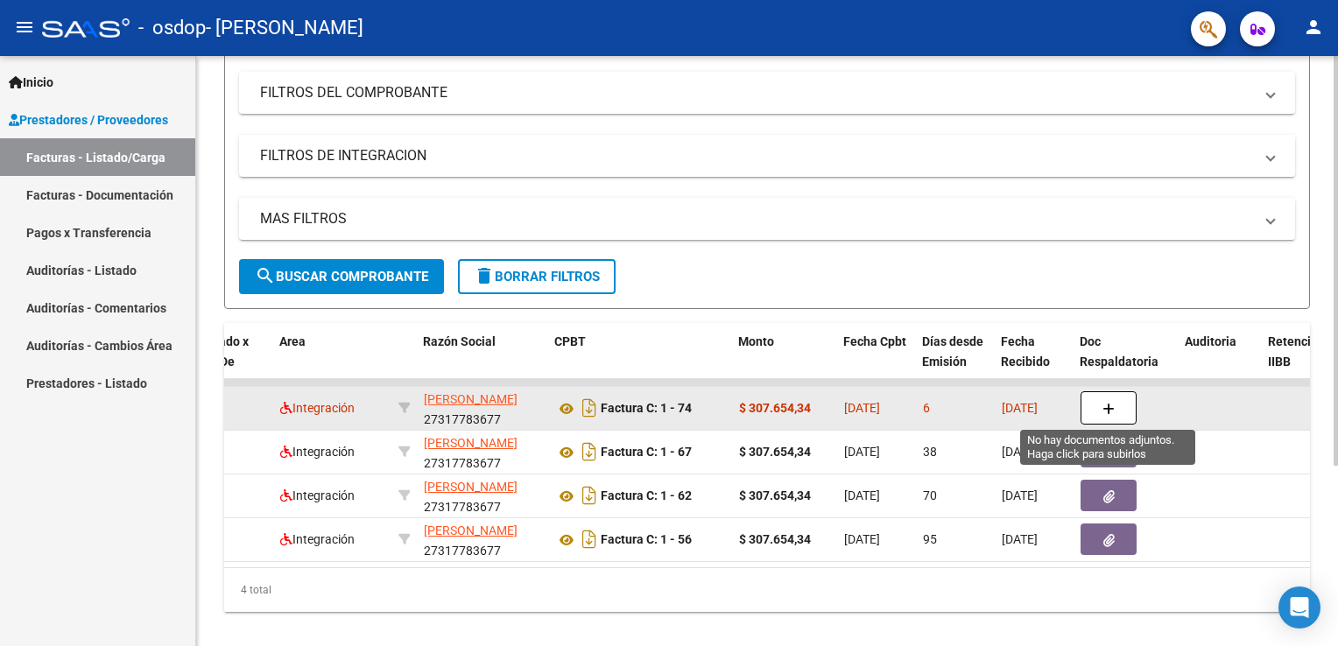
click at [1110, 403] on icon "button" at bounding box center [1109, 409] width 12 height 13
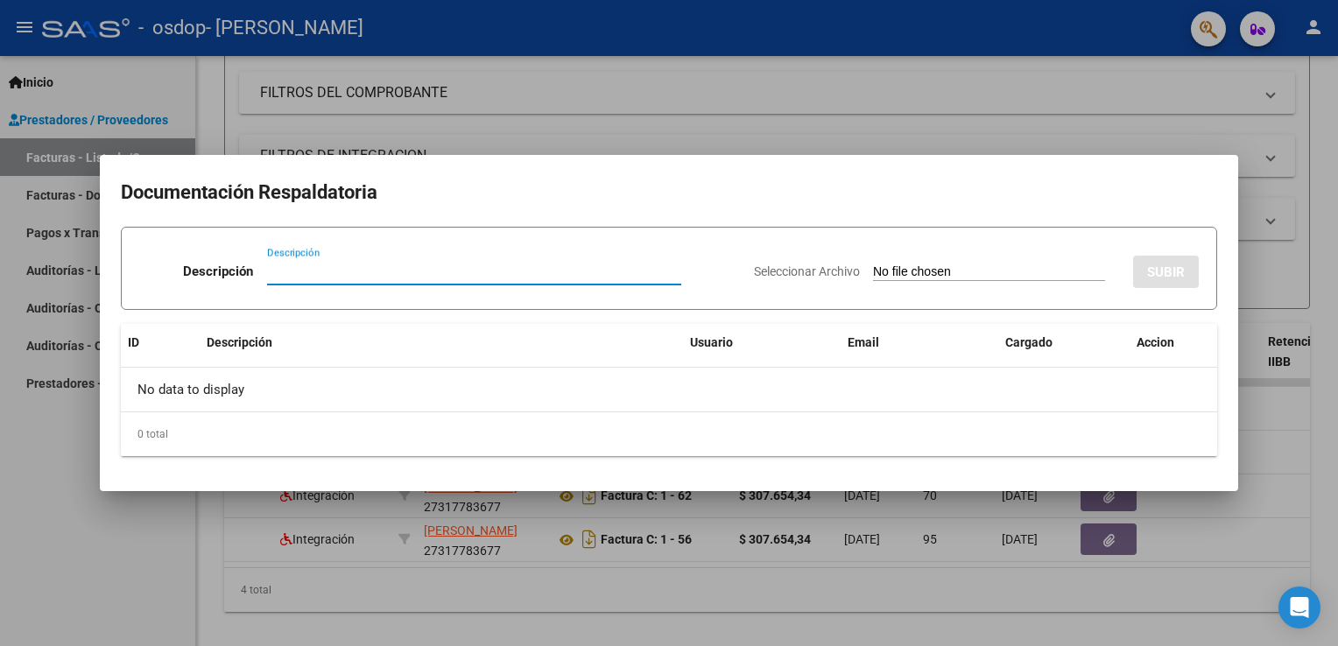
type input "p"
type input "Planilla de asistencia"
click at [1072, 265] on input "Seleccionar Archivo" at bounding box center [989, 273] width 232 height 17
type input "C:\fakepath\Planilla agosto 2025.pdf"
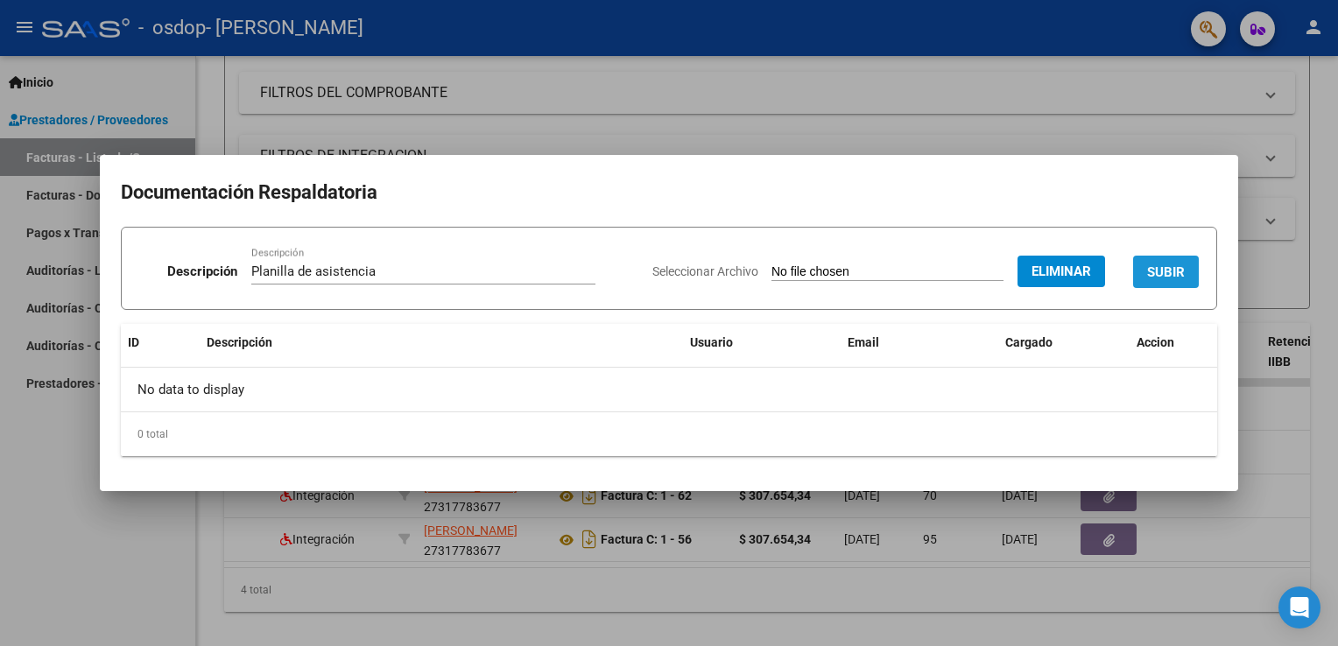
click at [1177, 267] on span "SUBIR" at bounding box center [1167, 273] width 38 height 16
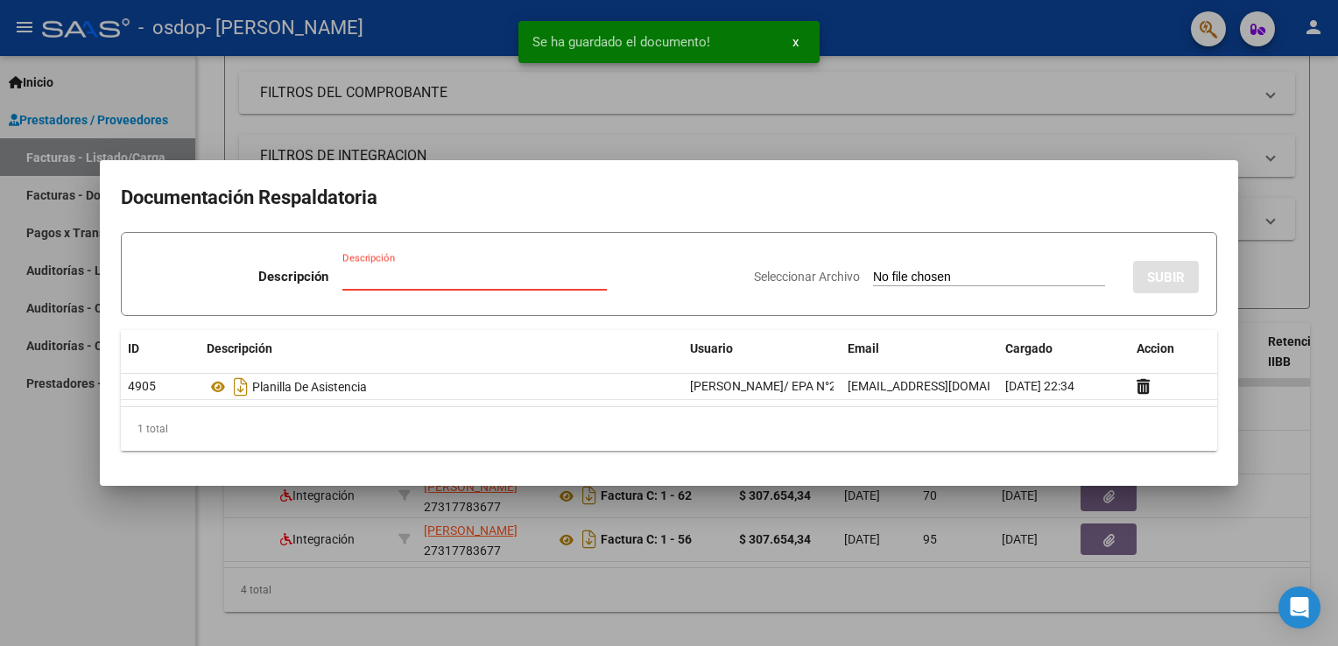
click at [357, 279] on input "Descripción" at bounding box center [475, 277] width 265 height 16
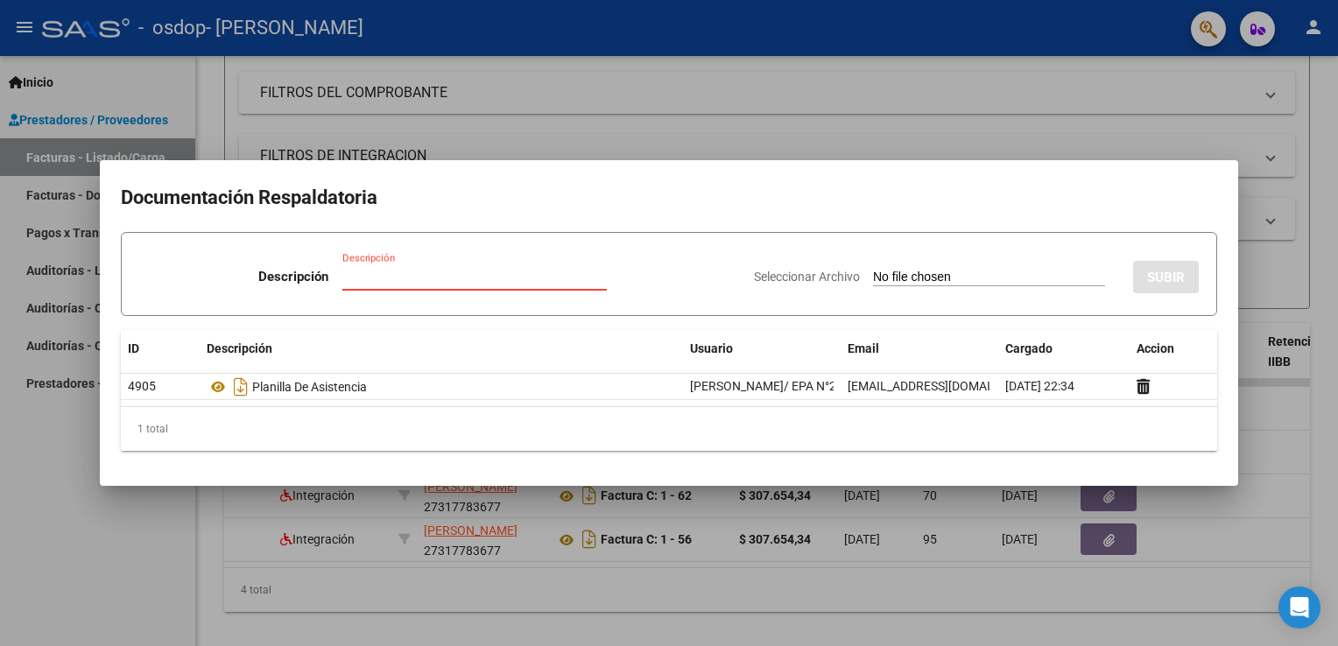
type input "c"
type input "CAE"
click at [918, 279] on input "Seleccionar Archivo" at bounding box center [989, 278] width 232 height 17
type input "C:\fakepath\CAEVIDELA (1).pdf"
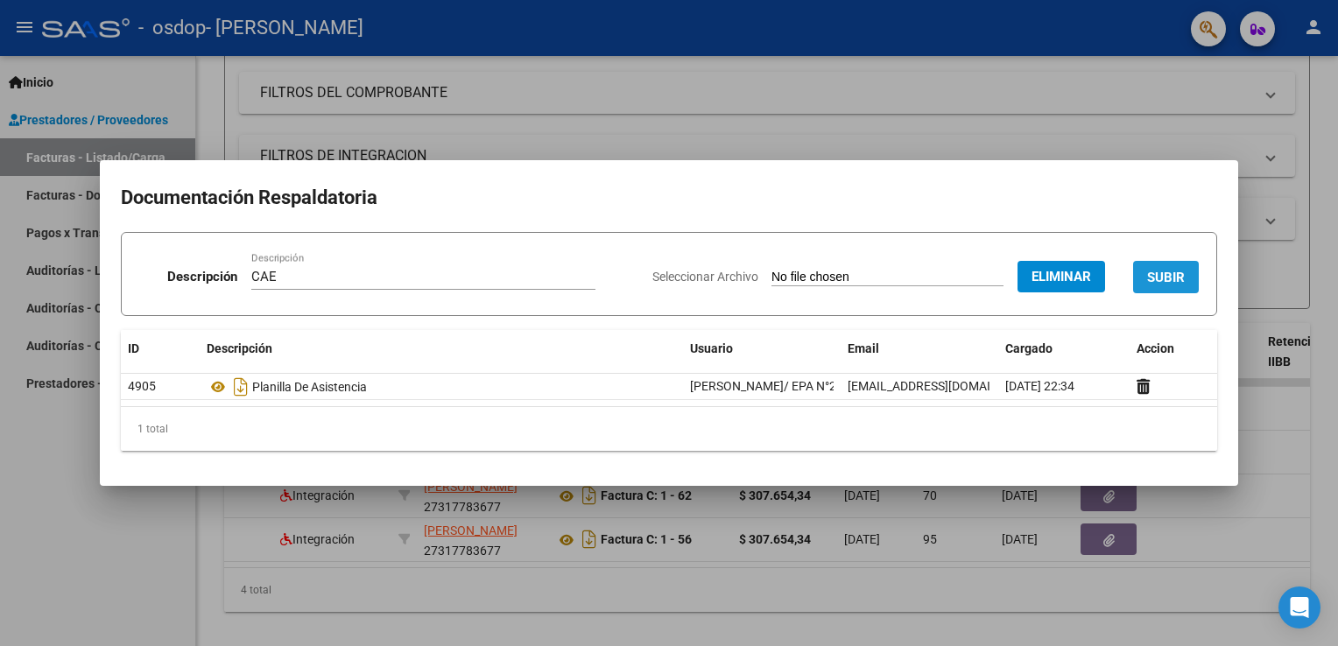
click at [1158, 278] on span "SUBIR" at bounding box center [1167, 278] width 38 height 16
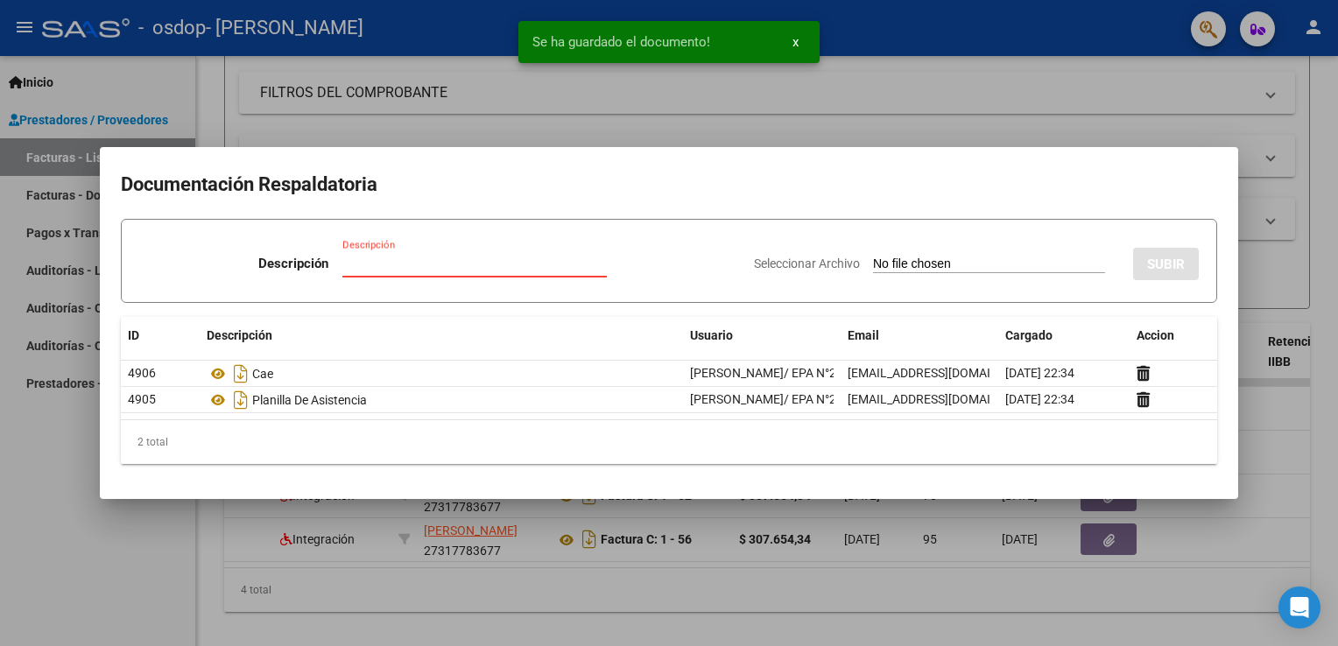
click at [488, 268] on input "Descripción" at bounding box center [475, 264] width 265 height 16
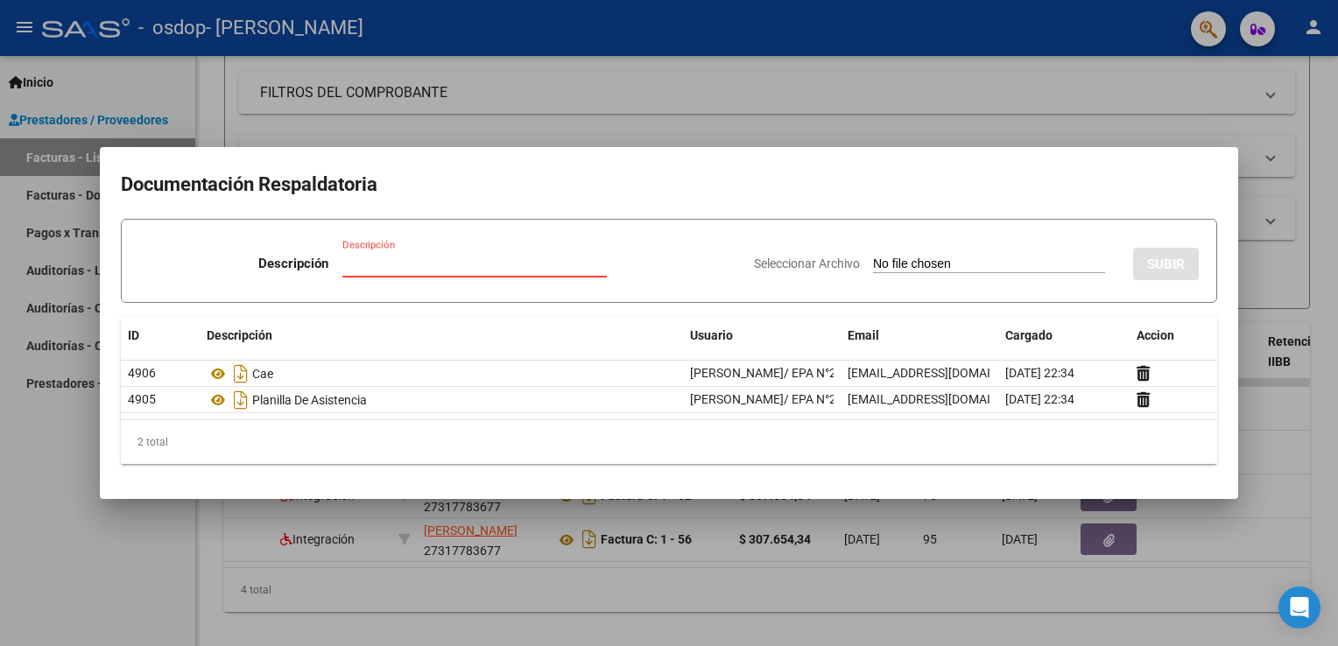
type input "a"
type input "Arca"
click at [999, 258] on input "Seleccionar Archivo" at bounding box center [989, 265] width 232 height 17
type input "C:\fakepath\AGOSTONELLY (1).pdf"
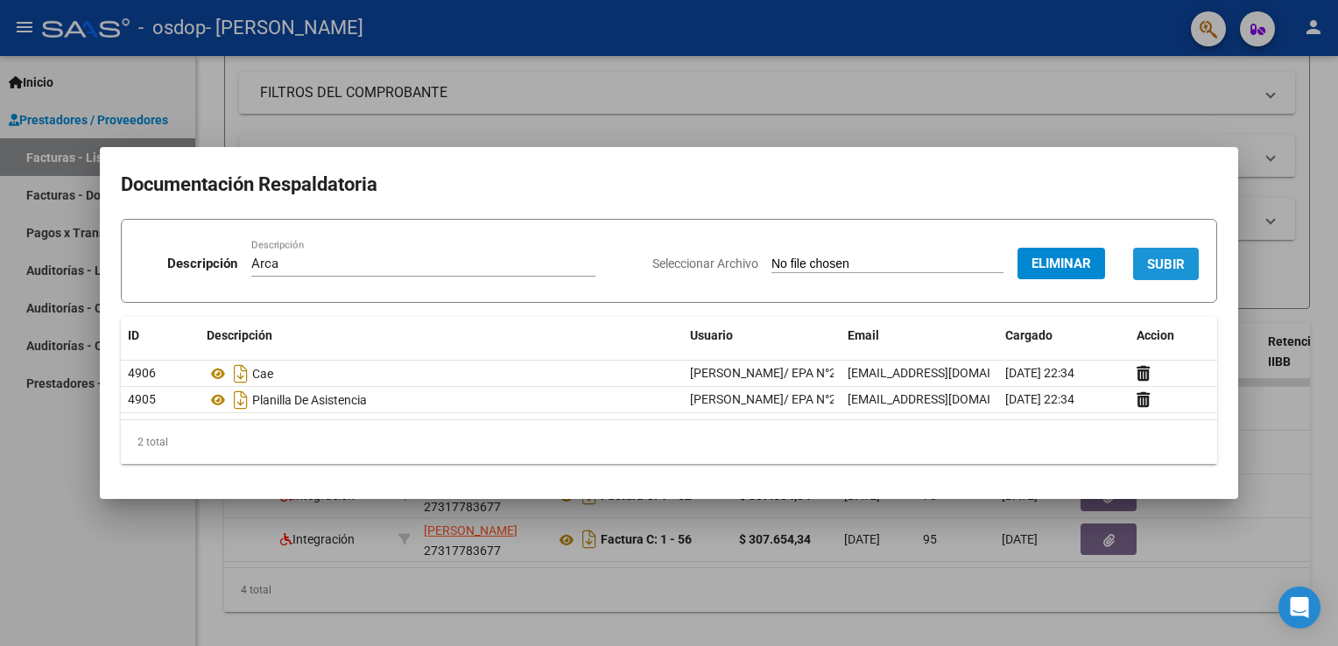
click at [1181, 265] on span "SUBIR" at bounding box center [1167, 265] width 38 height 16
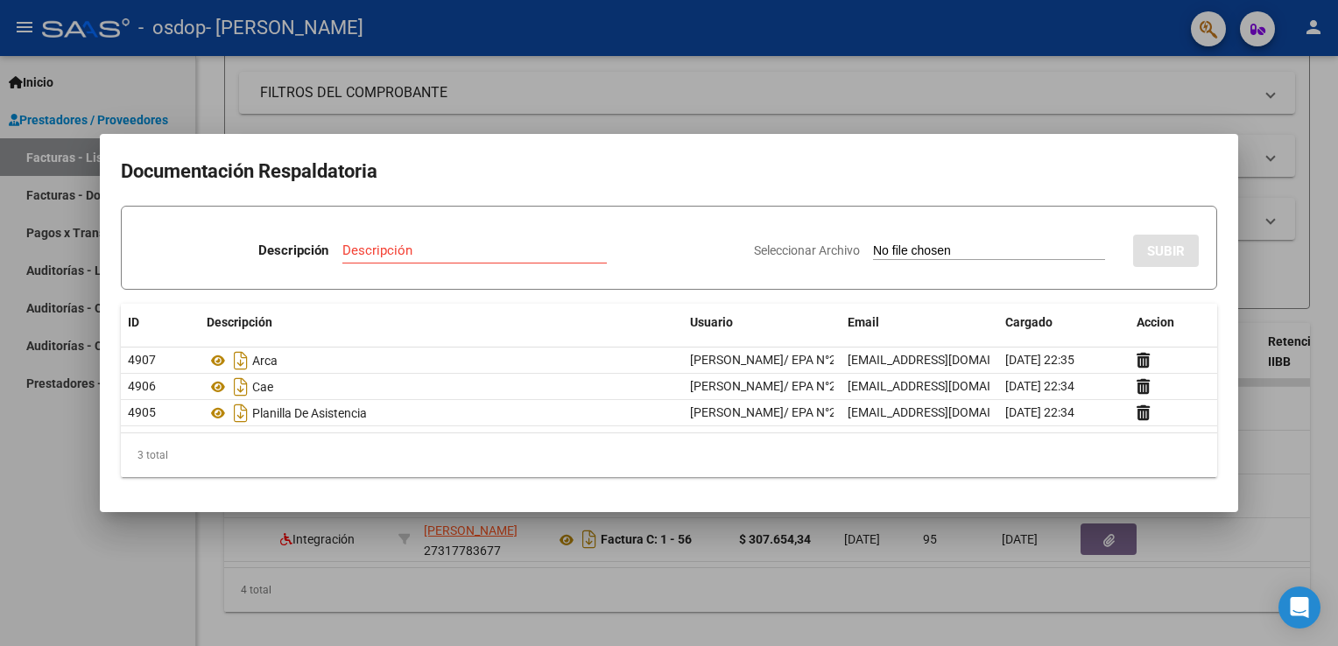
click at [1295, 417] on div at bounding box center [669, 323] width 1338 height 646
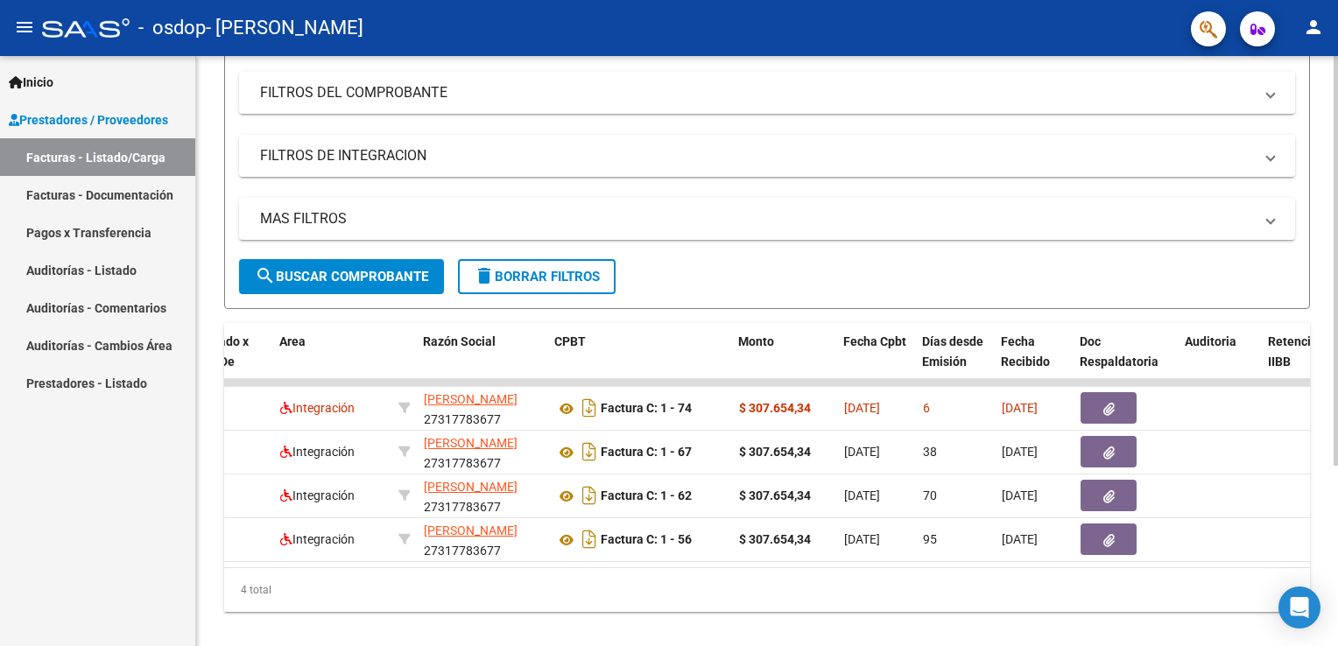
scroll to position [258, 0]
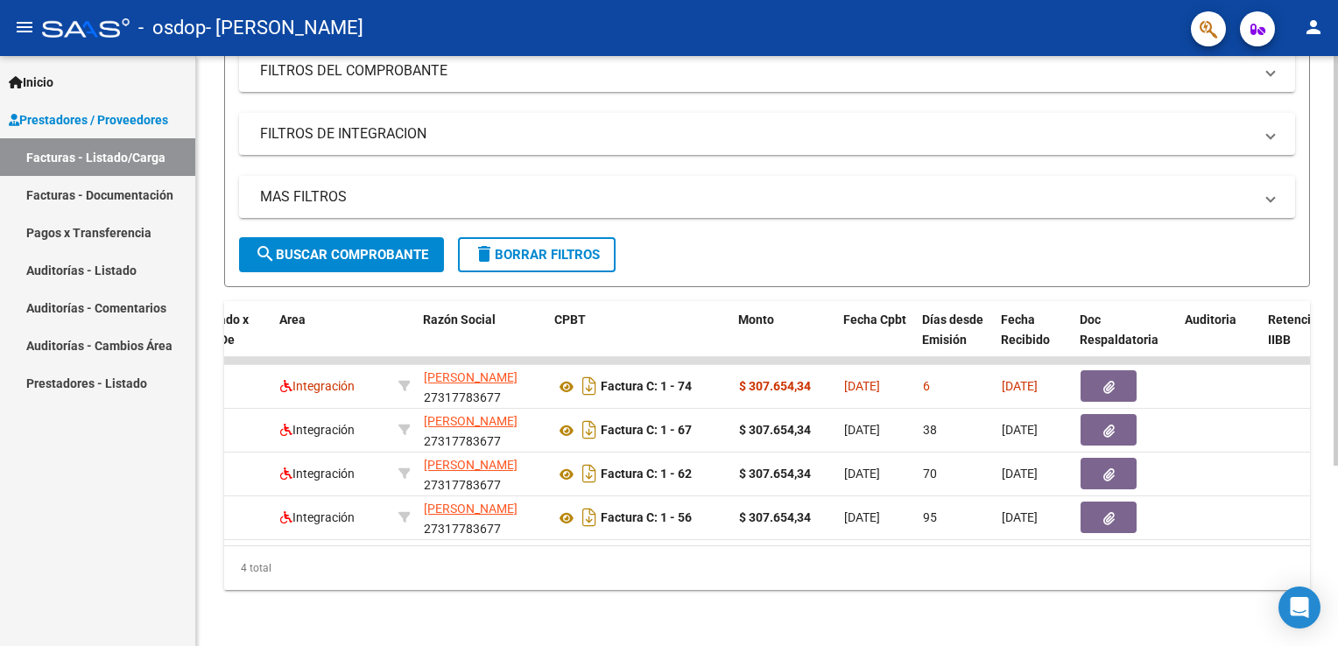
click at [1338, 426] on html "menu - osdop - GUERRERO NELLY DEBORA person Inicio Instructivos Contacto OS Pre…" at bounding box center [669, 323] width 1338 height 646
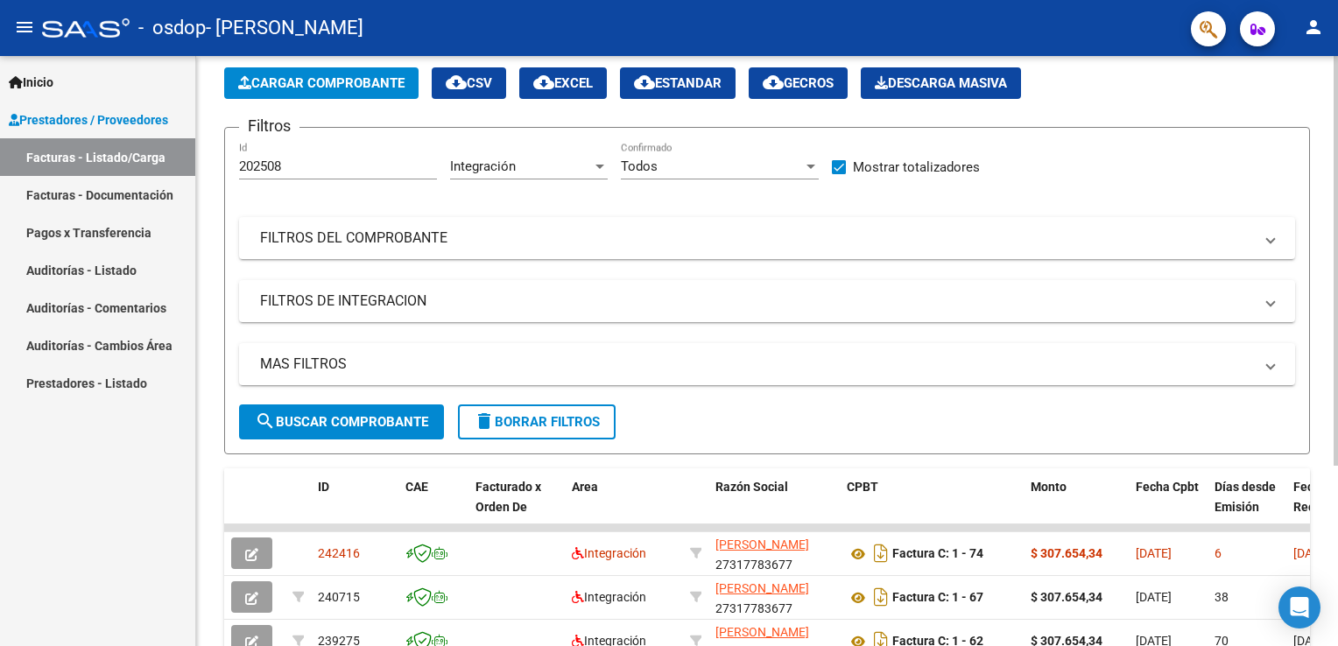
scroll to position [0, 0]
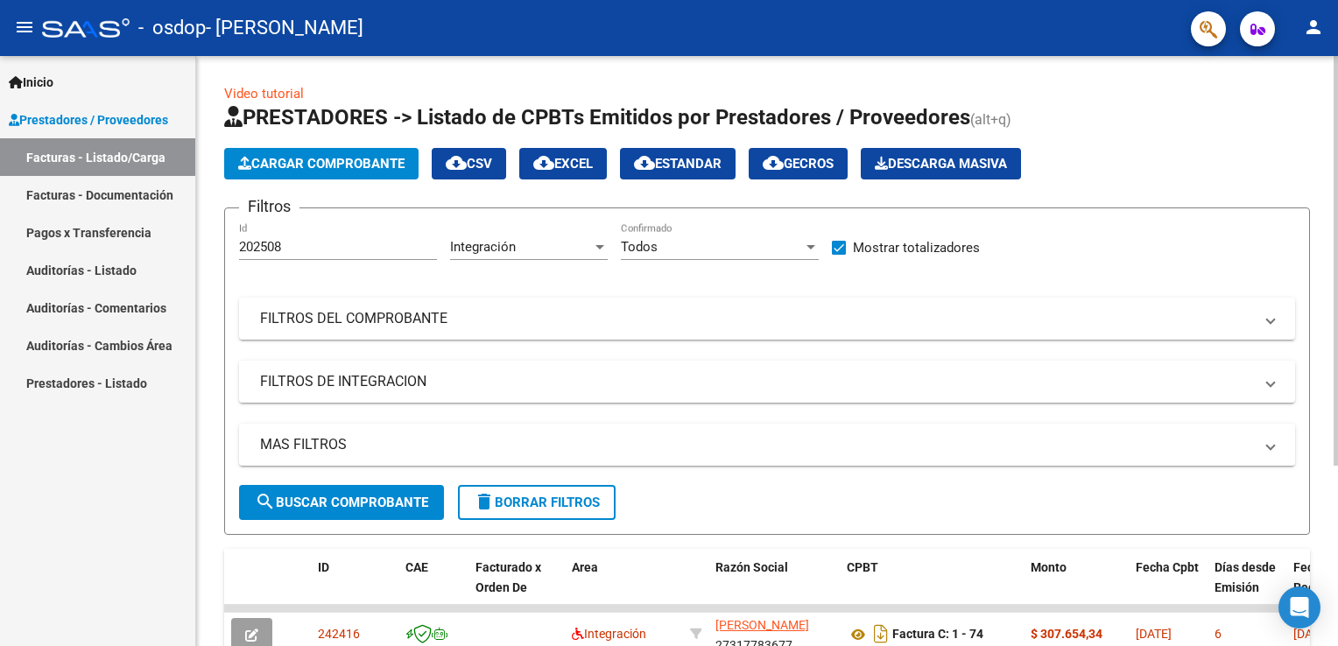
click at [1266, 0] on html "menu - osdop - GUERRERO NELLY DEBORA person Inicio Instructivos Contacto OS Pre…" at bounding box center [669, 323] width 1338 height 646
click at [1257, 114] on div "Video tutorial PRESTADORES -> Listado de CPBTs Emitidos por Prestadores / Prove…" at bounding box center [769, 475] width 1147 height 838
click at [53, 79] on span "Inicio" at bounding box center [31, 82] width 45 height 19
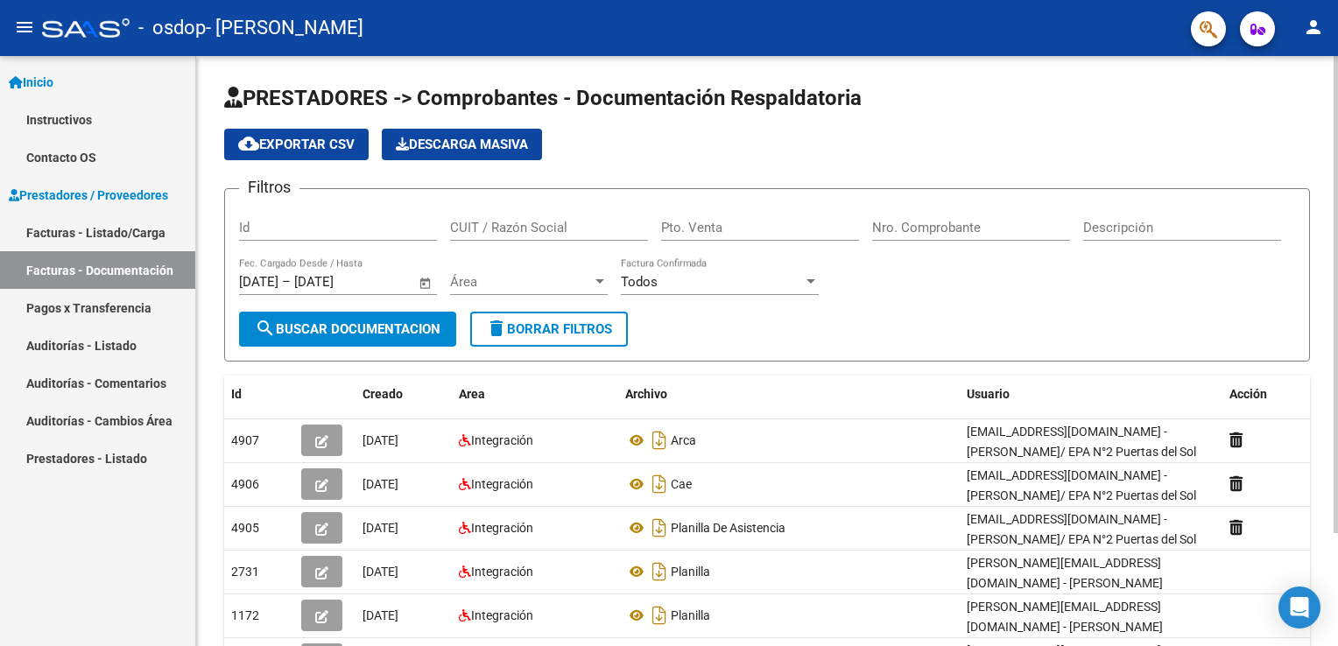
click at [1255, 29] on div "menu - osdop - GUERRERO NELLY DEBORA person Inicio Instructivos Contacto OS Pre…" at bounding box center [669, 323] width 1338 height 646
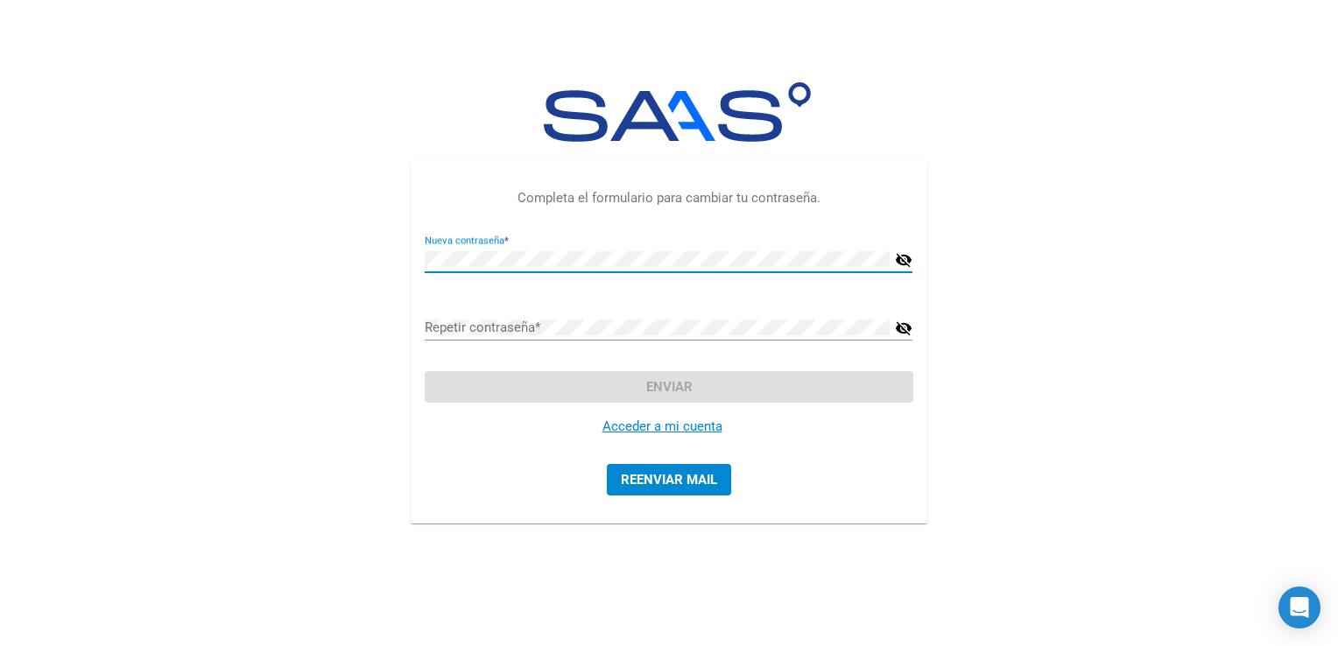
click at [905, 264] on mat-icon "visibility_off" at bounding box center [904, 260] width 18 height 21
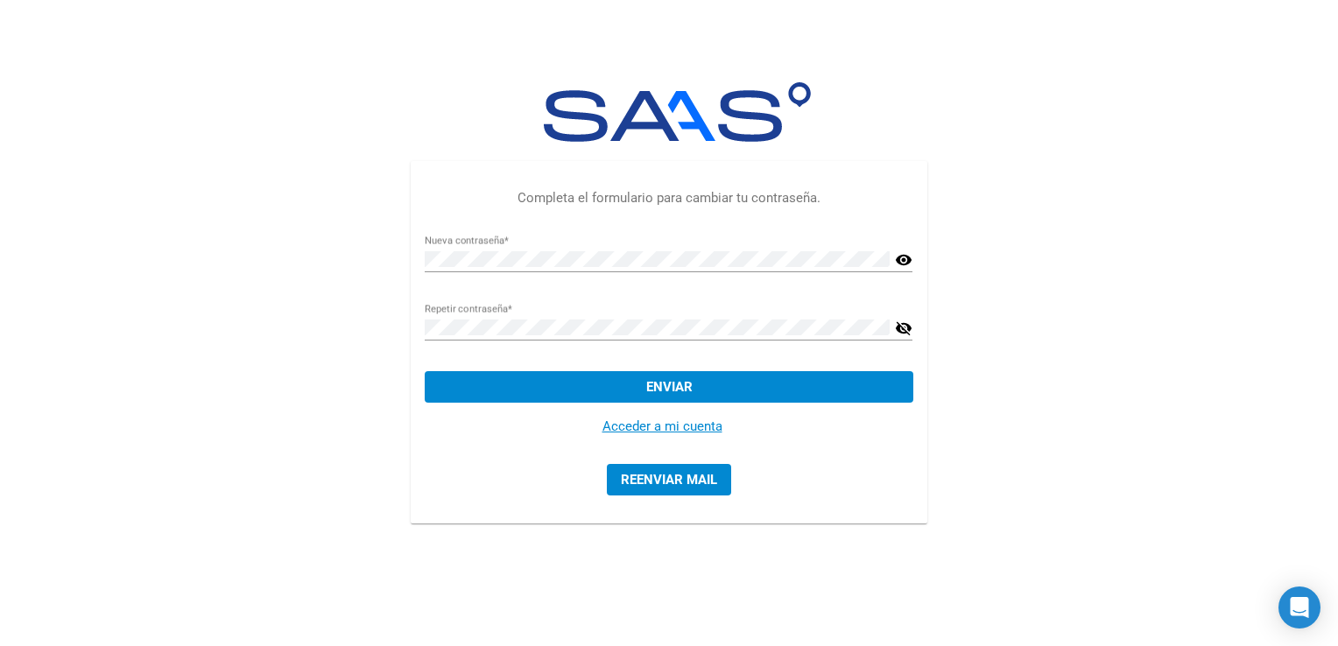
click at [698, 429] on link "Acceder a mi cuenta" at bounding box center [663, 427] width 120 height 16
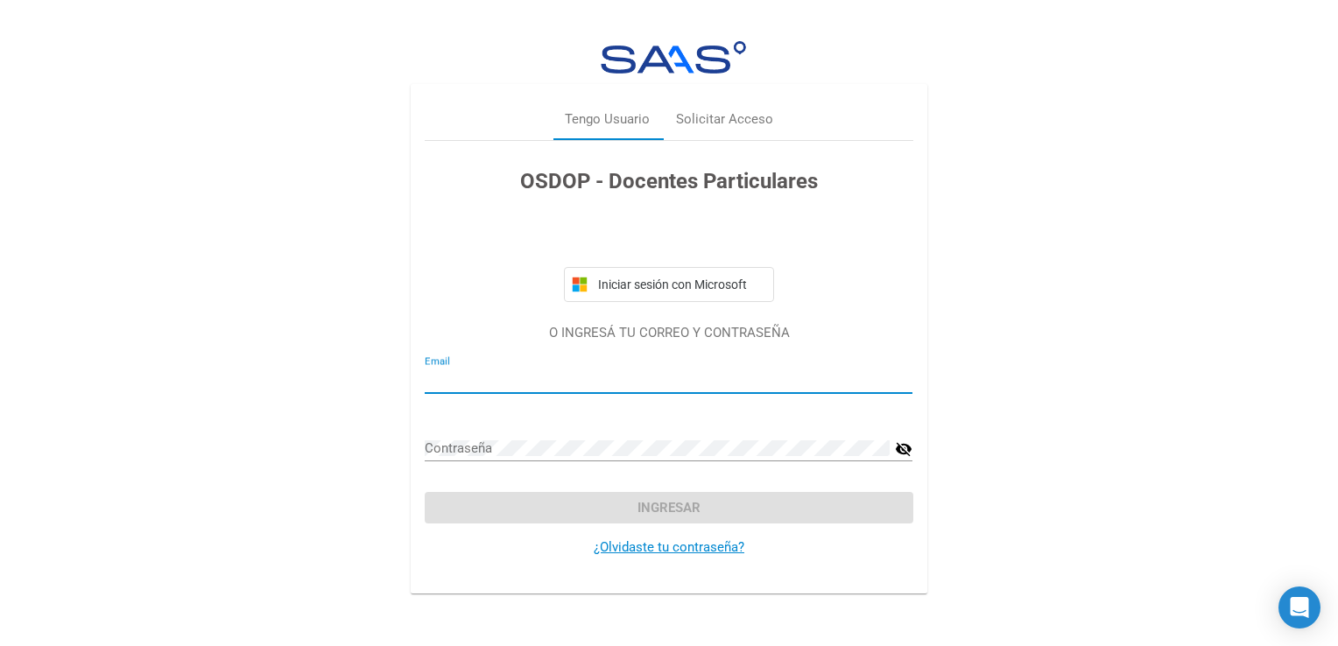
click at [465, 375] on input "Email" at bounding box center [669, 380] width 488 height 16
type input "nelnikinaogus@gmail.com"
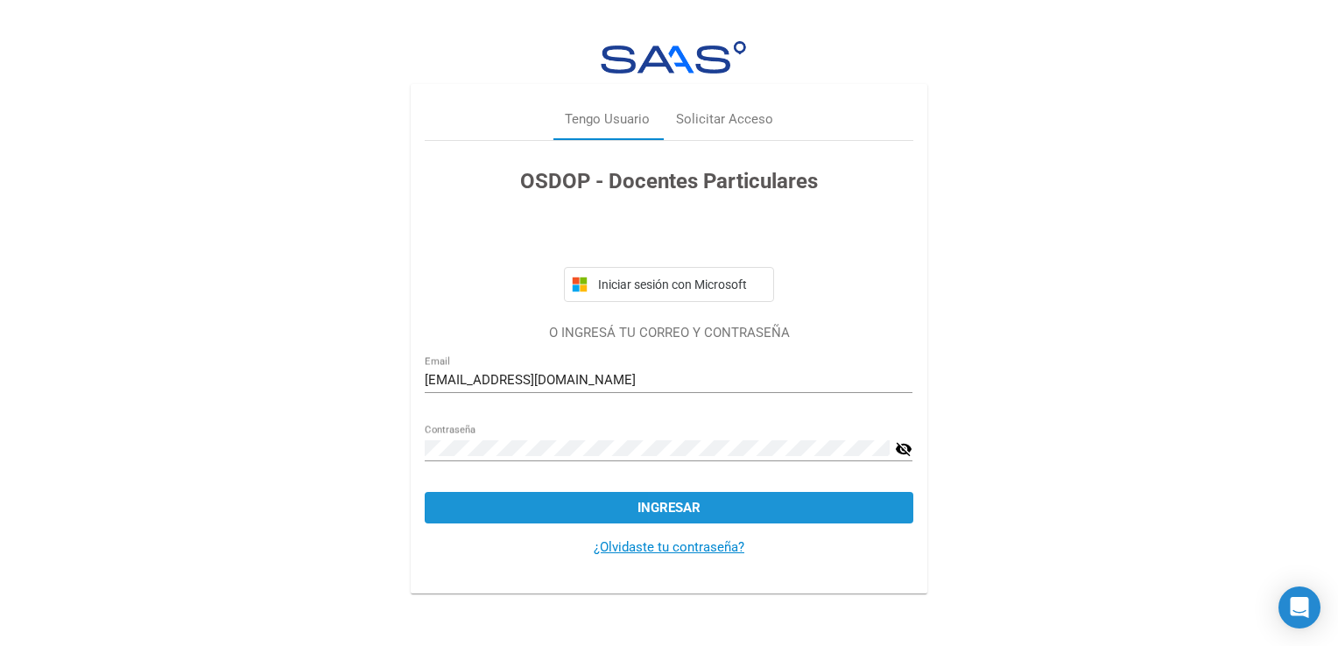
click at [761, 504] on button "Ingresar" at bounding box center [669, 508] width 488 height 32
click at [702, 498] on button "Ingresar" at bounding box center [669, 508] width 488 height 32
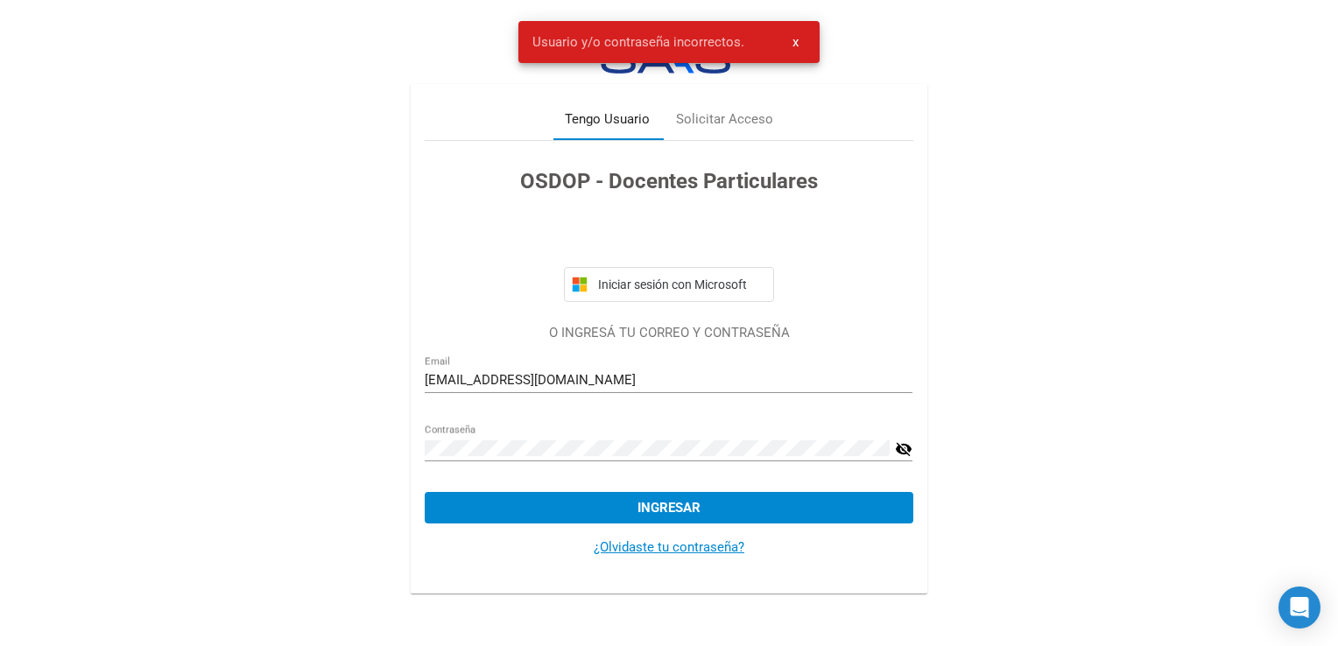
click at [626, 121] on div "Tengo Usuario" at bounding box center [607, 119] width 85 height 20
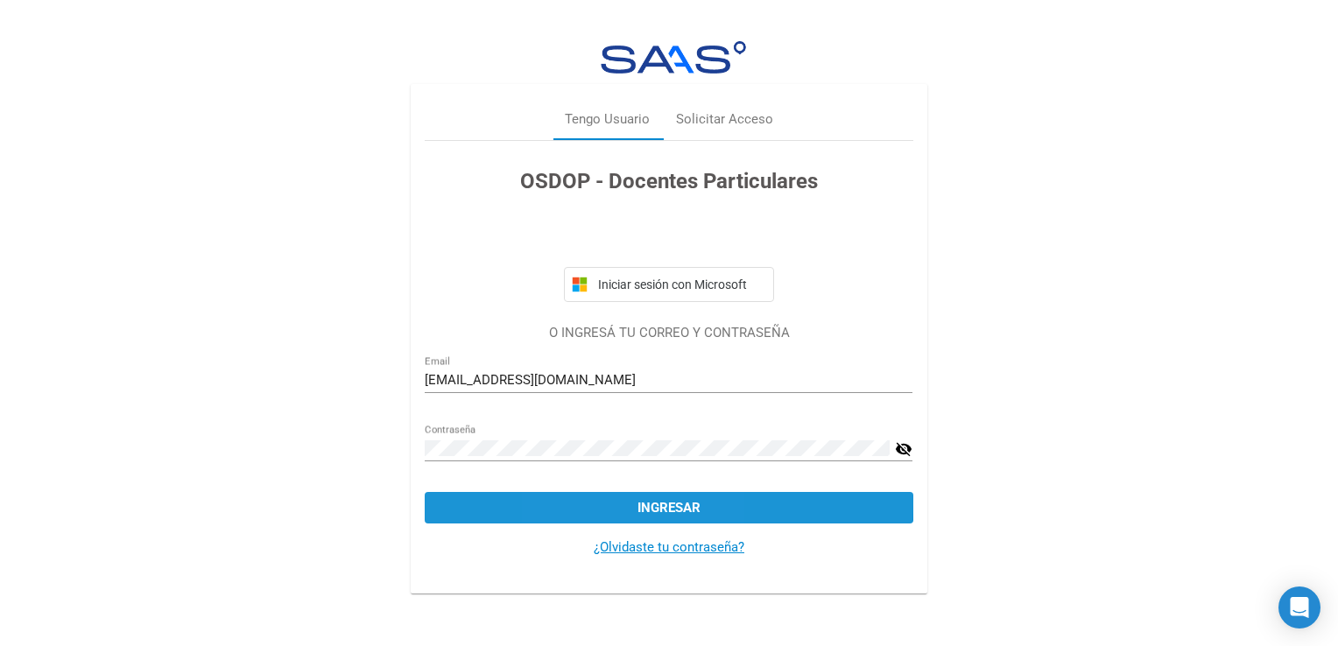
click at [606, 503] on button "Ingresar" at bounding box center [669, 508] width 488 height 32
click at [683, 512] on span "Ingresar" at bounding box center [669, 508] width 63 height 16
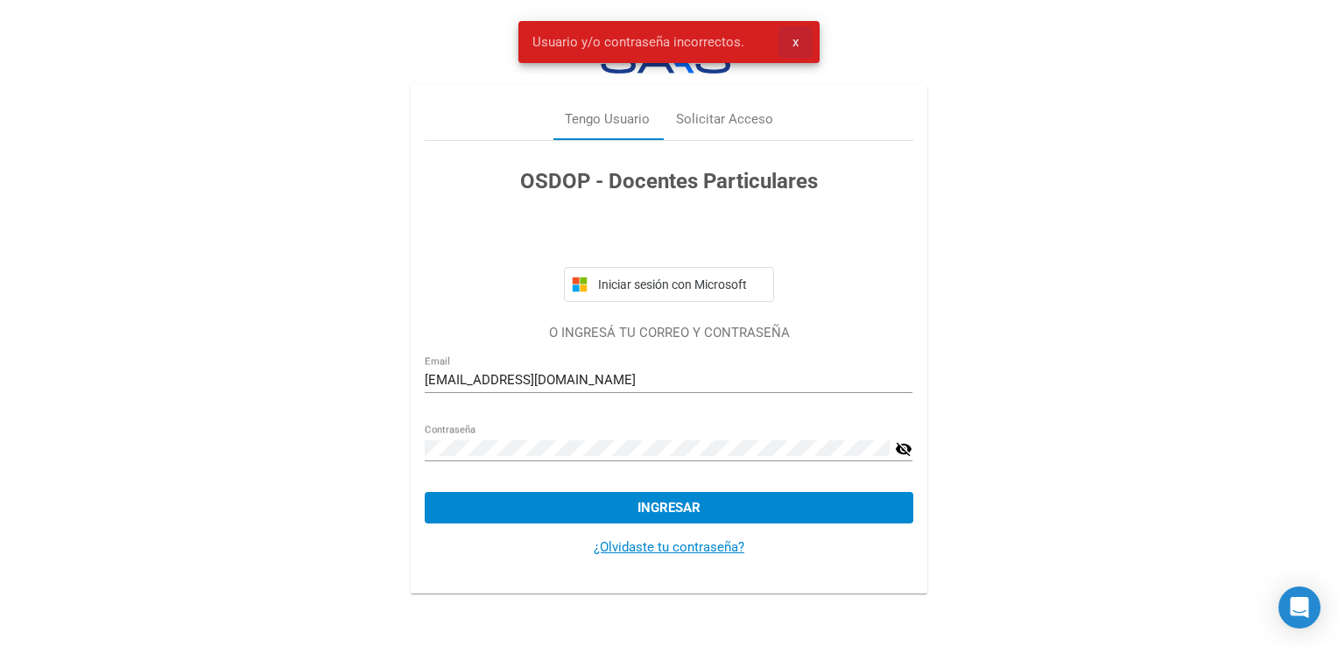
click at [799, 33] on button "x" at bounding box center [796, 42] width 34 height 32
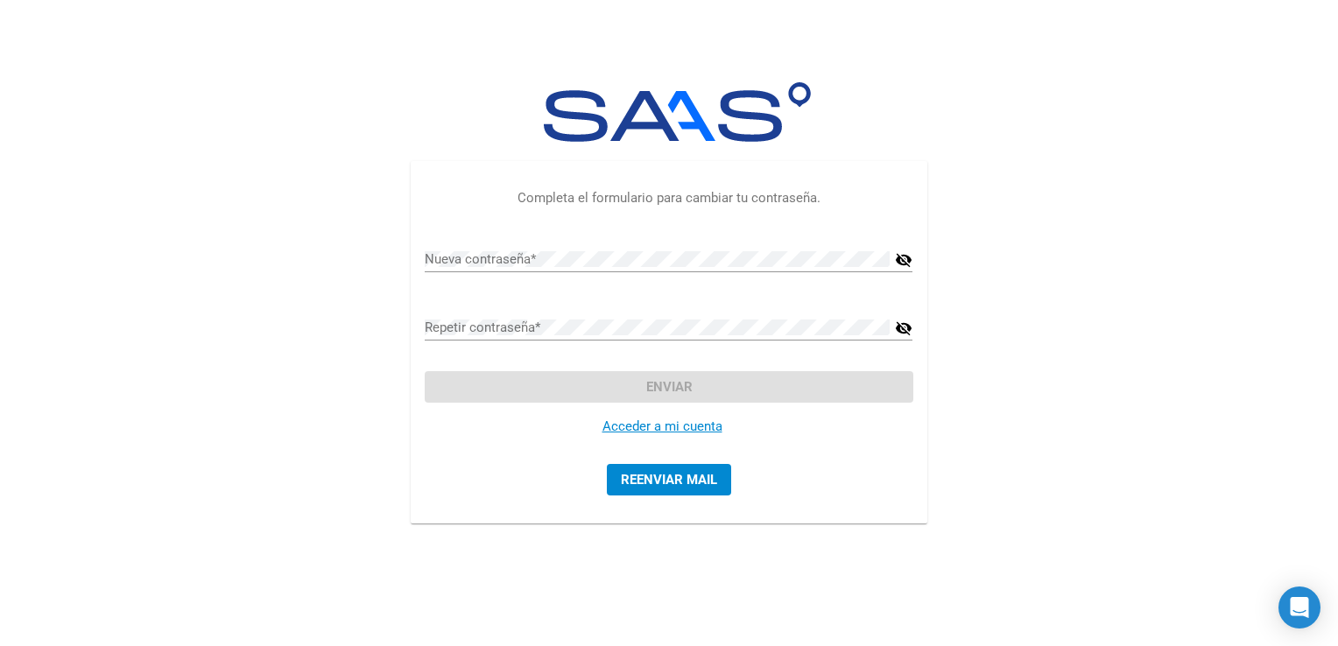
click at [682, 422] on link "Acceder a mi cuenta" at bounding box center [663, 427] width 120 height 16
click at [697, 484] on span "Reenviar mail" at bounding box center [669, 480] width 96 height 16
